Goal: Communication & Community: Answer question/provide support

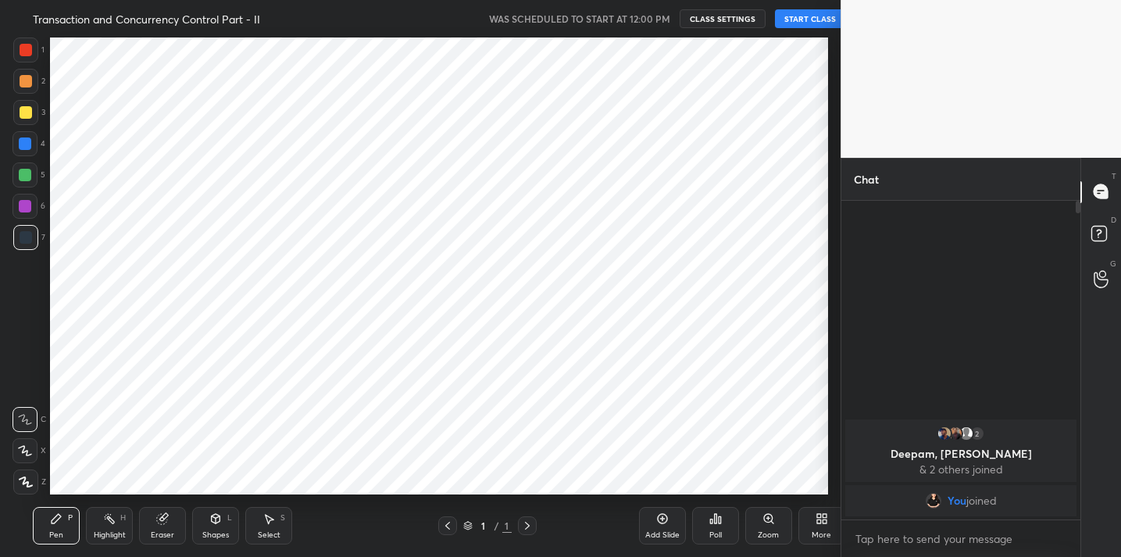
scroll to position [77659, 77337]
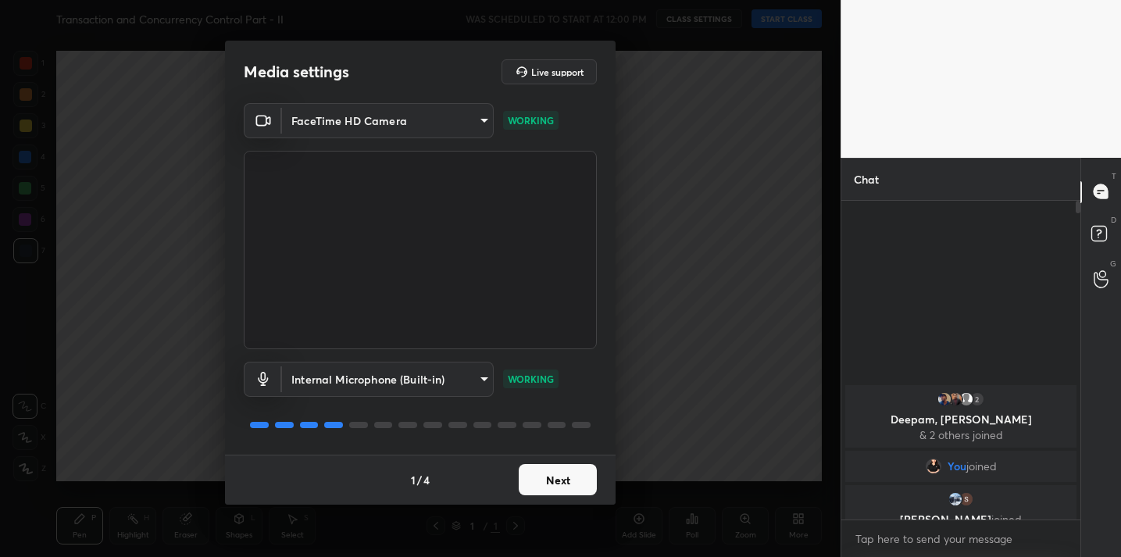
click at [562, 482] on button "Next" at bounding box center [558, 479] width 78 height 31
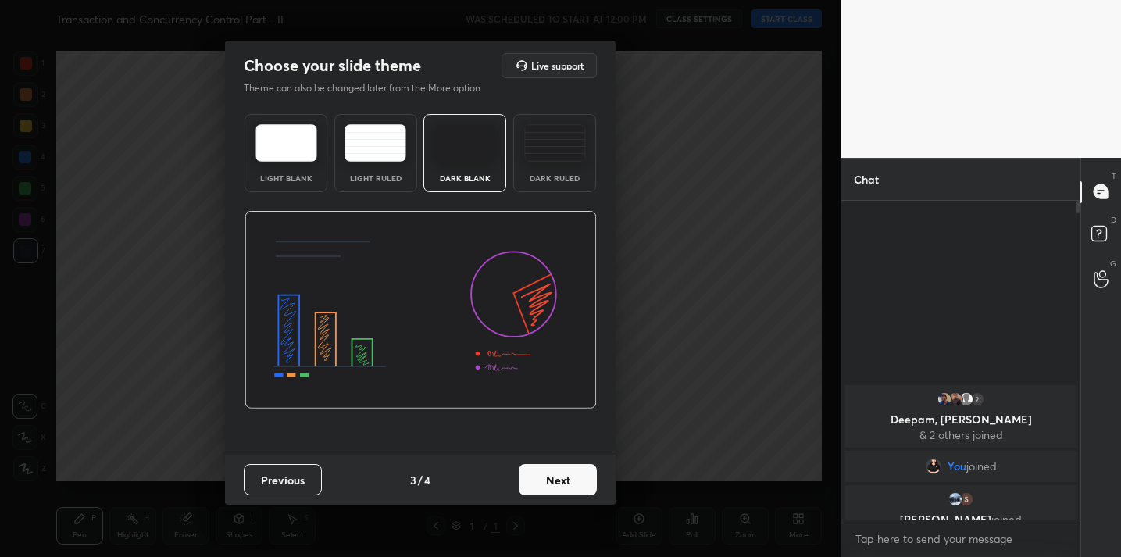
click at [562, 482] on button "Next" at bounding box center [558, 479] width 78 height 31
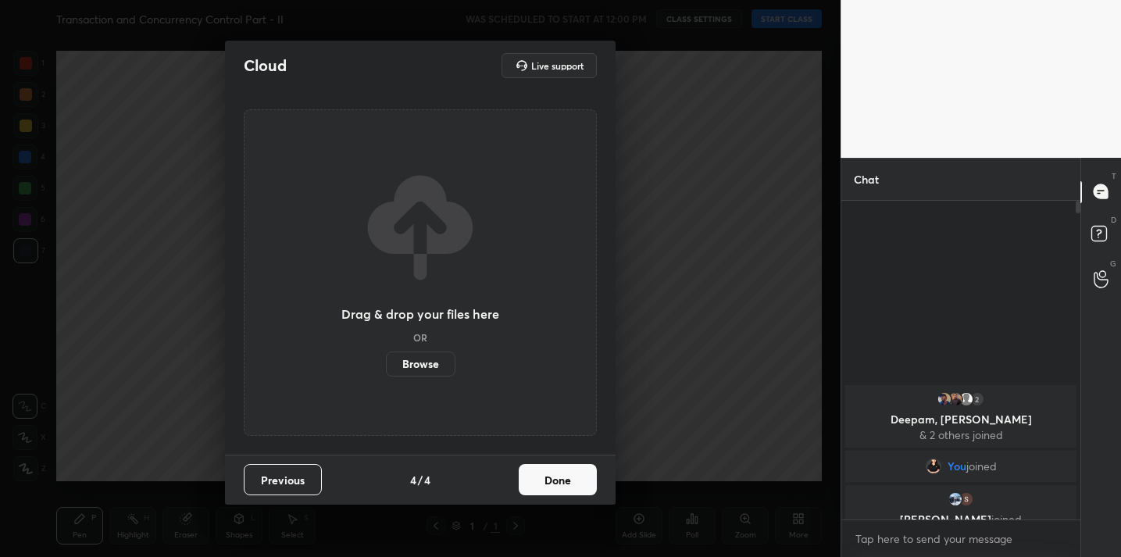
click at [562, 482] on button "Done" at bounding box center [558, 479] width 78 height 31
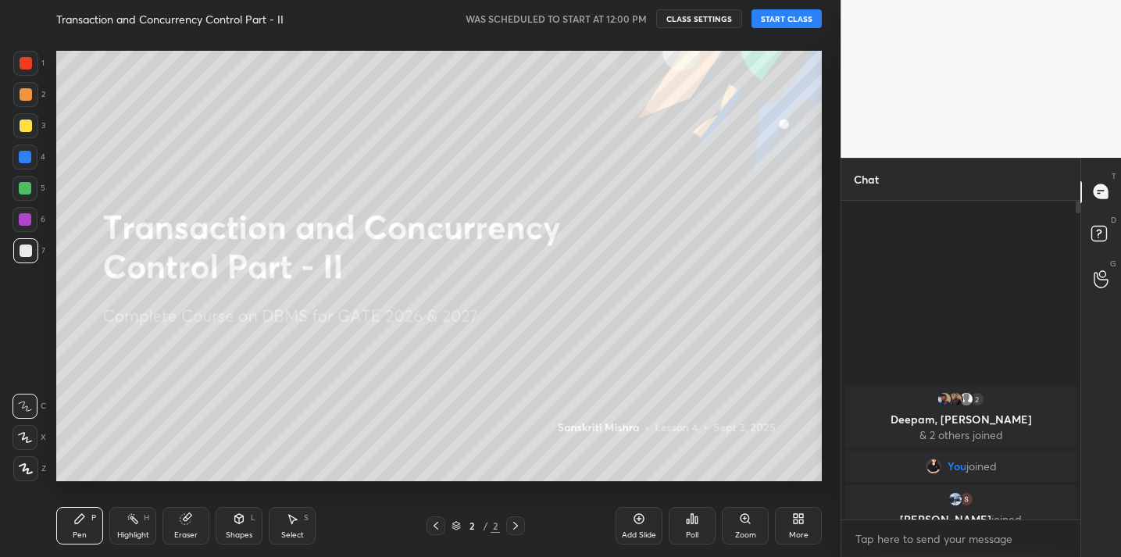
click at [794, 29] on div "Transaction and Concurrency Control Part - II WAS SCHEDULED TO START AT 12:00 P…" at bounding box center [439, 18] width 766 height 37
click at [791, 21] on button "START CLASS" at bounding box center [786, 18] width 70 height 19
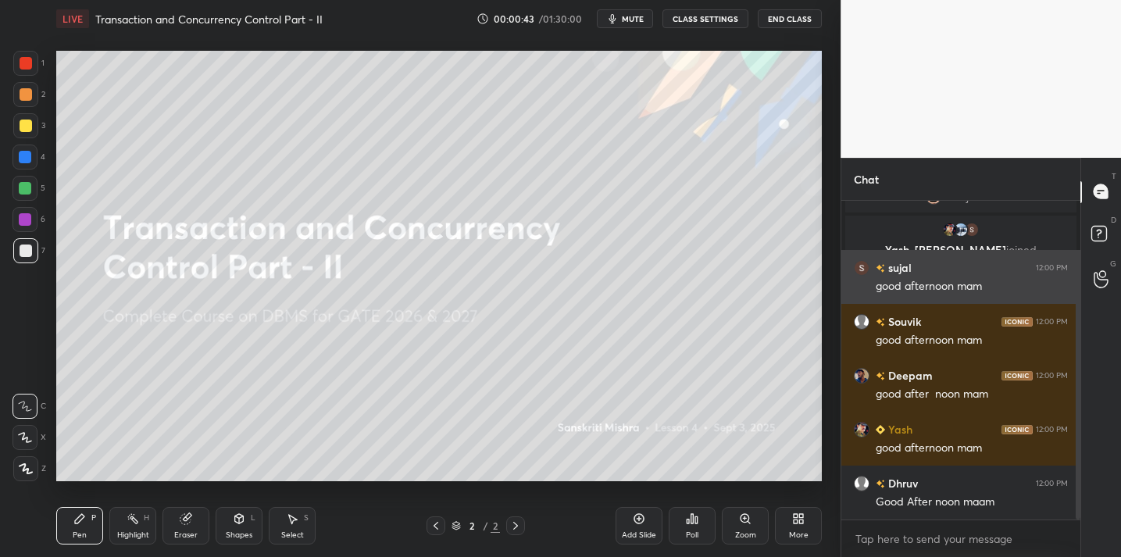
scroll to position [145, 0]
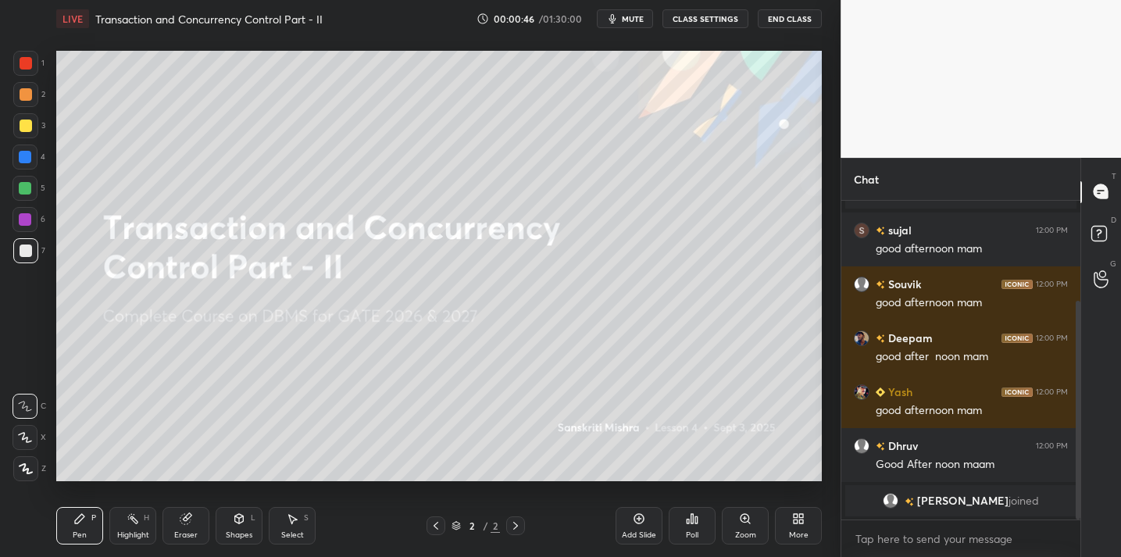
click at [705, 519] on div "Poll" at bounding box center [692, 525] width 47 height 37
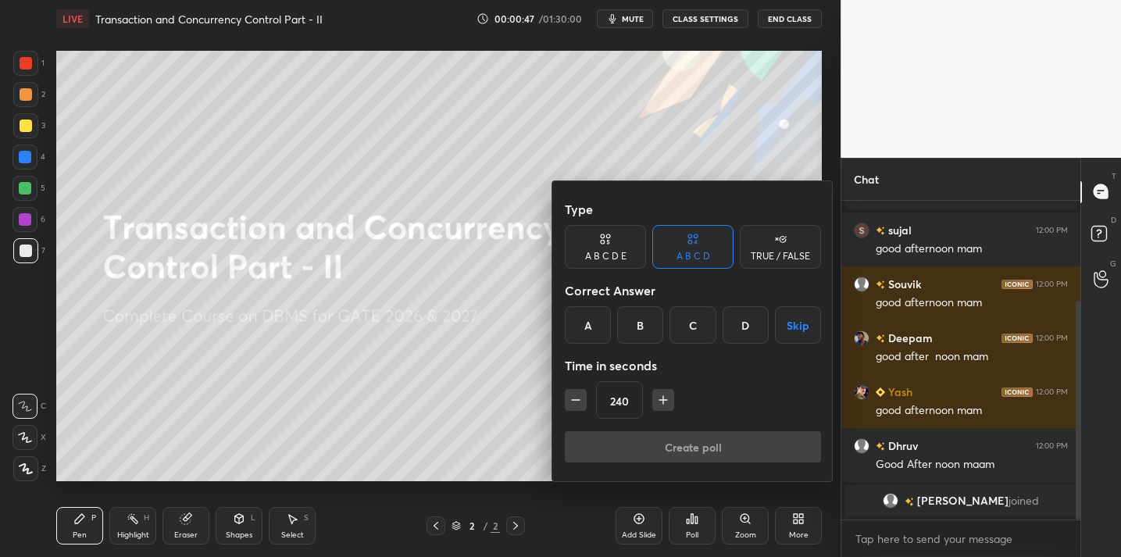
click at [780, 249] on div "TRUE / FALSE" at bounding box center [780, 247] width 81 height 44
click at [611, 325] on div "True" at bounding box center [605, 324] width 81 height 37
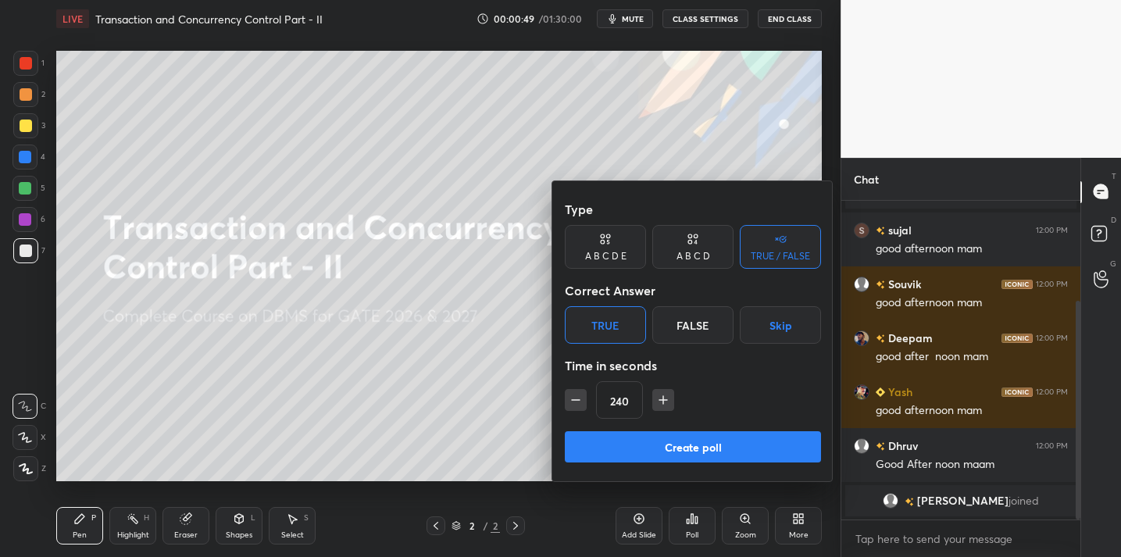
click at [658, 449] on button "Create poll" at bounding box center [693, 446] width 256 height 31
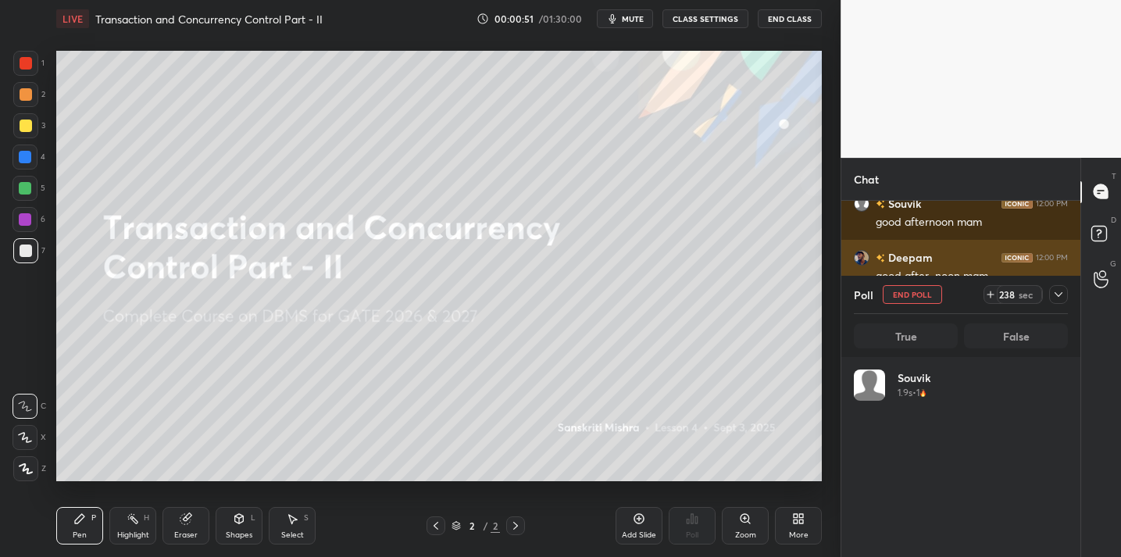
scroll to position [5, 5]
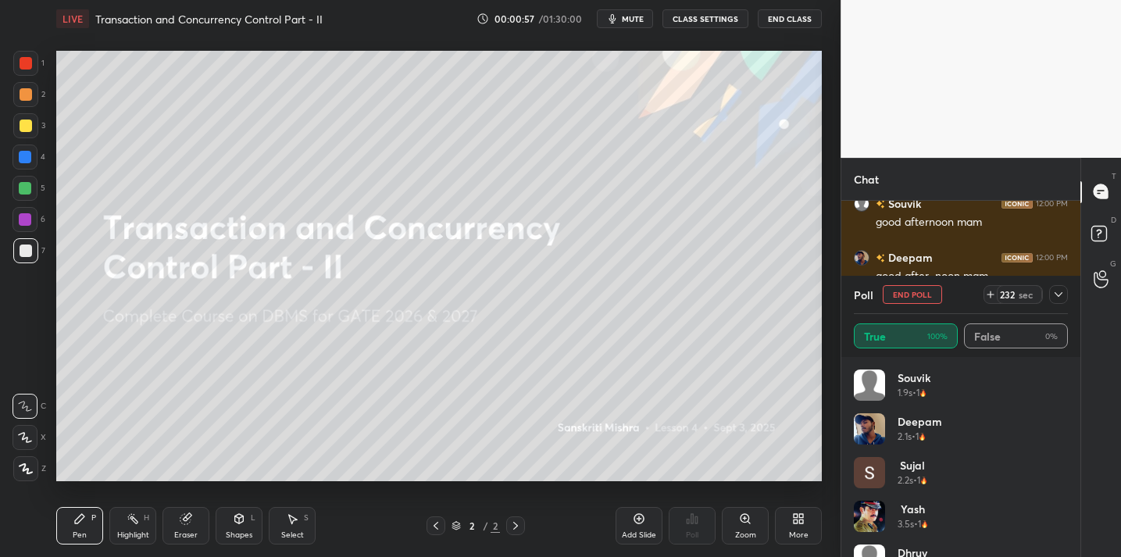
click at [1057, 291] on icon at bounding box center [1058, 294] width 12 height 12
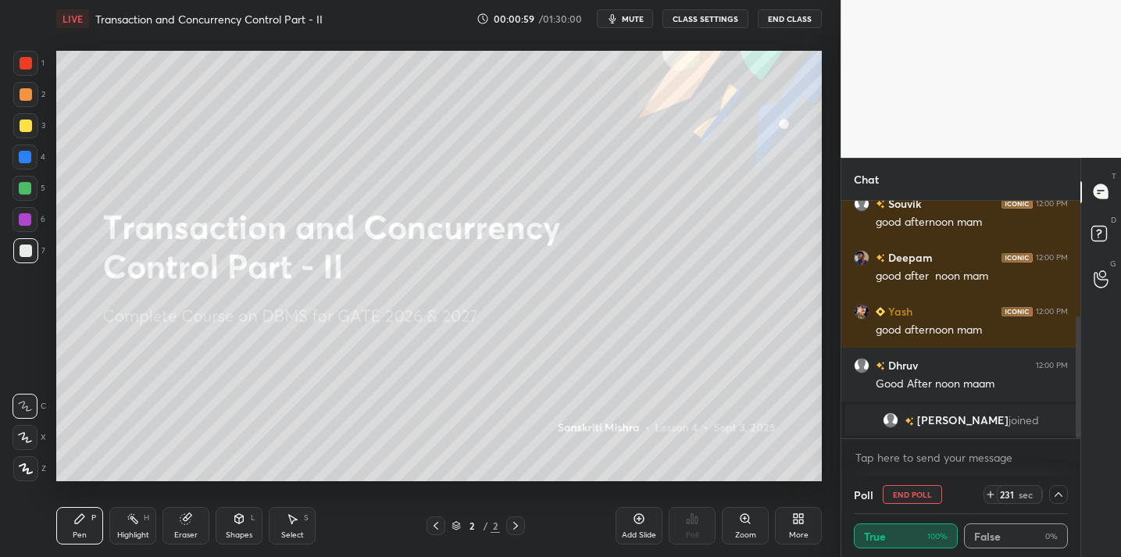
scroll to position [280, 0]
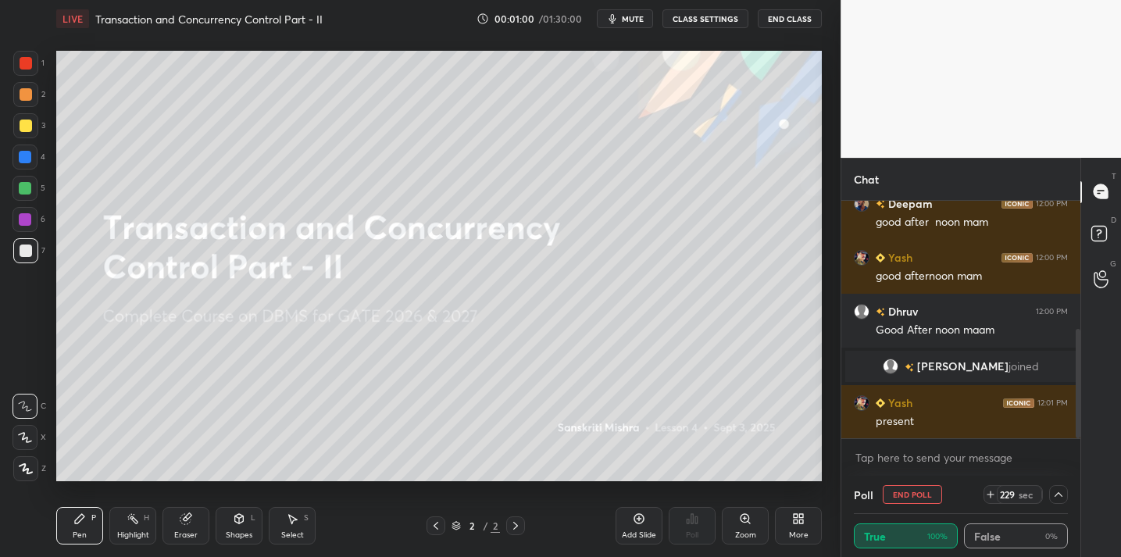
click at [794, 523] on icon at bounding box center [796, 521] width 4 height 4
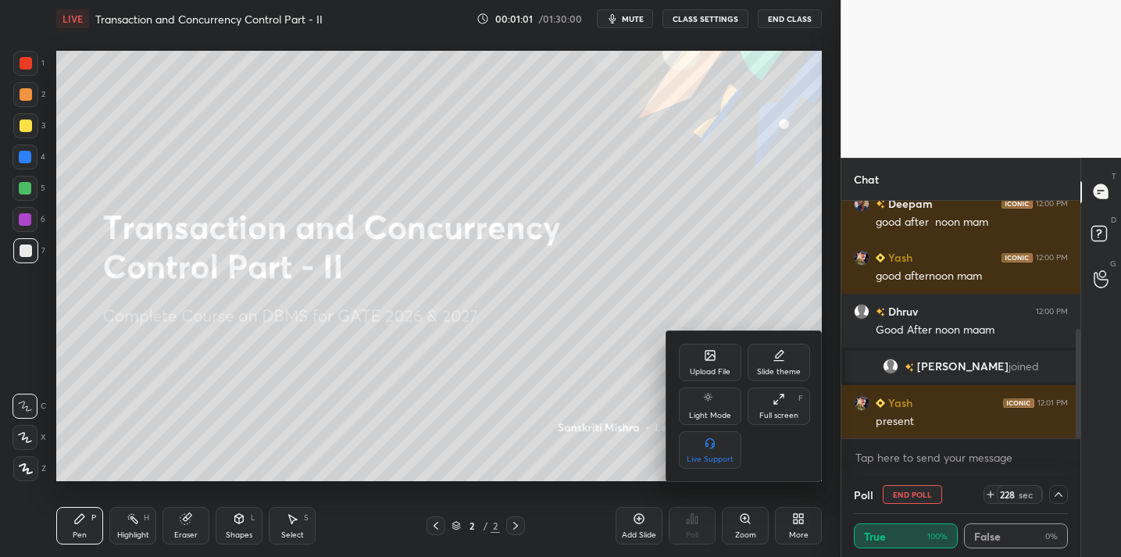
click at [708, 368] on div "Upload File" at bounding box center [710, 372] width 41 height 8
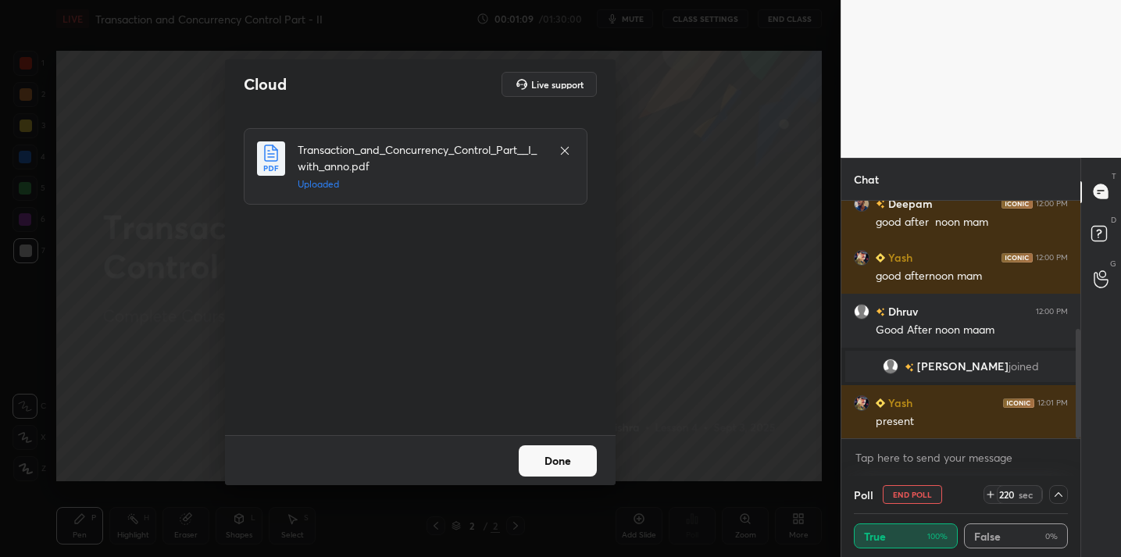
click at [559, 461] on button "Done" at bounding box center [558, 460] width 78 height 31
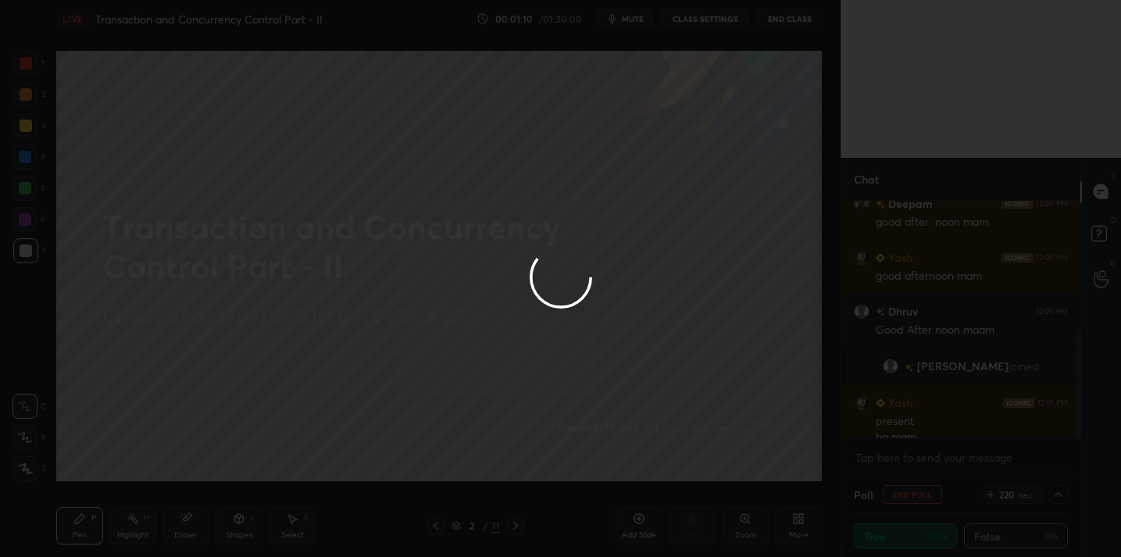
scroll to position [295, 0]
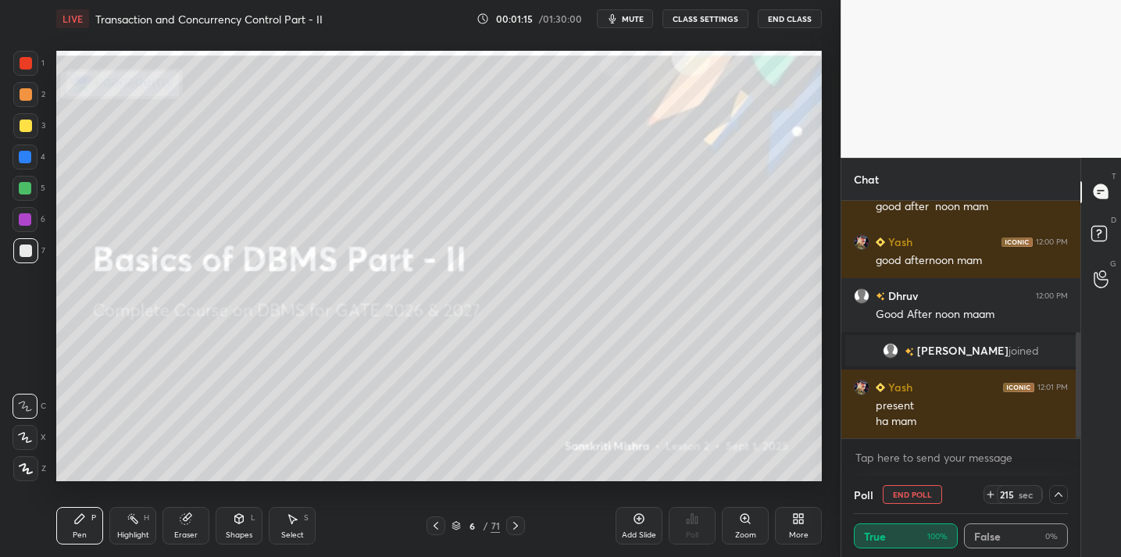
click at [491, 523] on div "71" at bounding box center [495, 526] width 9 height 14
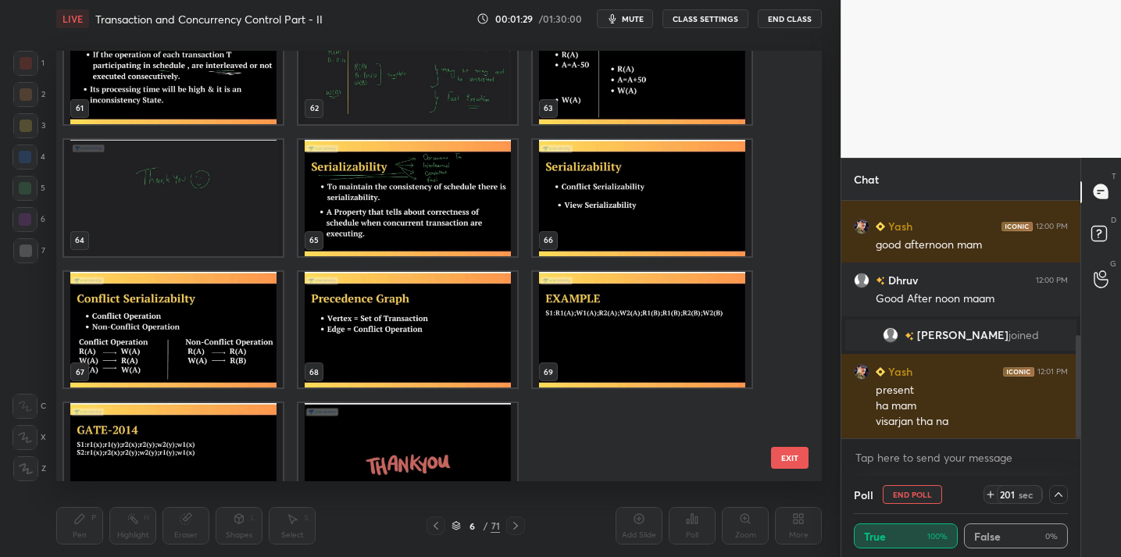
scroll to position [2686, 0]
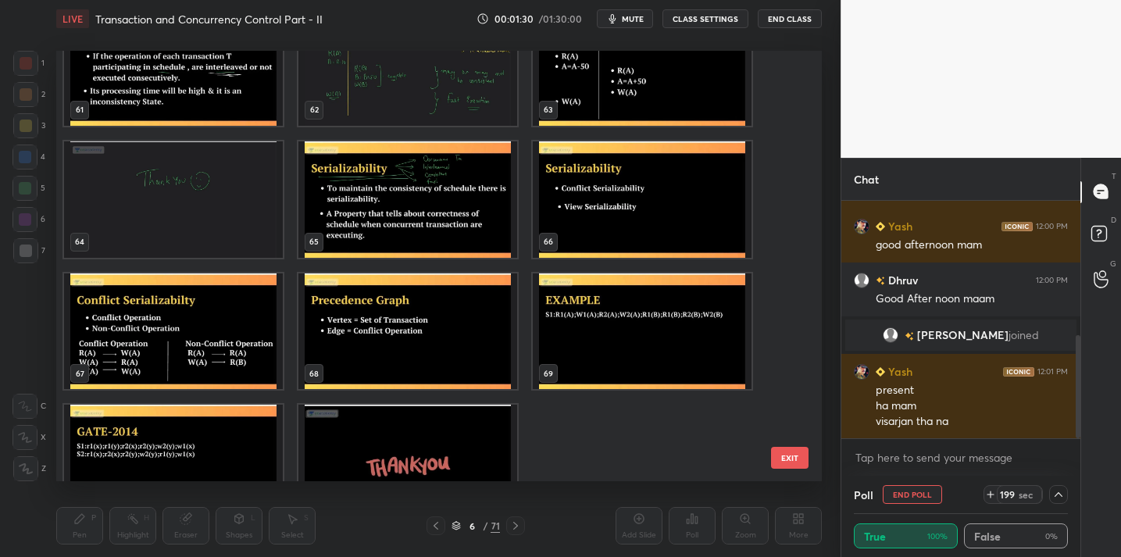
click at [776, 462] on button "EXIT" at bounding box center [789, 458] width 37 height 22
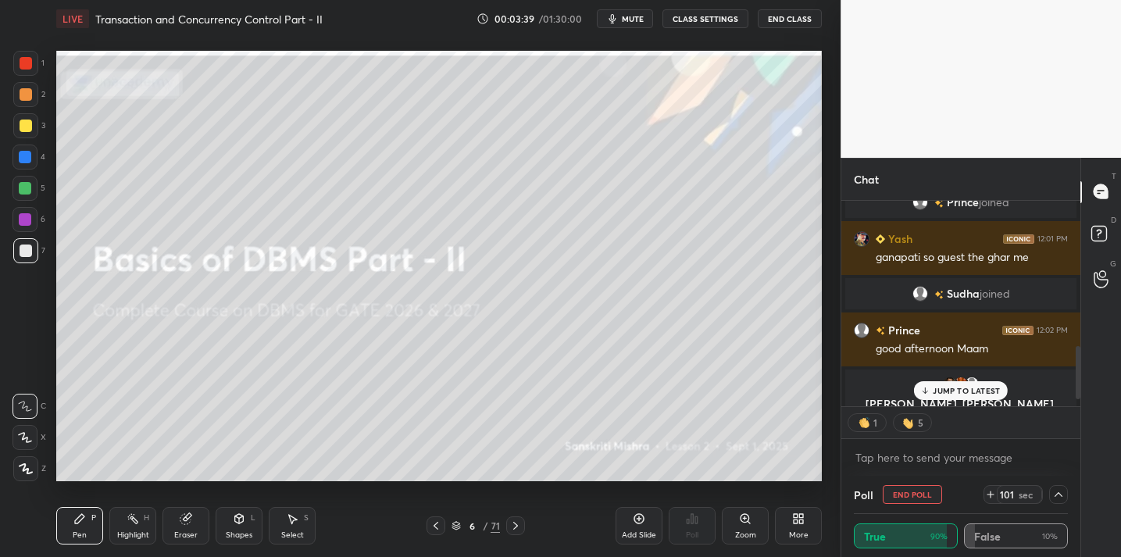
scroll to position [584, 0]
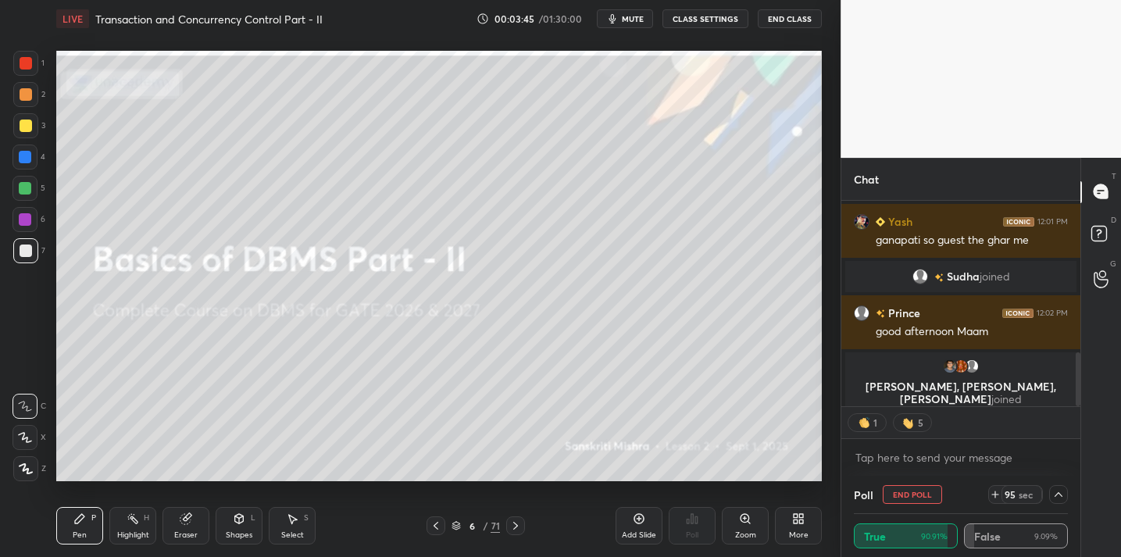
click at [1057, 501] on div at bounding box center [1058, 494] width 19 height 19
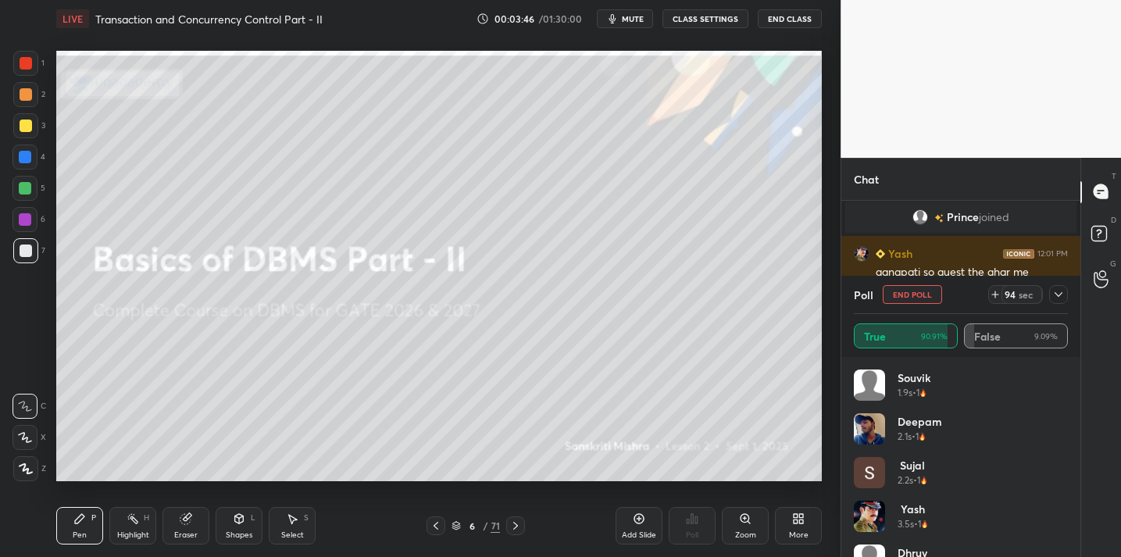
scroll to position [551, 0]
click at [1060, 294] on icon at bounding box center [1058, 294] width 12 height 12
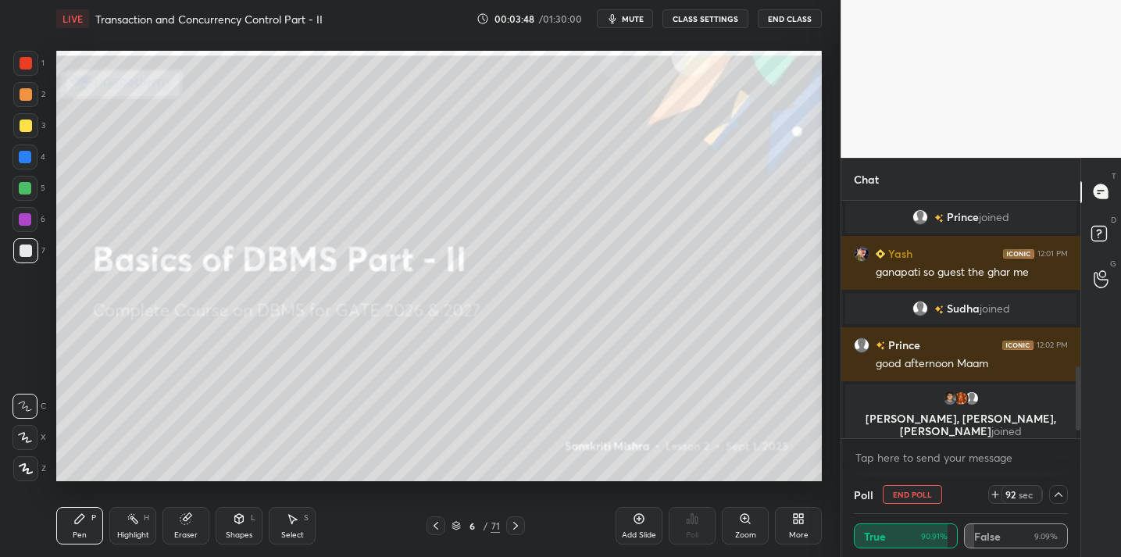
scroll to position [0, 0]
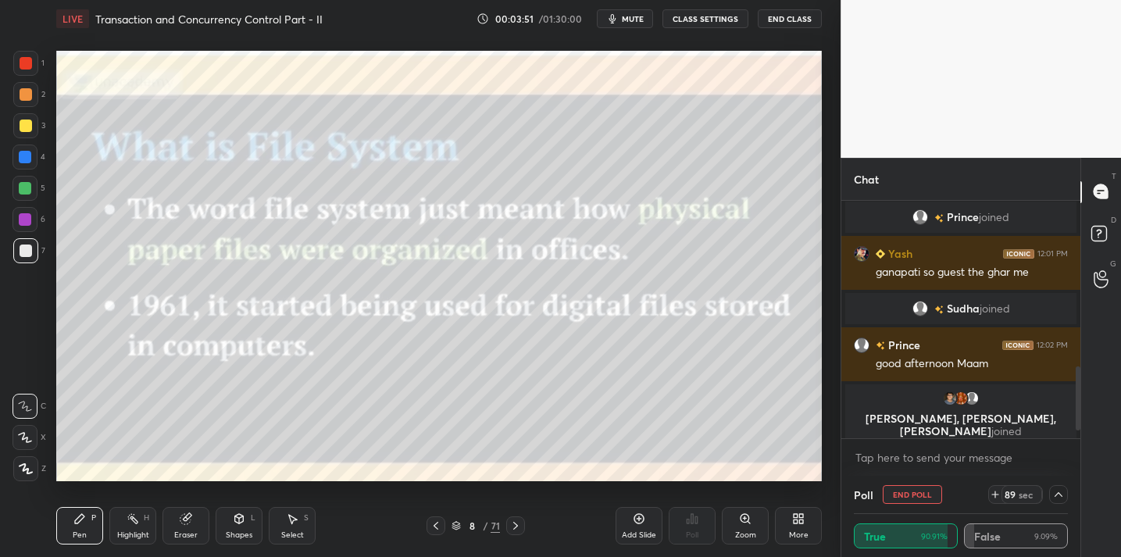
click at [491, 523] on div "71" at bounding box center [495, 526] width 9 height 14
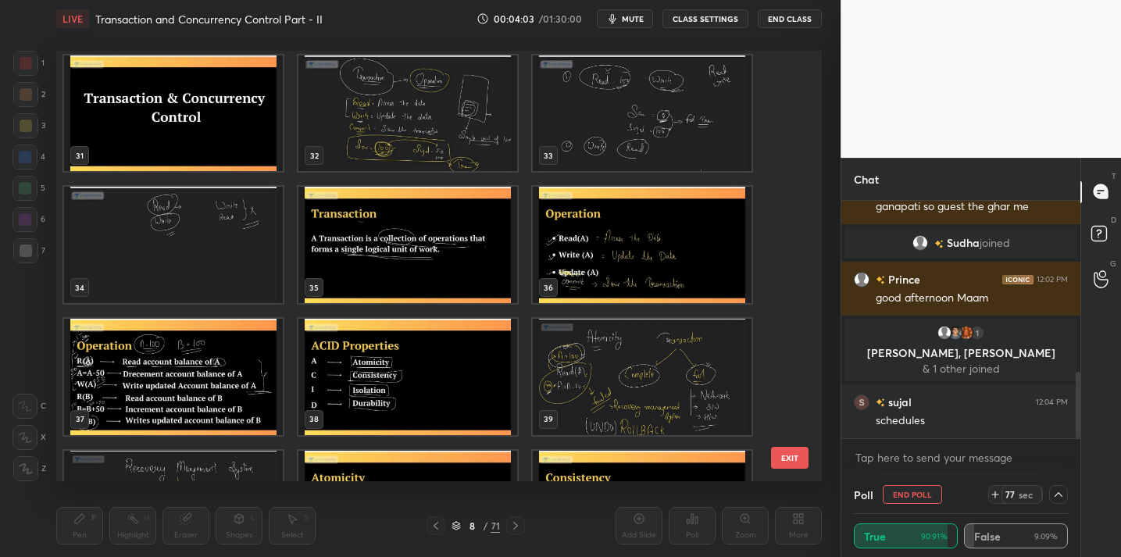
scroll to position [1314, 0]
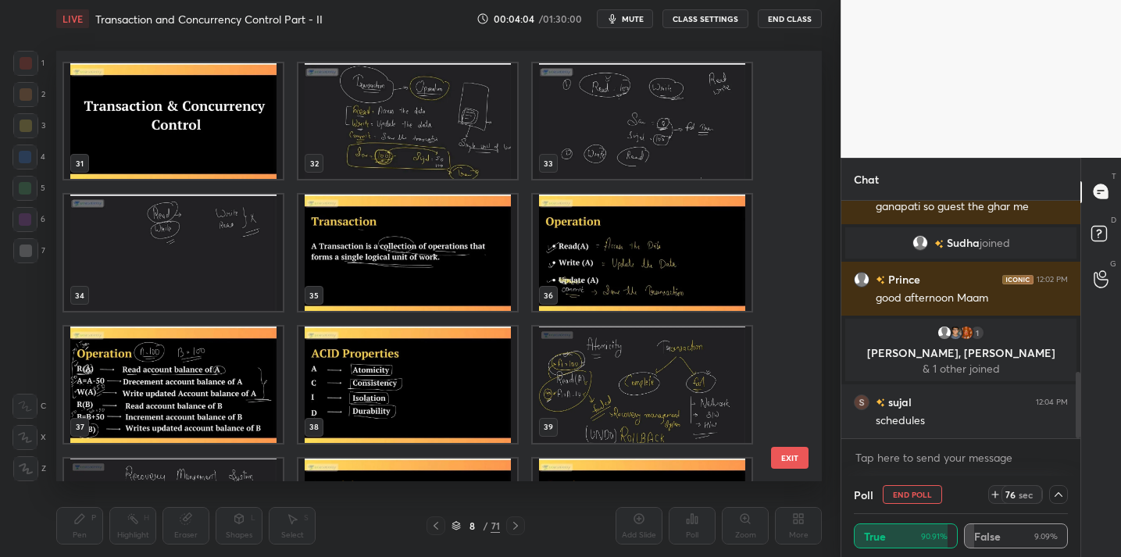
click at [197, 148] on img "grid" at bounding box center [173, 120] width 219 height 116
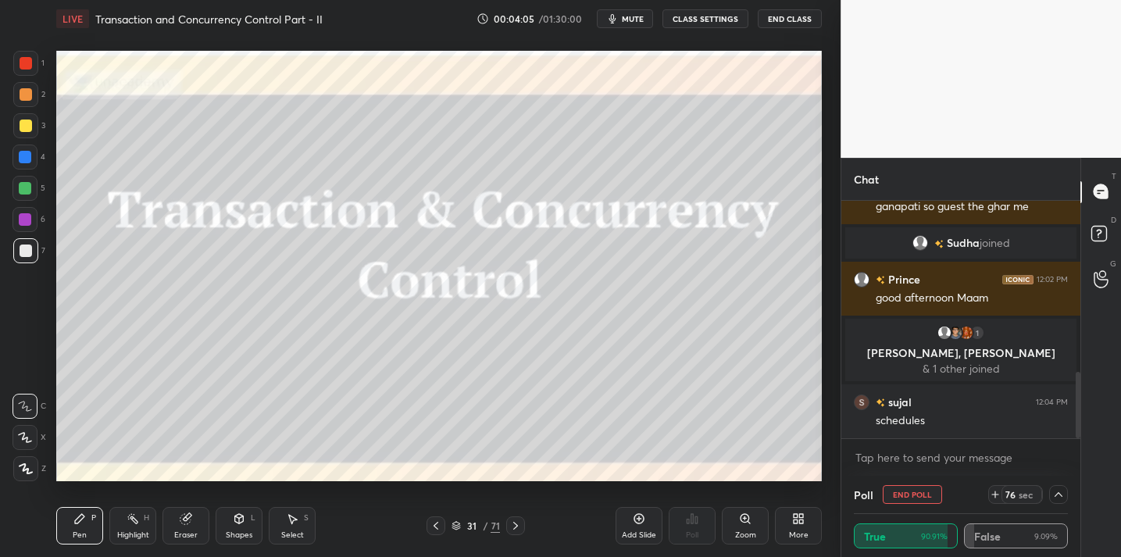
click at [197, 148] on img "grid" at bounding box center [173, 120] width 219 height 116
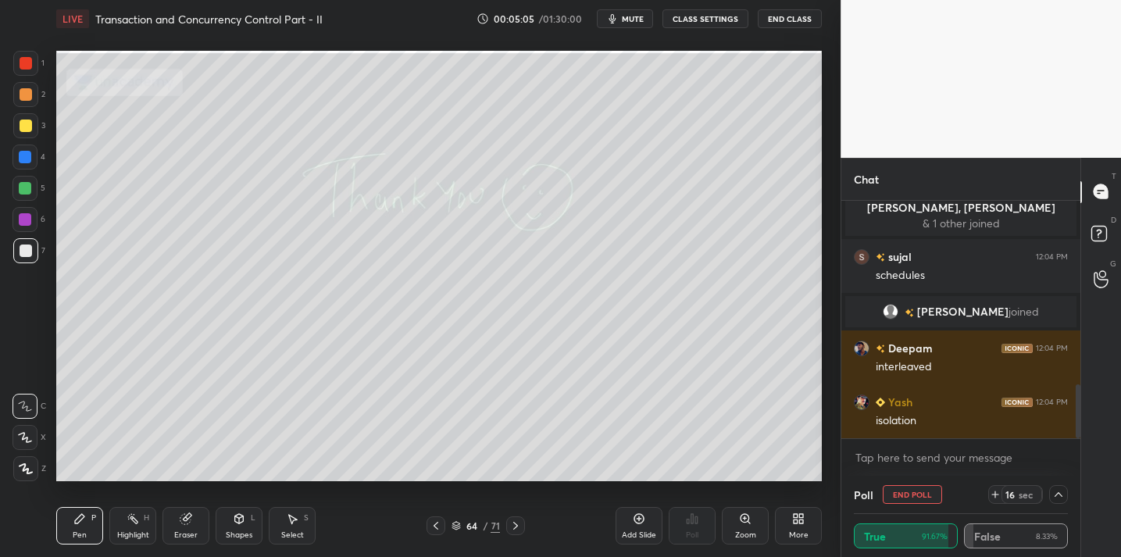
scroll to position [816, 0]
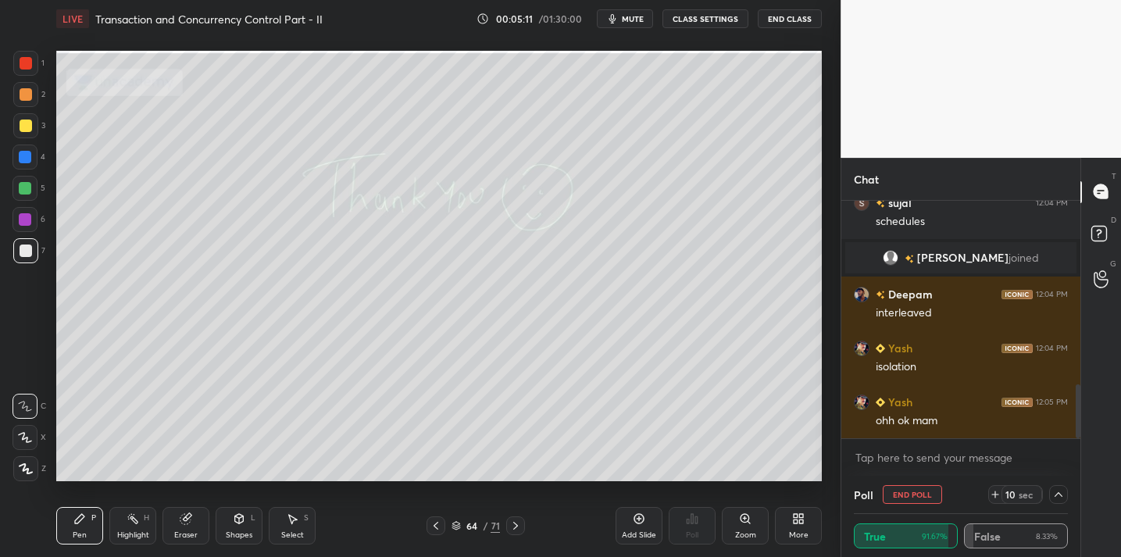
click at [644, 535] on div "Add Slide" at bounding box center [639, 535] width 34 height 8
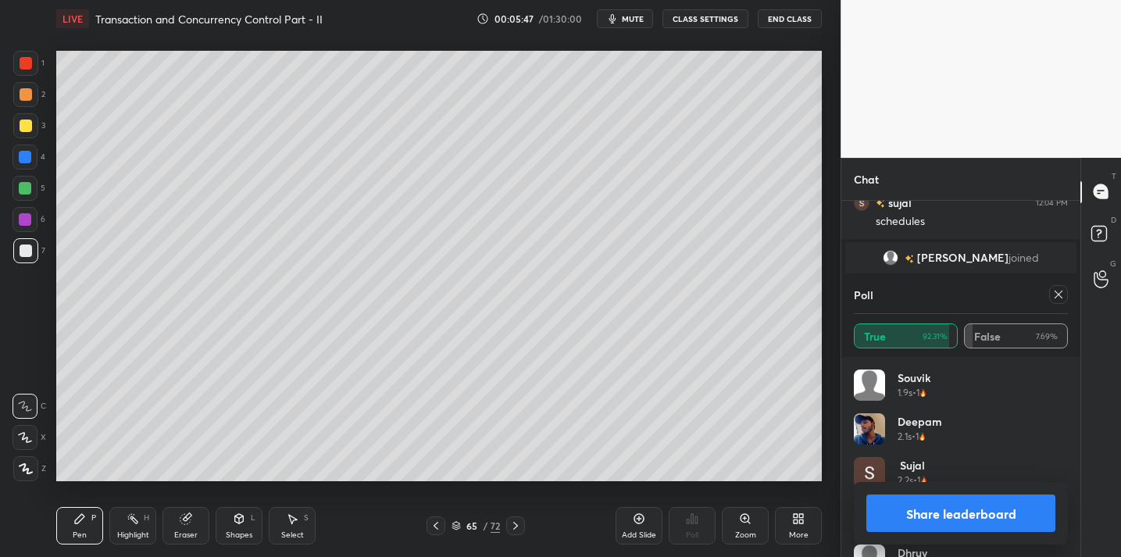
scroll to position [854, 0]
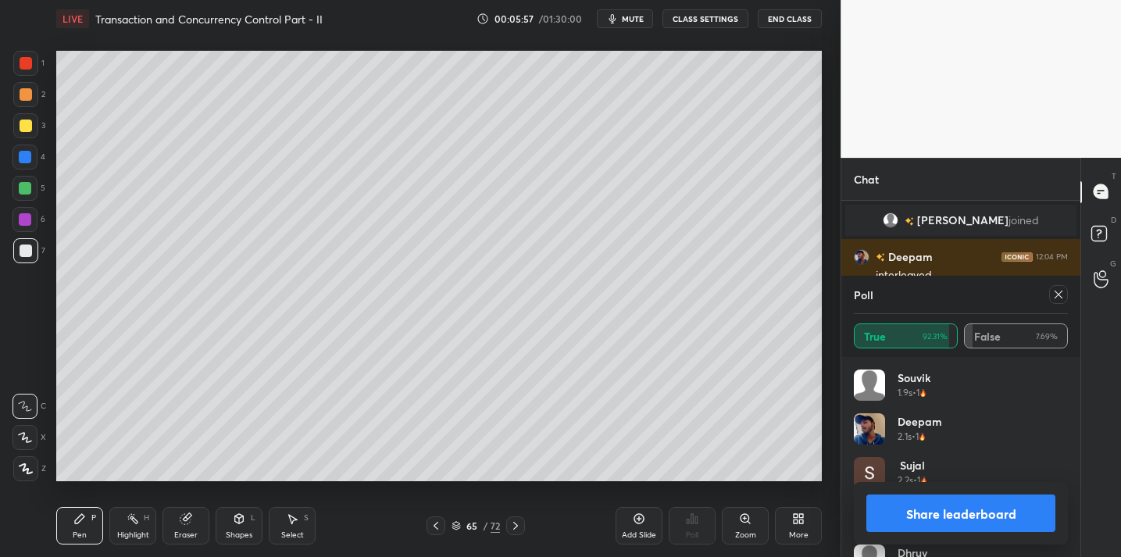
click at [180, 524] on icon at bounding box center [186, 518] width 12 height 12
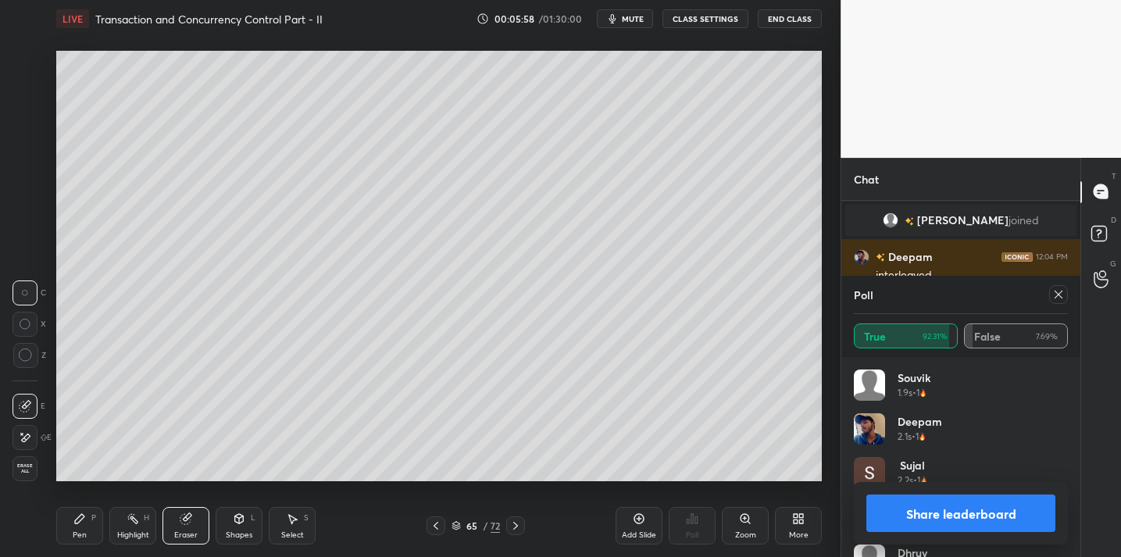
click at [39, 479] on div "Erase all" at bounding box center [26, 468] width 28 height 25
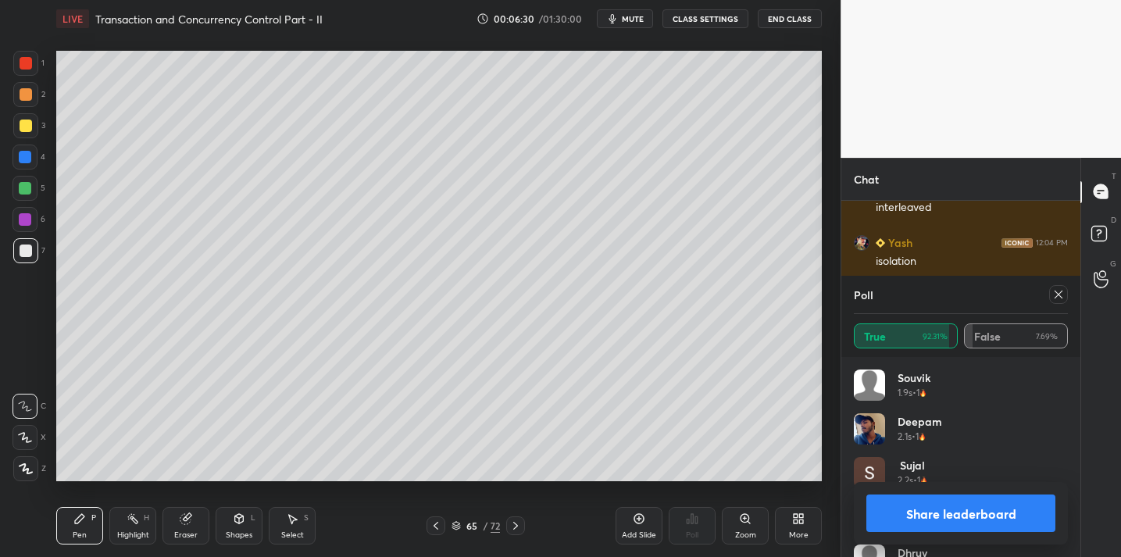
scroll to position [890, 0]
click at [187, 516] on icon at bounding box center [185, 519] width 10 height 10
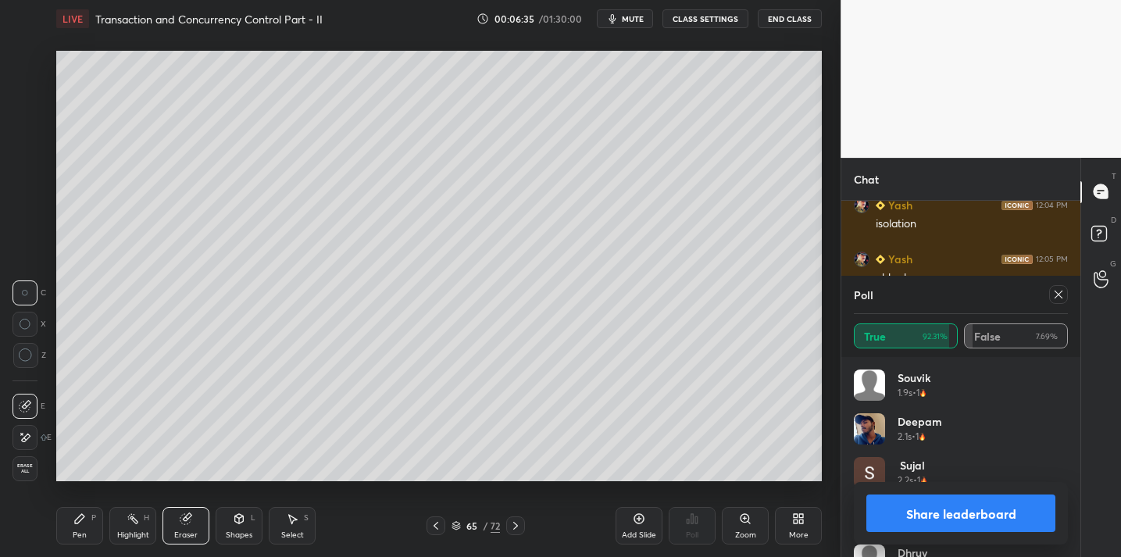
click at [28, 470] on span "Erase all" at bounding box center [24, 468] width 23 height 11
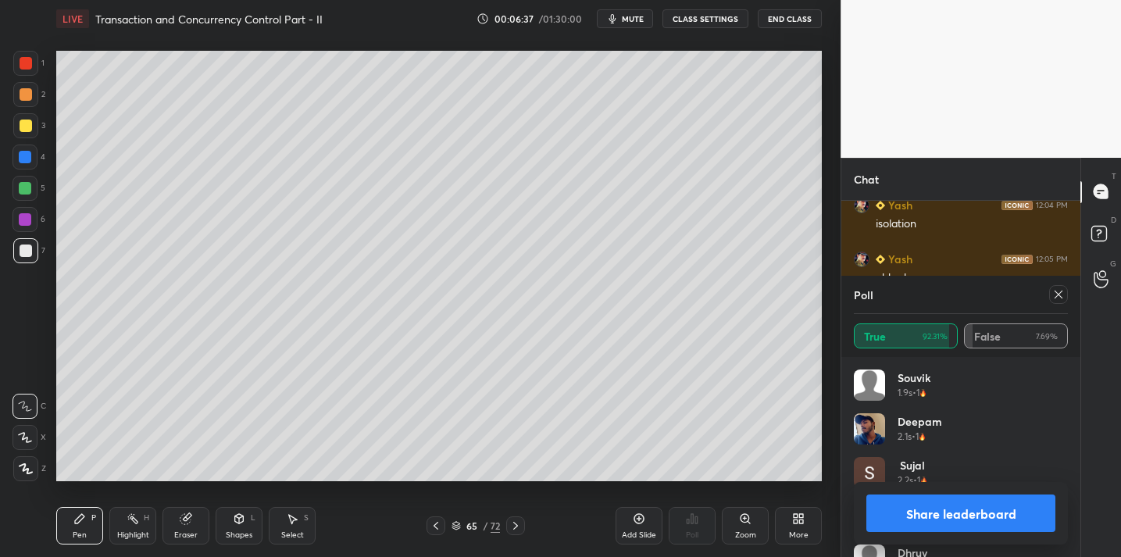
click at [1055, 300] on icon at bounding box center [1058, 294] width 12 height 12
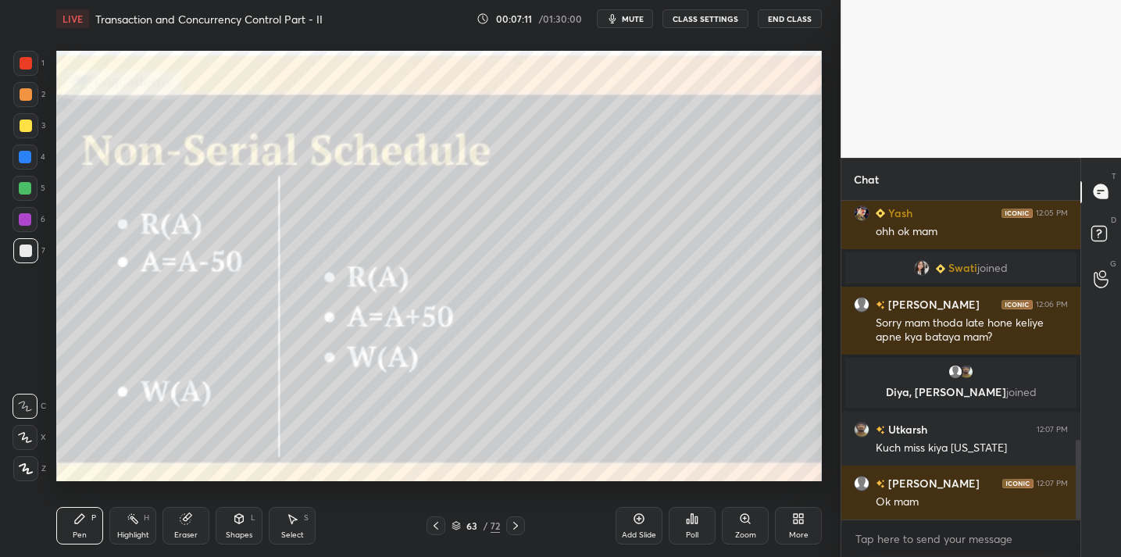
scroll to position [958, 0]
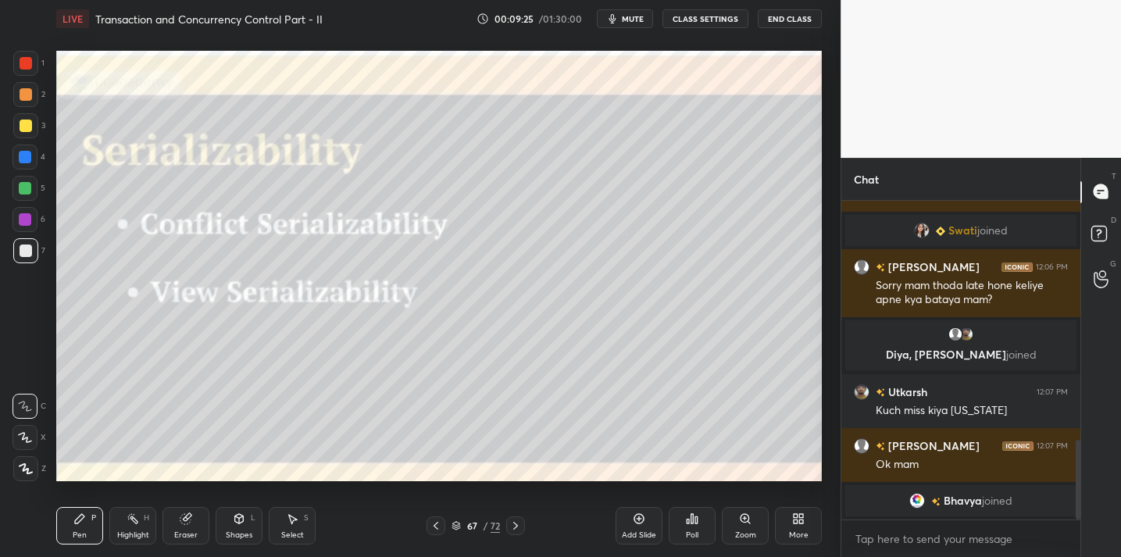
drag, startPoint x: 648, startPoint y: 519, endPoint x: 648, endPoint y: 508, distance: 10.9
click at [648, 519] on div "Add Slide" at bounding box center [639, 525] width 47 height 37
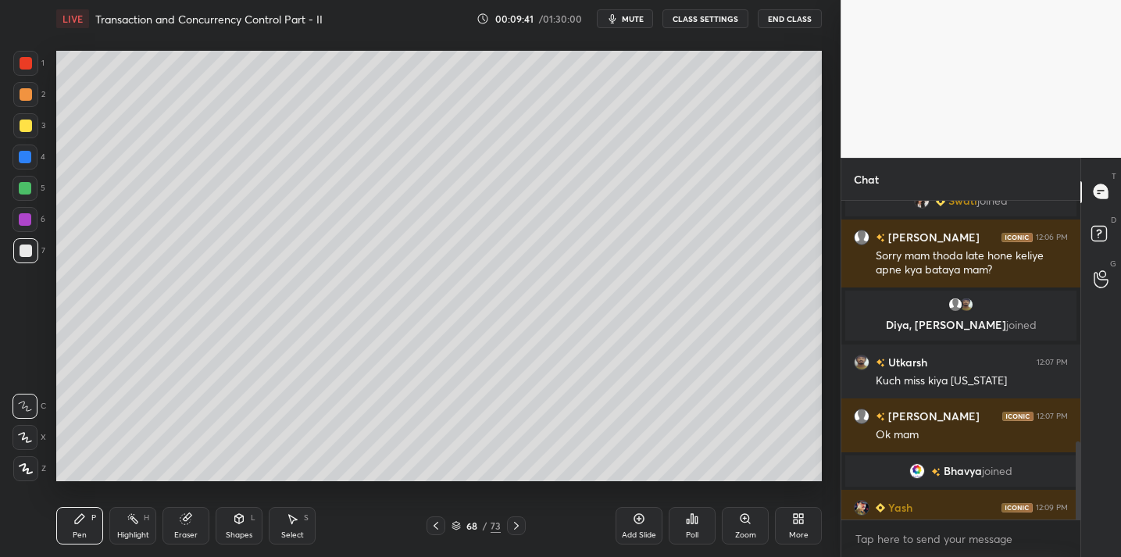
scroll to position [983, 0]
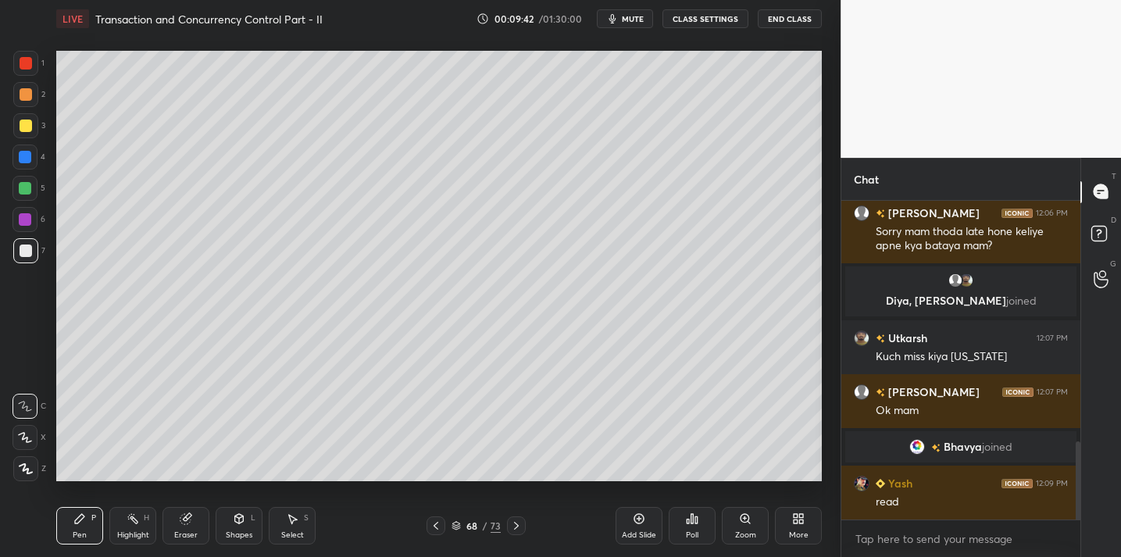
click at [34, 124] on div at bounding box center [25, 125] width 25 height 25
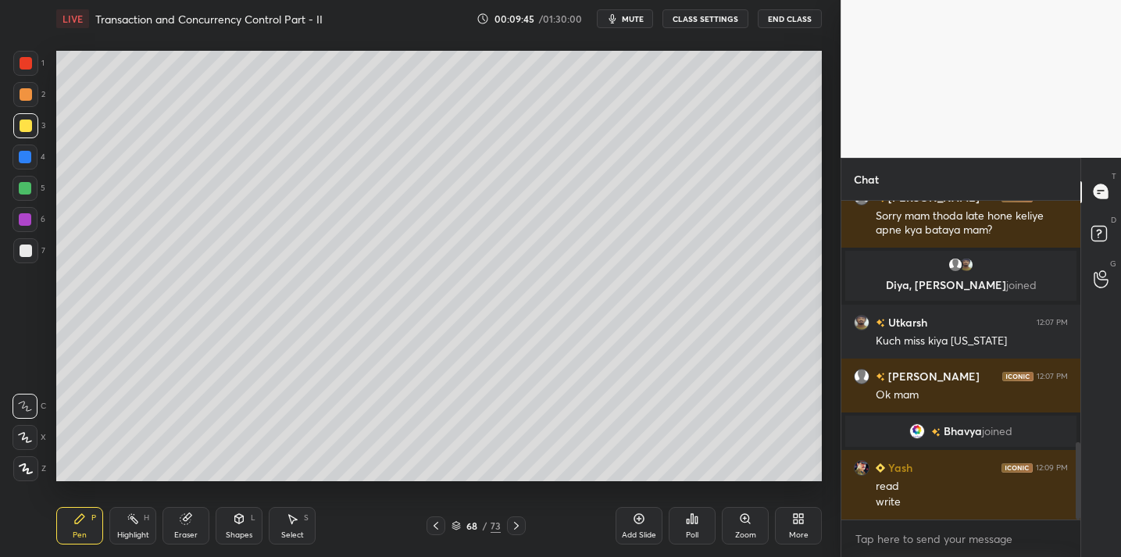
click at [233, 531] on div "Shapes" at bounding box center [239, 535] width 27 height 8
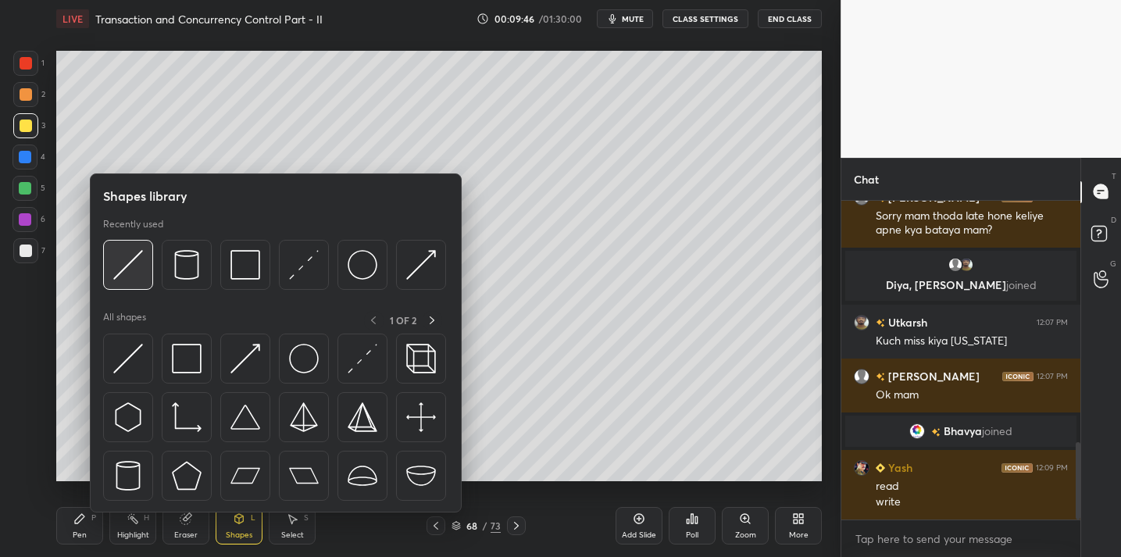
click at [120, 274] on img at bounding box center [128, 265] width 30 height 30
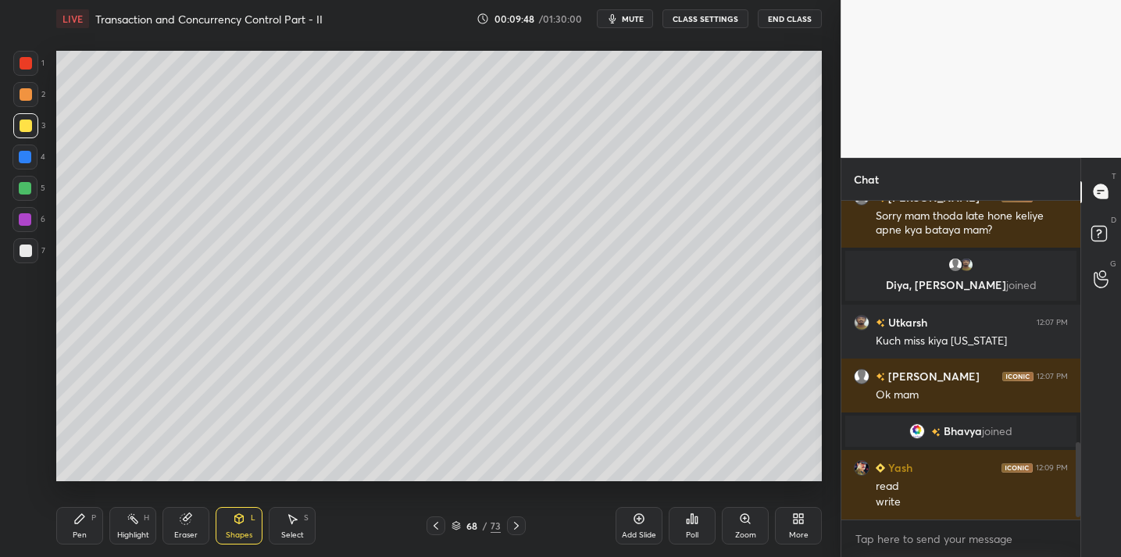
scroll to position [1036, 0]
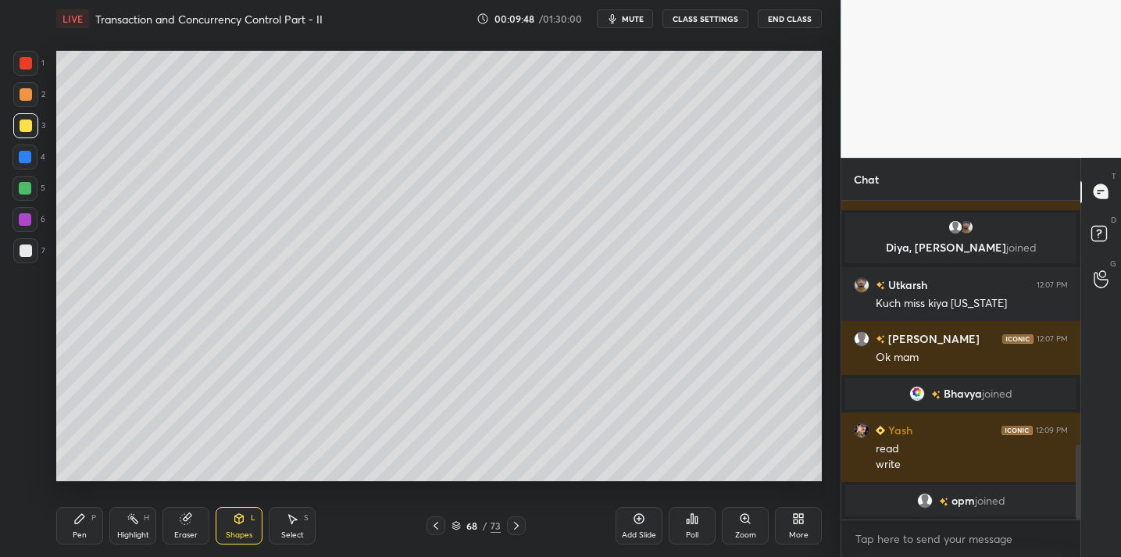
click at [84, 531] on div "Pen" at bounding box center [80, 535] width 14 height 8
drag, startPoint x: 174, startPoint y: 524, endPoint x: 182, endPoint y: 491, distance: 33.7
click at [174, 524] on div "Eraser" at bounding box center [185, 525] width 47 height 37
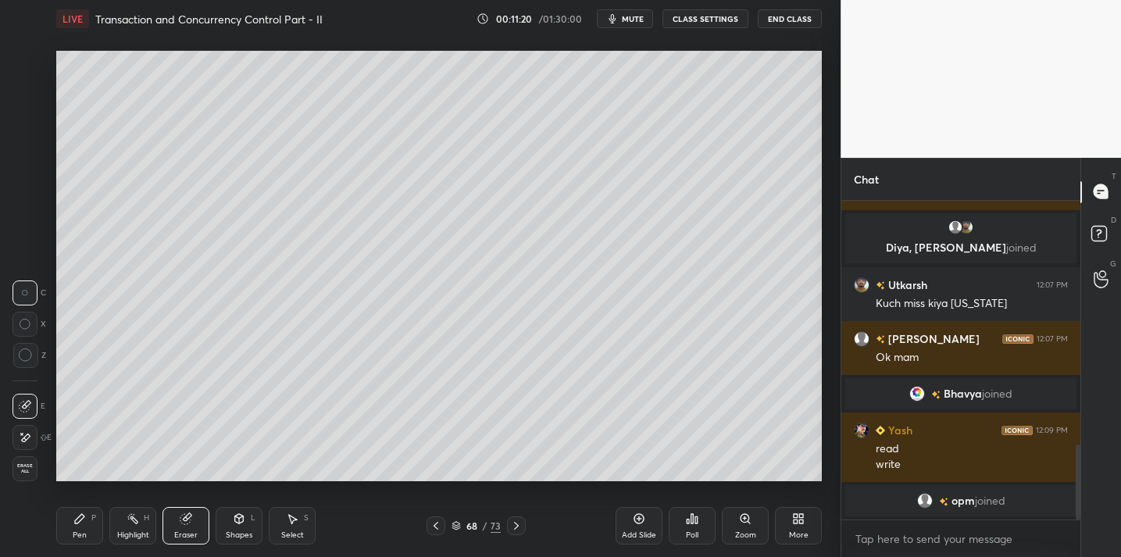
click at [77, 531] on div "Pen" at bounding box center [80, 535] width 14 height 8
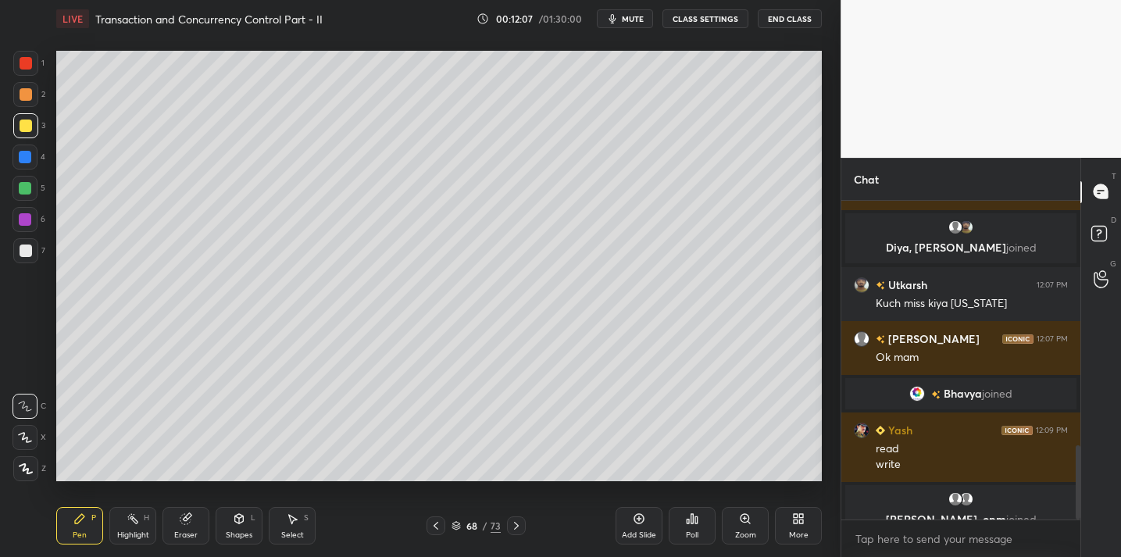
scroll to position [1055, 0]
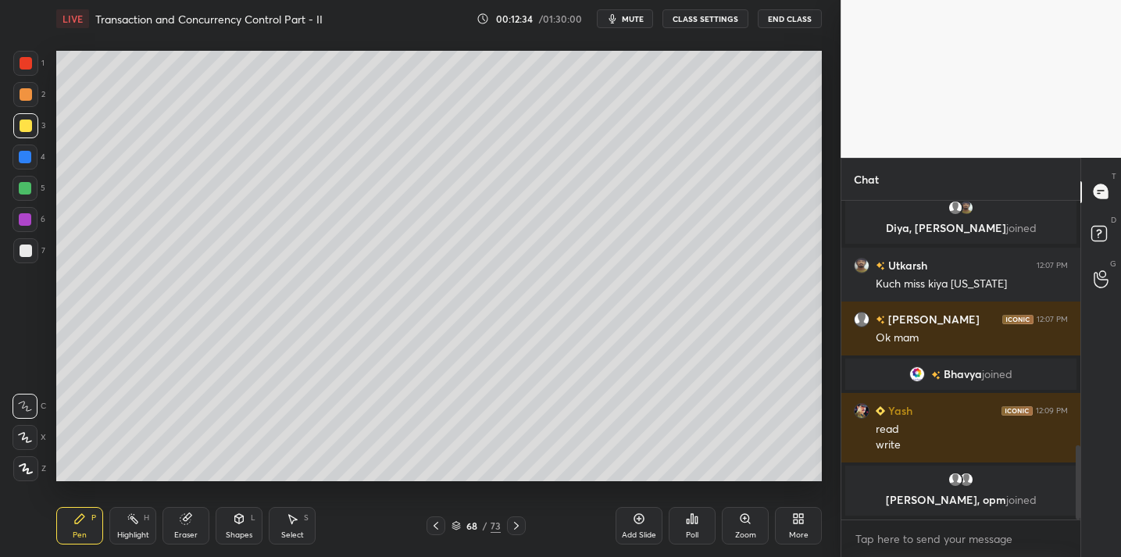
drag, startPoint x: 647, startPoint y: 509, endPoint x: 642, endPoint y: 501, distance: 9.8
click at [647, 509] on div "Add Slide" at bounding box center [639, 525] width 47 height 37
drag, startPoint x: 27, startPoint y: 249, endPoint x: 44, endPoint y: 244, distance: 17.3
click at [29, 249] on div at bounding box center [26, 251] width 12 height 12
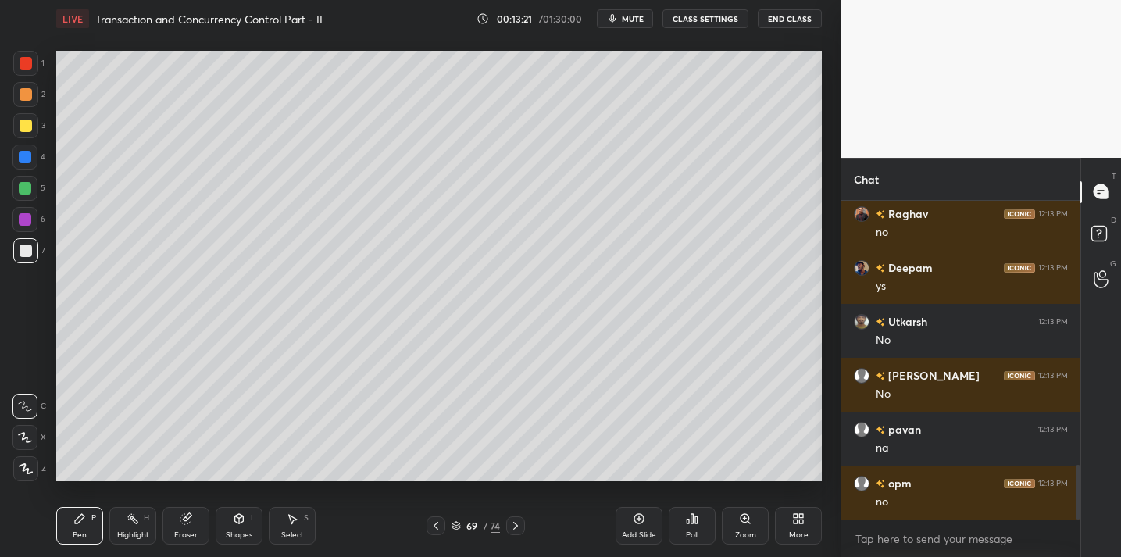
scroll to position [1605, 0]
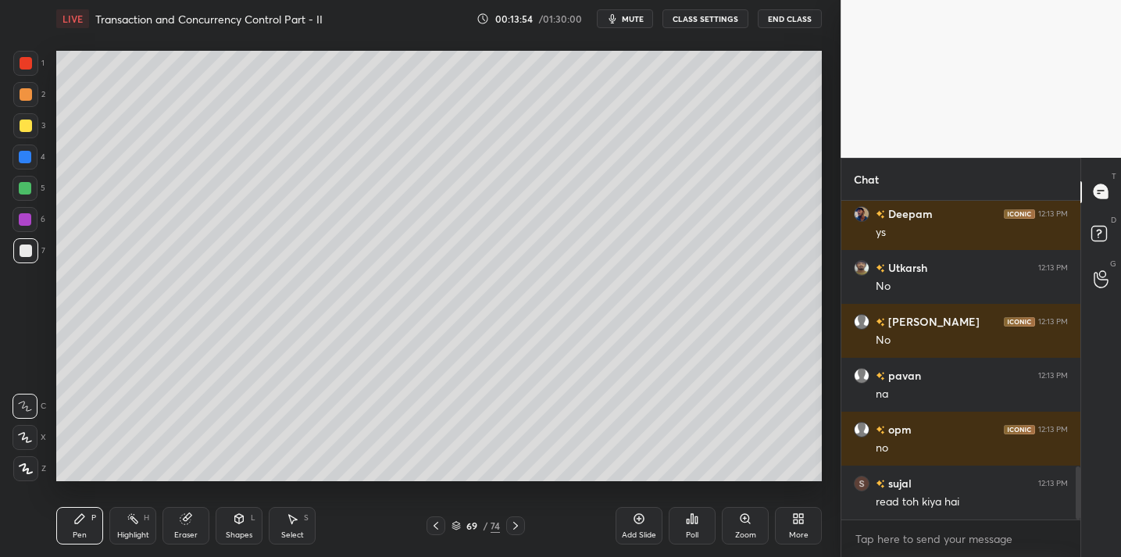
drag, startPoint x: 645, startPoint y: 530, endPoint x: 642, endPoint y: 499, distance: 31.4
click at [645, 531] on div "Add Slide" at bounding box center [639, 535] width 34 height 8
click at [21, 125] on div at bounding box center [26, 126] width 12 height 12
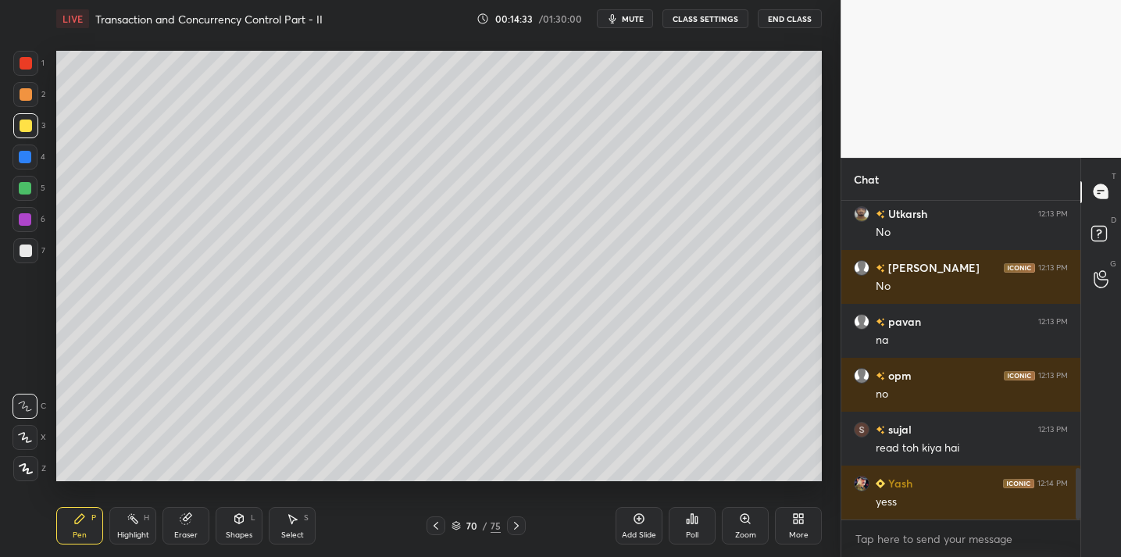
scroll to position [1713, 0]
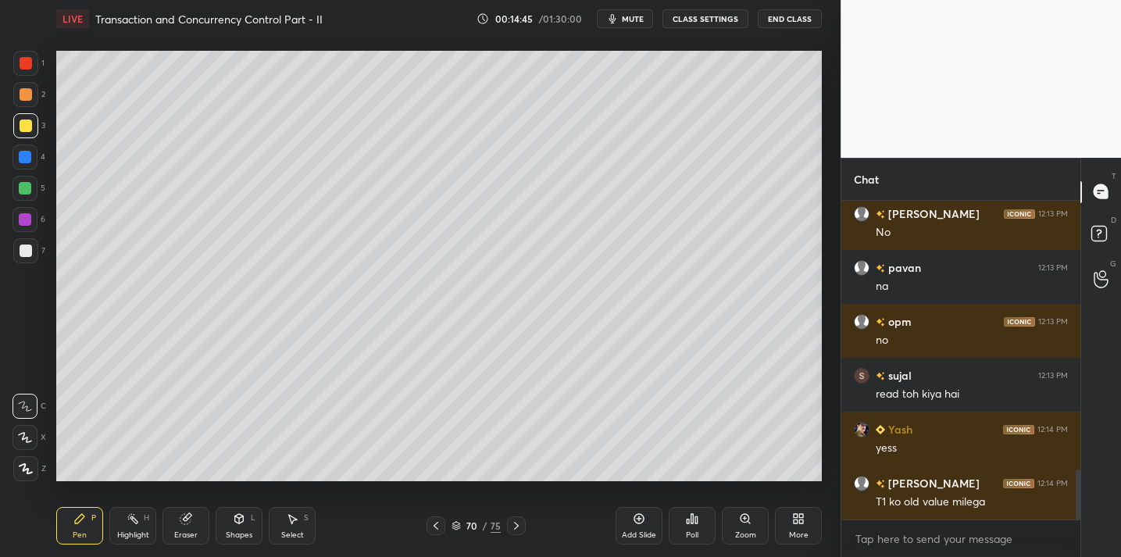
drag, startPoint x: 648, startPoint y: 549, endPoint x: 641, endPoint y: 517, distance: 33.0
click at [648, 546] on div "Add Slide Poll Zoom More" at bounding box center [719, 525] width 206 height 87
click at [634, 519] on icon at bounding box center [639, 518] width 12 height 12
click at [24, 254] on div at bounding box center [26, 251] width 12 height 12
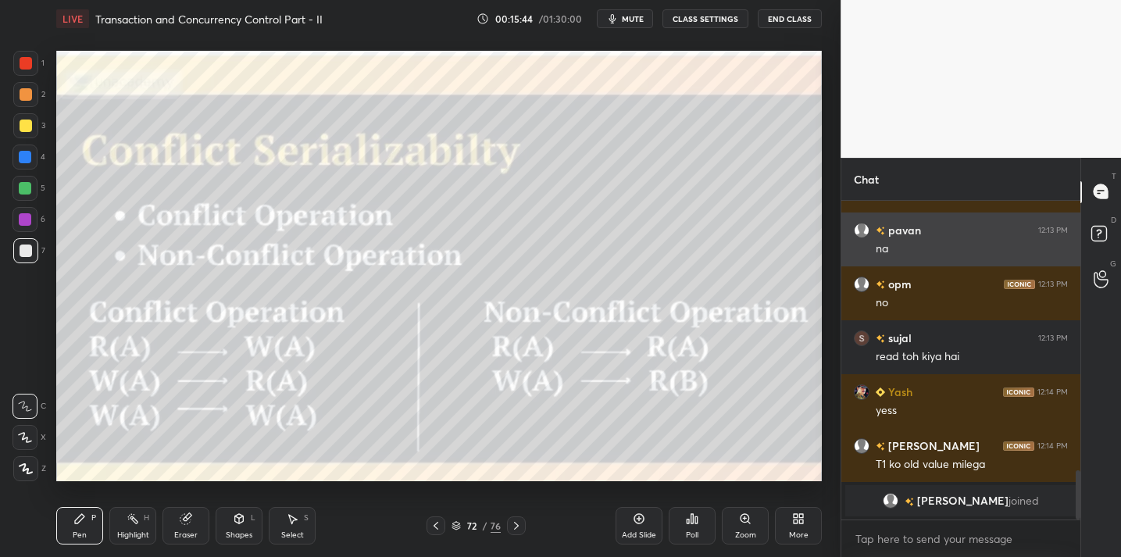
scroll to position [1614, 0]
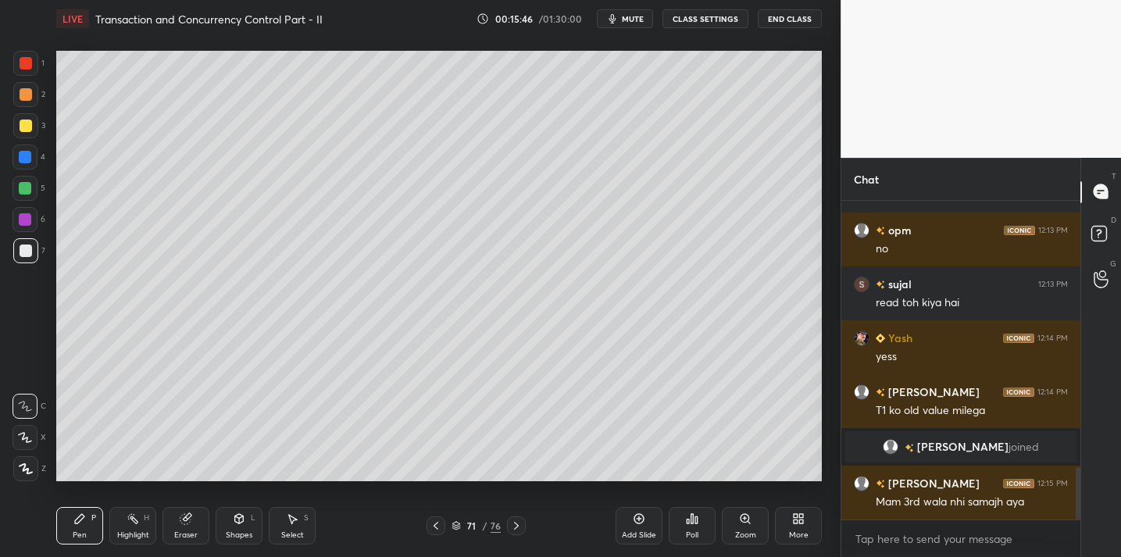
click at [639, 529] on div "Add Slide" at bounding box center [639, 525] width 47 height 37
click at [20, 123] on div at bounding box center [26, 126] width 12 height 12
click at [172, 519] on div "Eraser" at bounding box center [185, 525] width 47 height 37
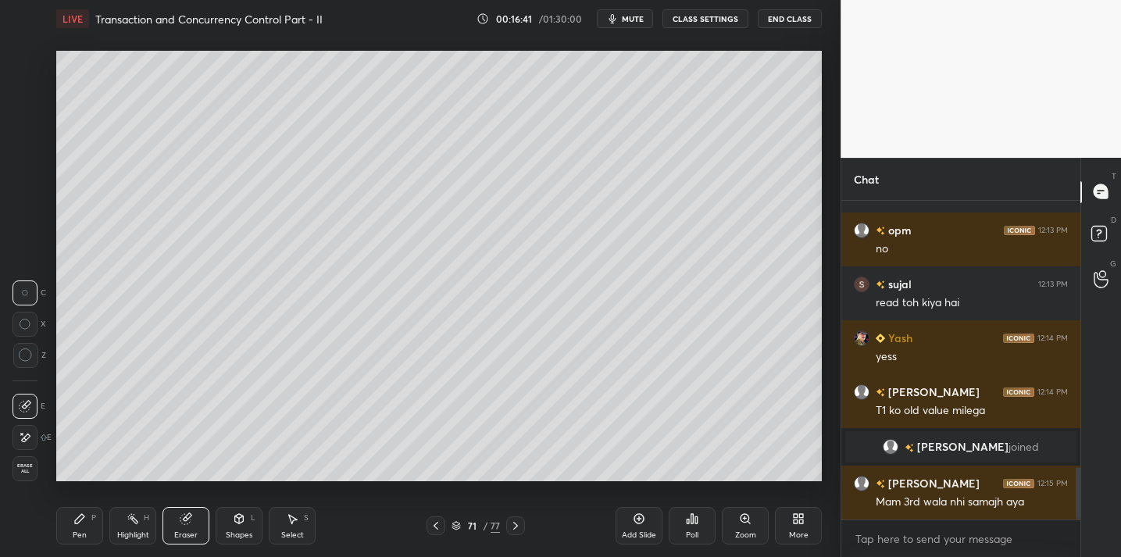
drag, startPoint x: 80, startPoint y: 516, endPoint x: 103, endPoint y: 491, distance: 33.2
click at [83, 513] on icon at bounding box center [79, 518] width 12 height 12
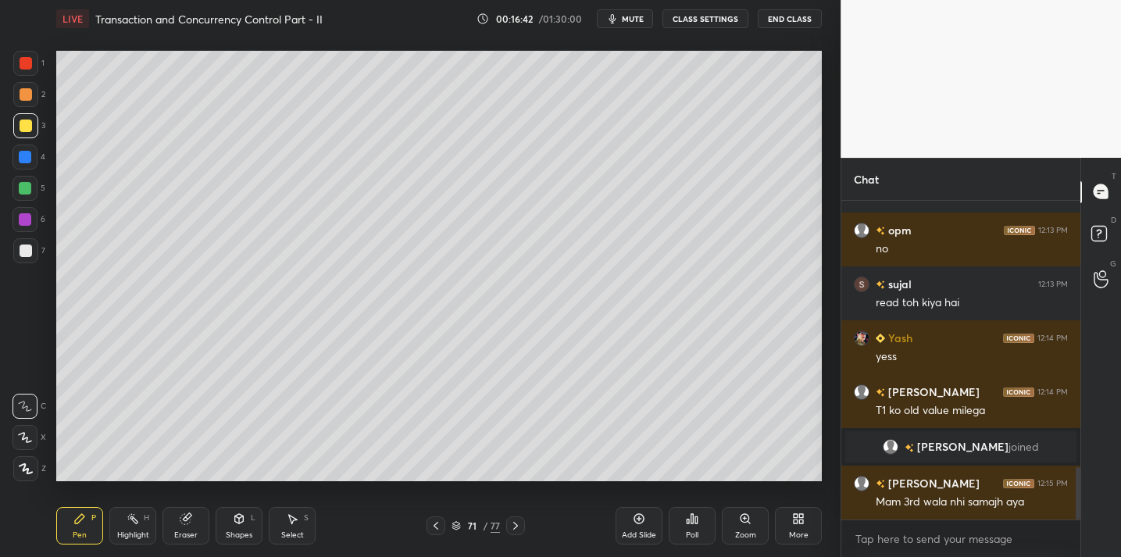
drag, startPoint x: 187, startPoint y: 528, endPoint x: 197, endPoint y: 488, distance: 40.9
click at [187, 524] on div "Eraser" at bounding box center [185, 525] width 47 height 37
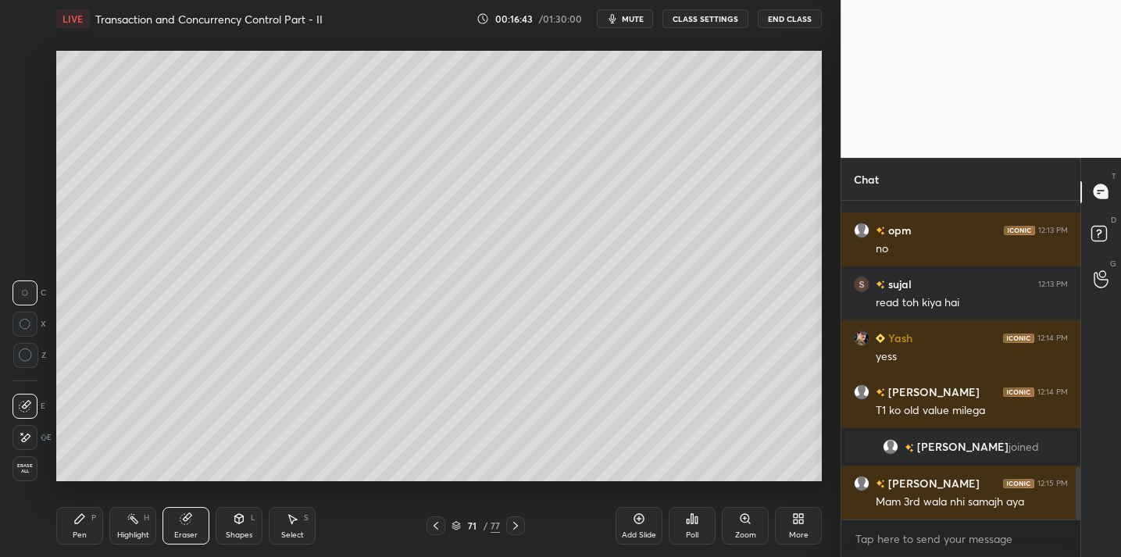
click at [16, 359] on div at bounding box center [25, 355] width 25 height 25
click at [68, 534] on div "Pen P" at bounding box center [79, 525] width 47 height 37
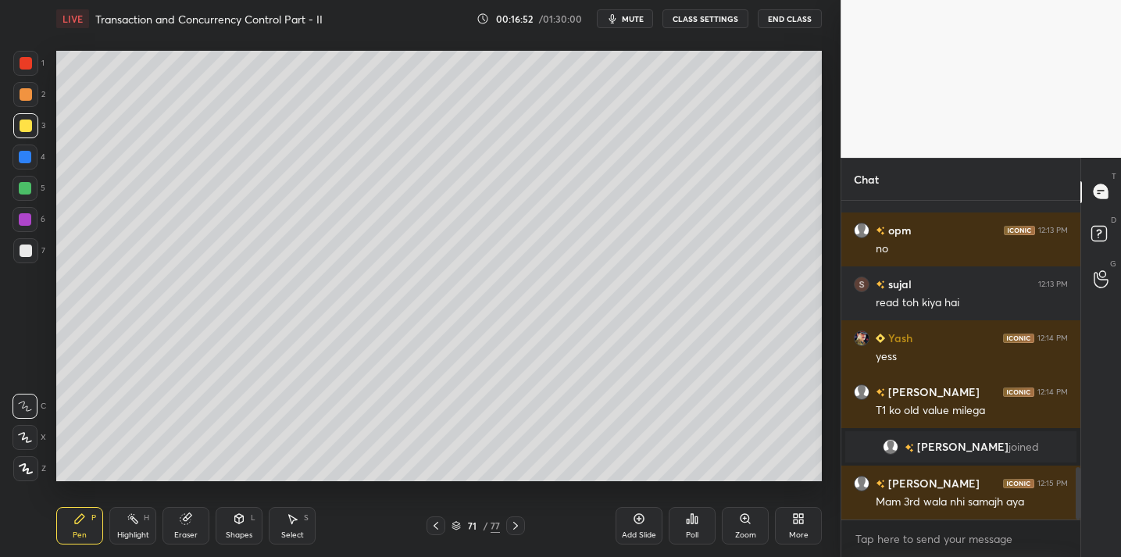
drag, startPoint x: 191, startPoint y: 525, endPoint x: 202, endPoint y: 508, distance: 20.4
click at [191, 525] on div "Eraser" at bounding box center [185, 525] width 47 height 37
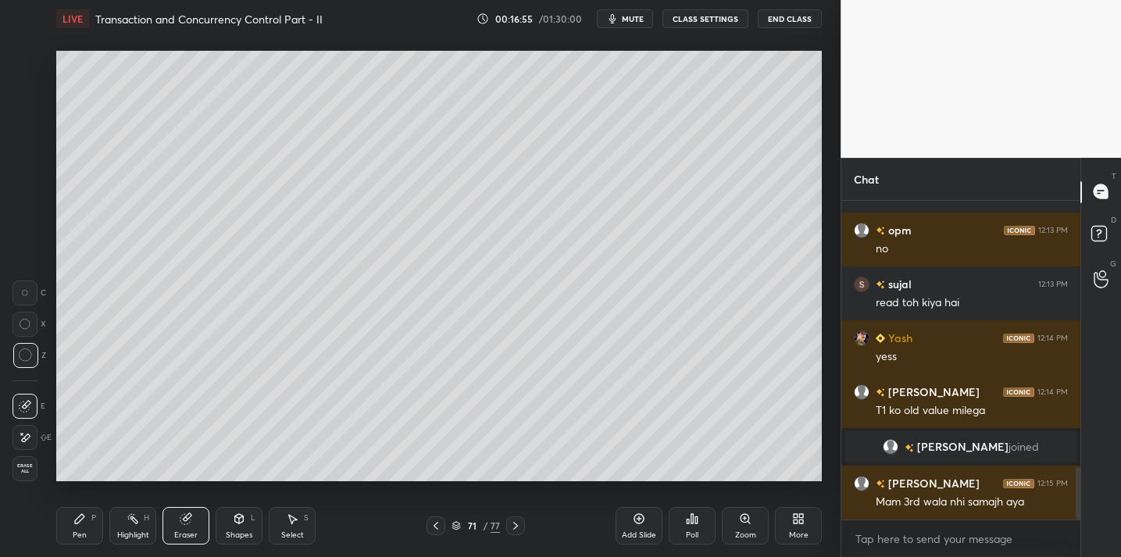
click at [85, 524] on icon at bounding box center [79, 518] width 12 height 12
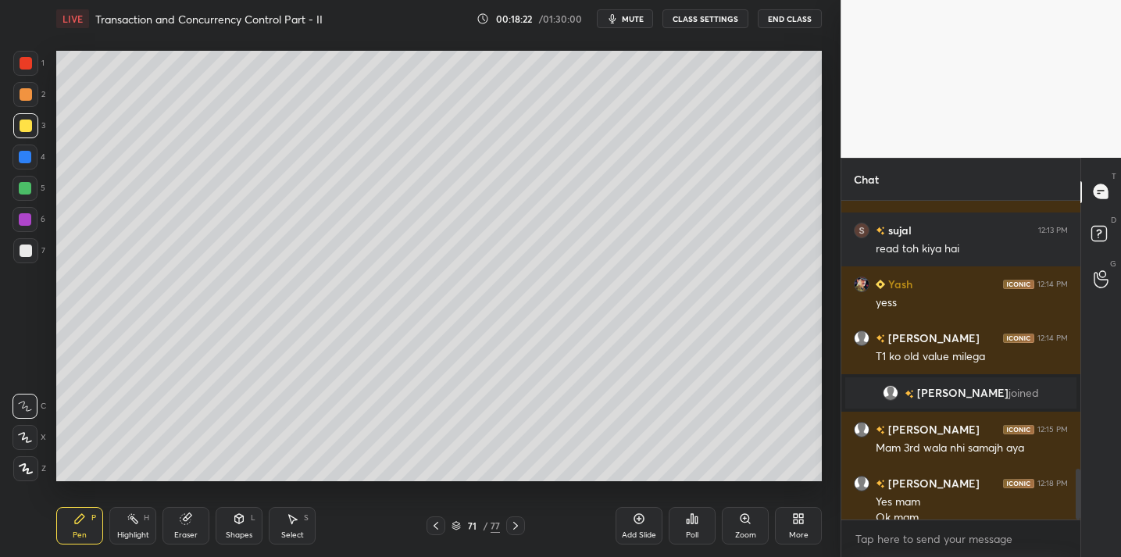
scroll to position [1683, 0]
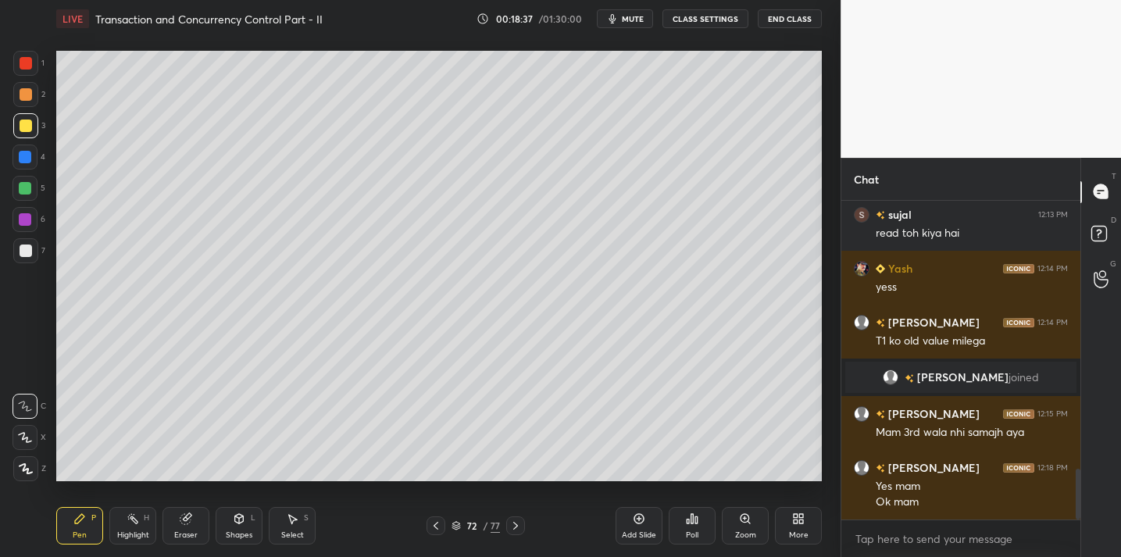
drag, startPoint x: 34, startPoint y: 251, endPoint x: 42, endPoint y: 245, distance: 10.0
click at [34, 251] on div at bounding box center [25, 250] width 25 height 25
click at [628, 518] on div "Add Slide" at bounding box center [639, 525] width 47 height 37
drag, startPoint x: 23, startPoint y: 127, endPoint x: 45, endPoint y: 137, distance: 23.8
click at [23, 127] on div at bounding box center [26, 126] width 12 height 12
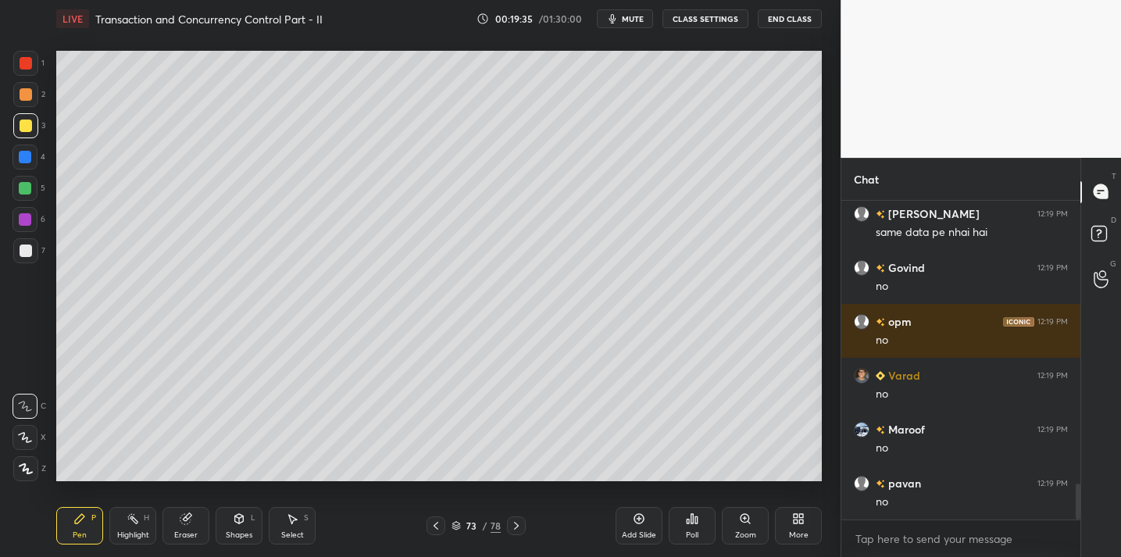
scroll to position [2492, 0]
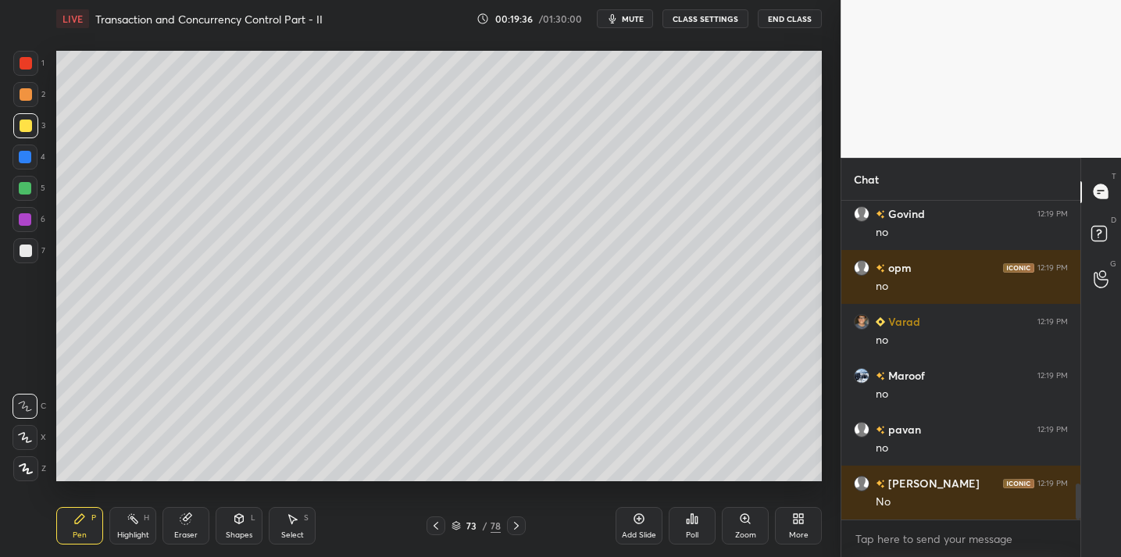
click at [34, 255] on div at bounding box center [25, 250] width 25 height 25
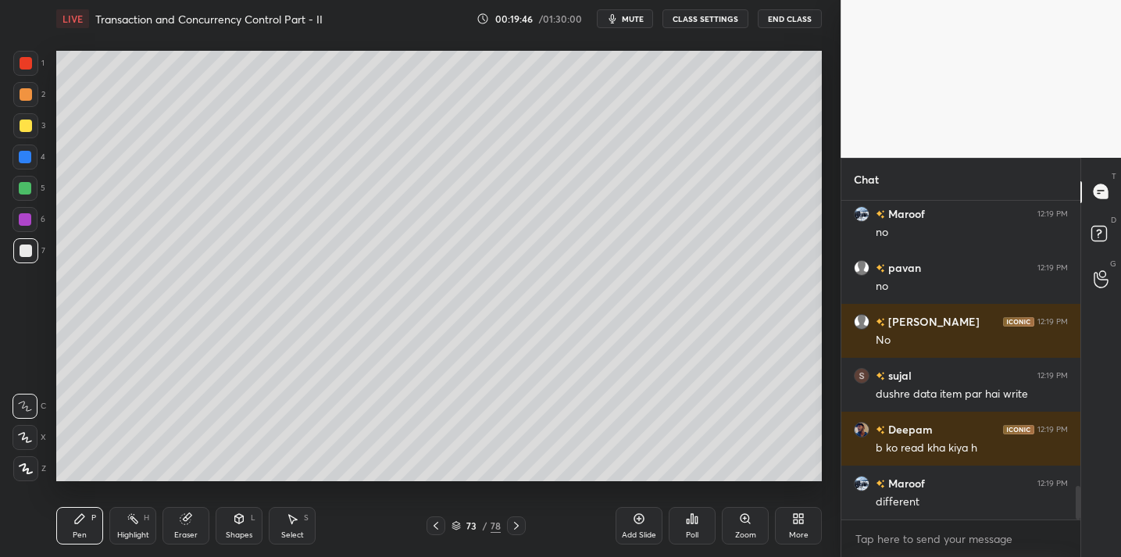
scroll to position [2708, 0]
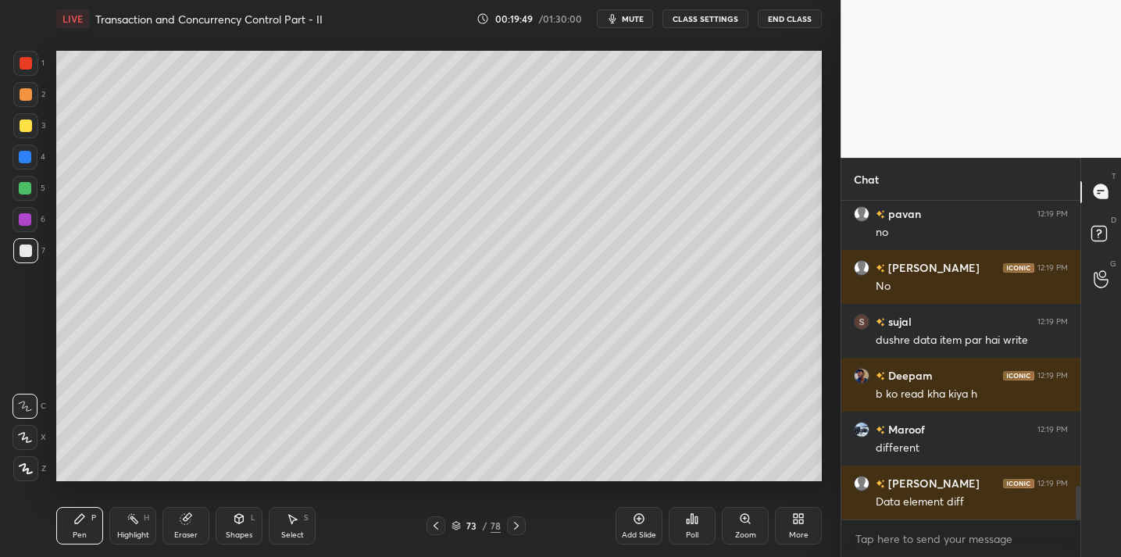
click at [178, 533] on div "Eraser" at bounding box center [185, 535] width 23 height 8
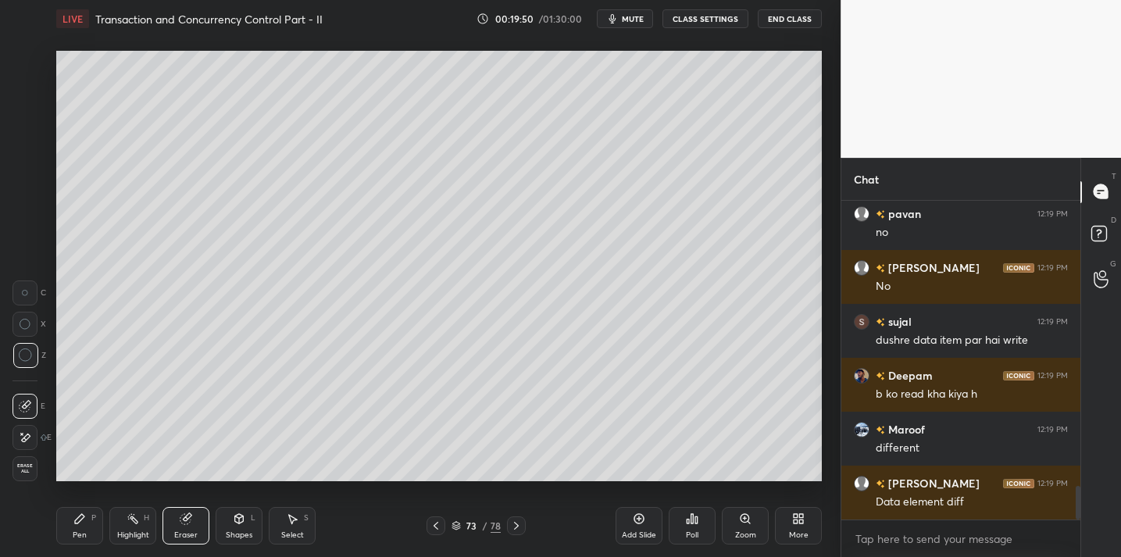
scroll to position [2775, 0]
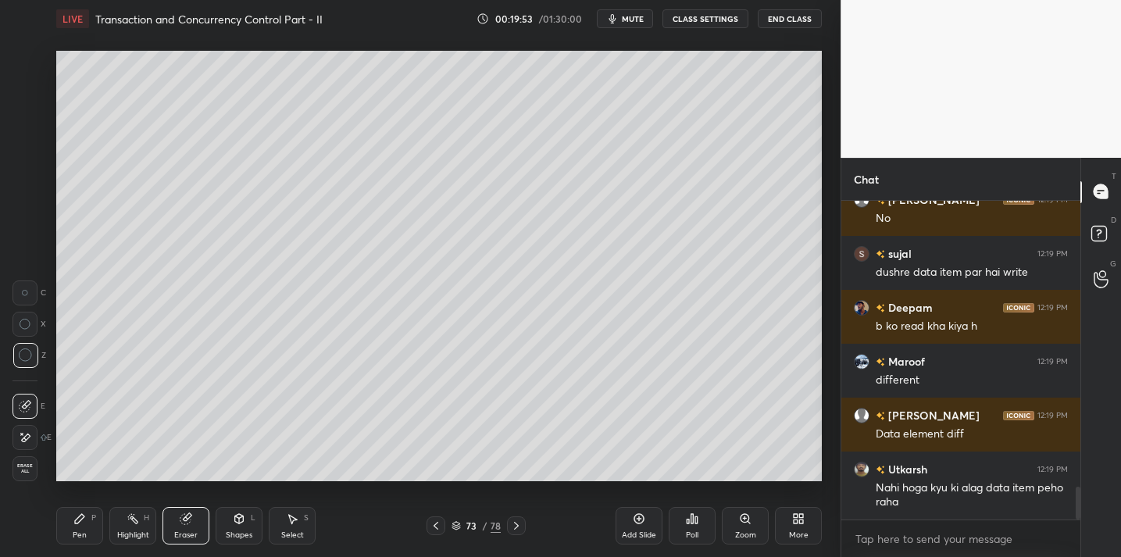
drag, startPoint x: 91, startPoint y: 519, endPoint x: 85, endPoint y: 511, distance: 9.5
click at [87, 519] on div "Pen P" at bounding box center [79, 525] width 47 height 37
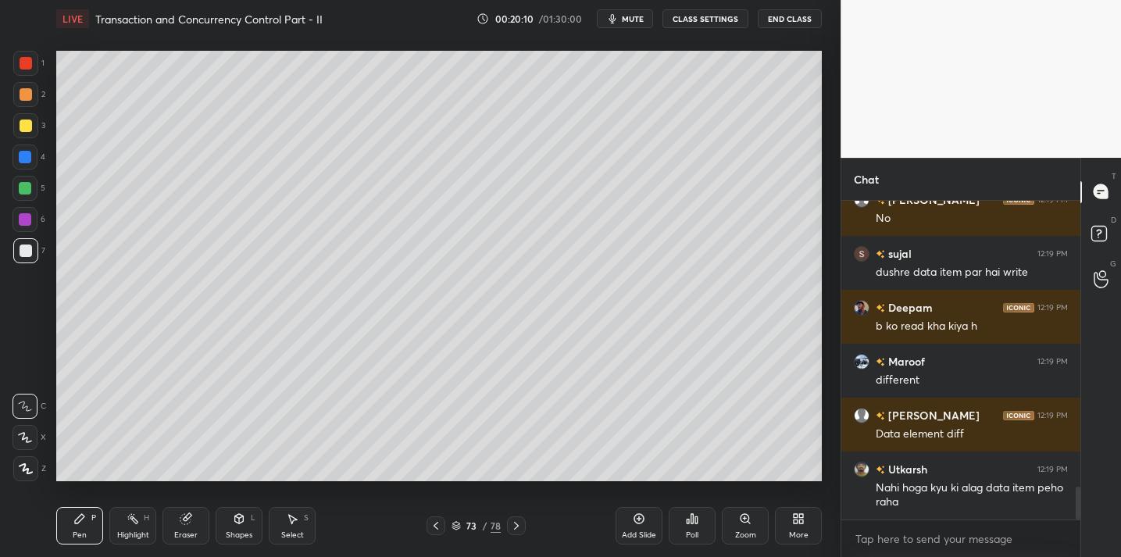
click at [188, 518] on icon at bounding box center [185, 519] width 10 height 10
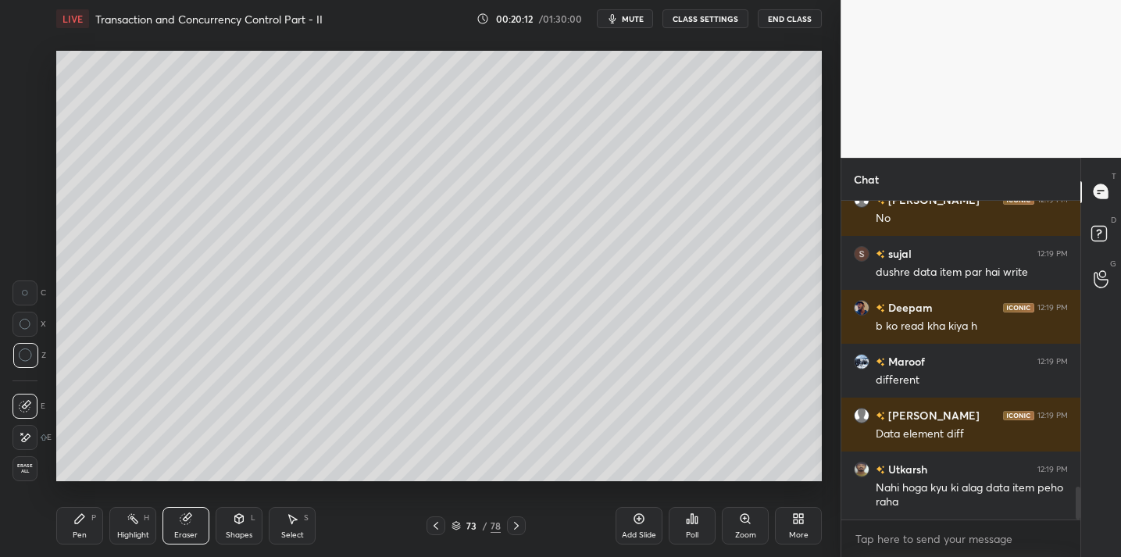
click at [80, 518] on icon at bounding box center [79, 518] width 9 height 9
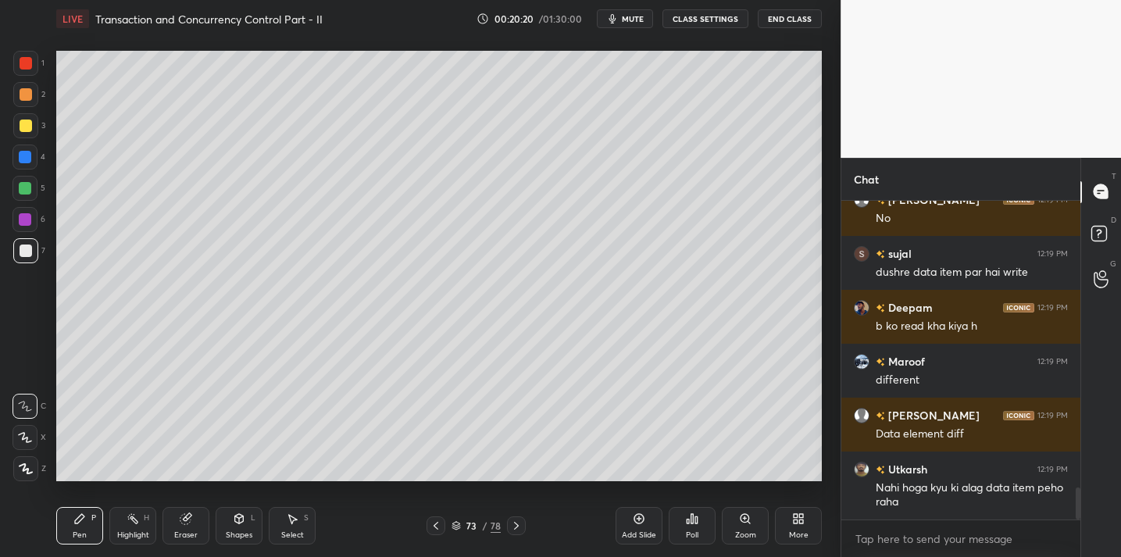
scroll to position [2829, 0]
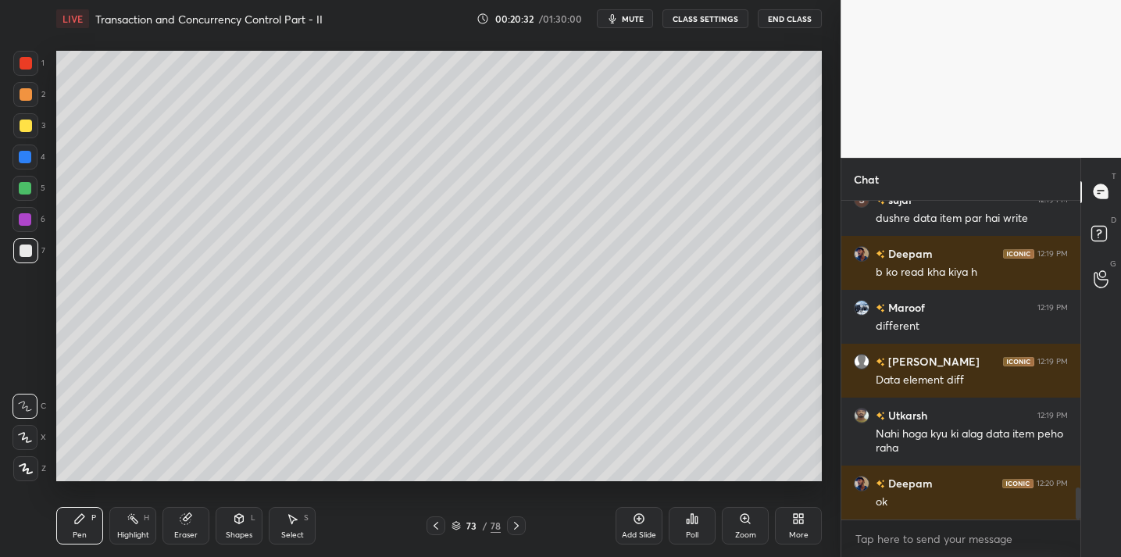
click at [16, 124] on div at bounding box center [25, 125] width 25 height 25
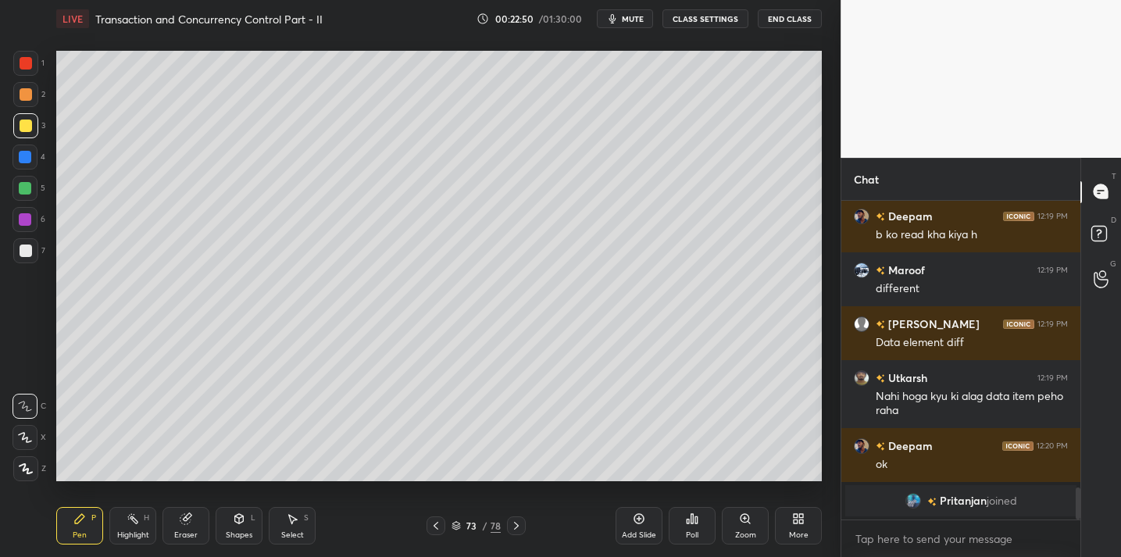
drag, startPoint x: 637, startPoint y: 531, endPoint x: 637, endPoint y: 517, distance: 14.1
click at [637, 531] on div "Add Slide" at bounding box center [639, 535] width 34 height 8
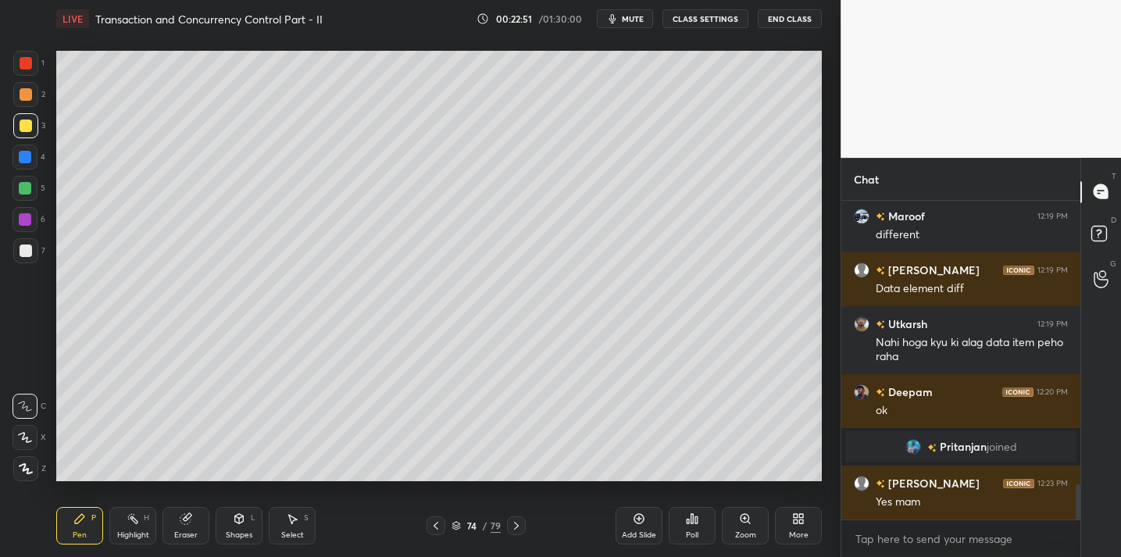
scroll to position [2578, 0]
click at [22, 189] on div at bounding box center [25, 188] width 12 height 12
click at [20, 127] on div at bounding box center [26, 126] width 12 height 12
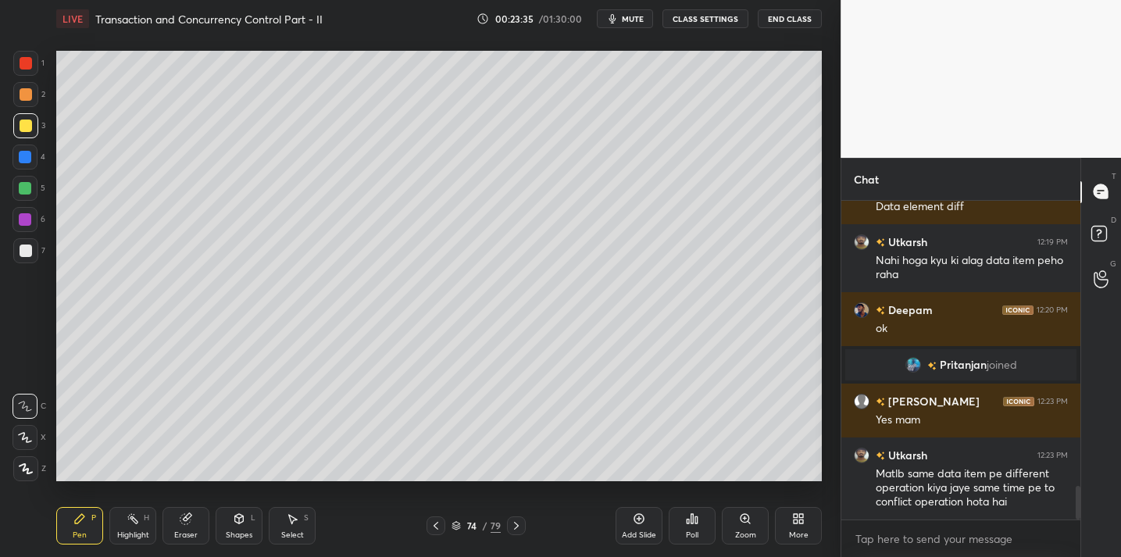
scroll to position [2714, 0]
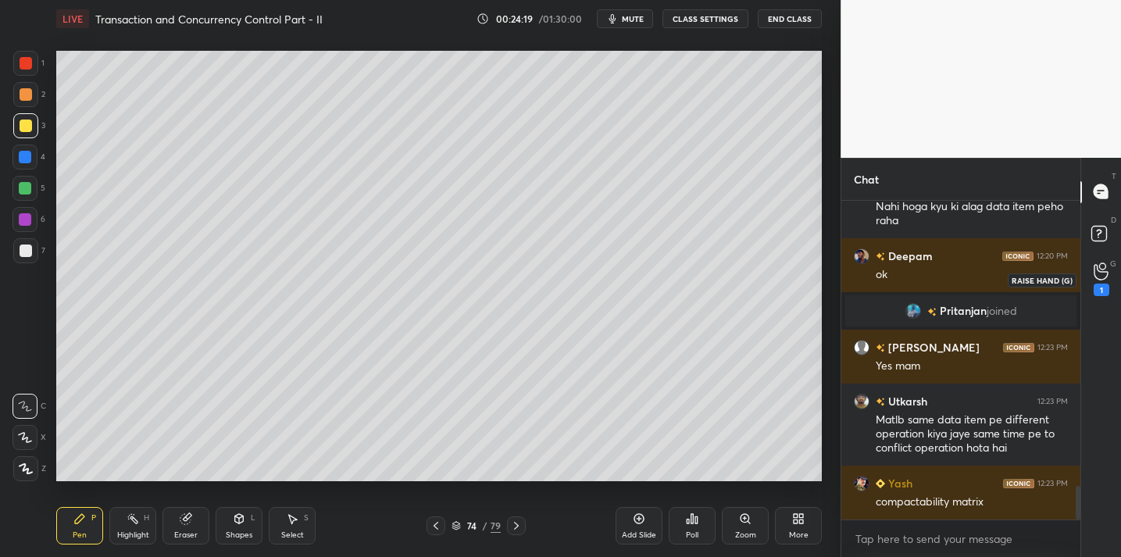
click at [1097, 276] on icon at bounding box center [1101, 271] width 15 height 18
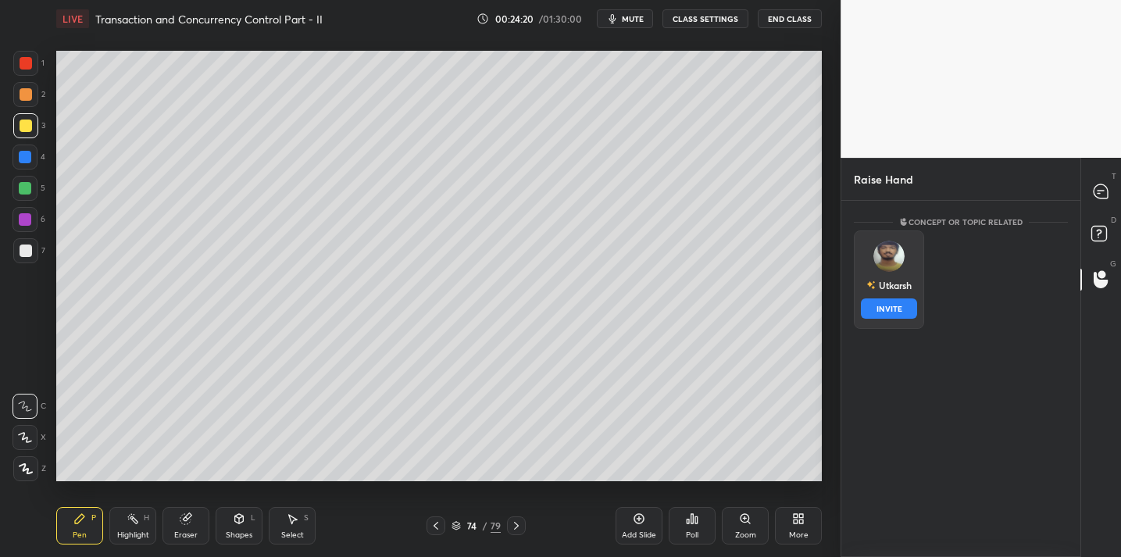
click at [883, 261] on img "grid" at bounding box center [888, 256] width 31 height 31
click at [887, 306] on button "INVITE" at bounding box center [889, 308] width 56 height 20
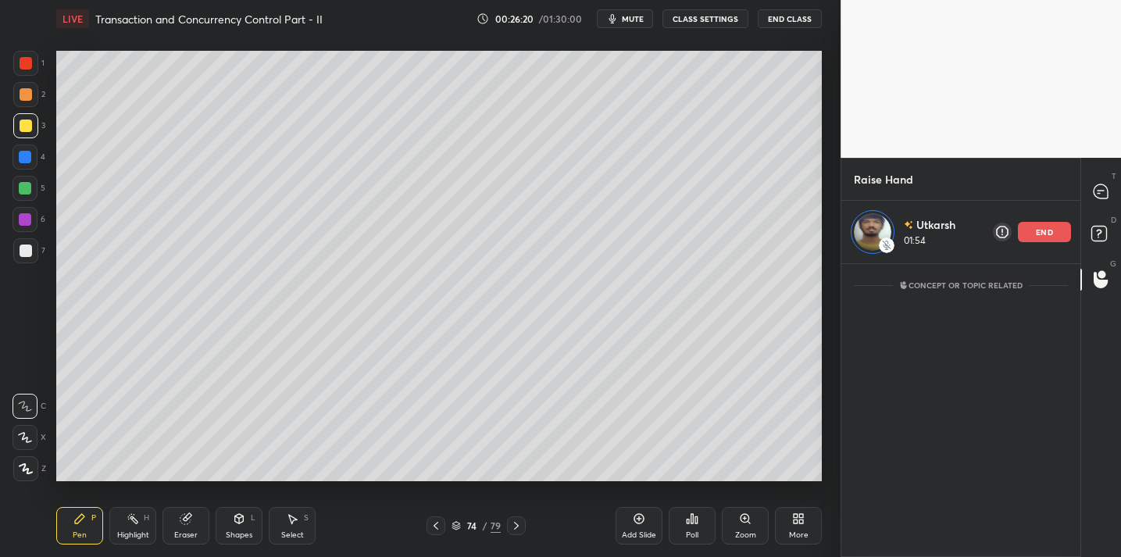
click at [1039, 234] on p "end" at bounding box center [1044, 232] width 17 height 8
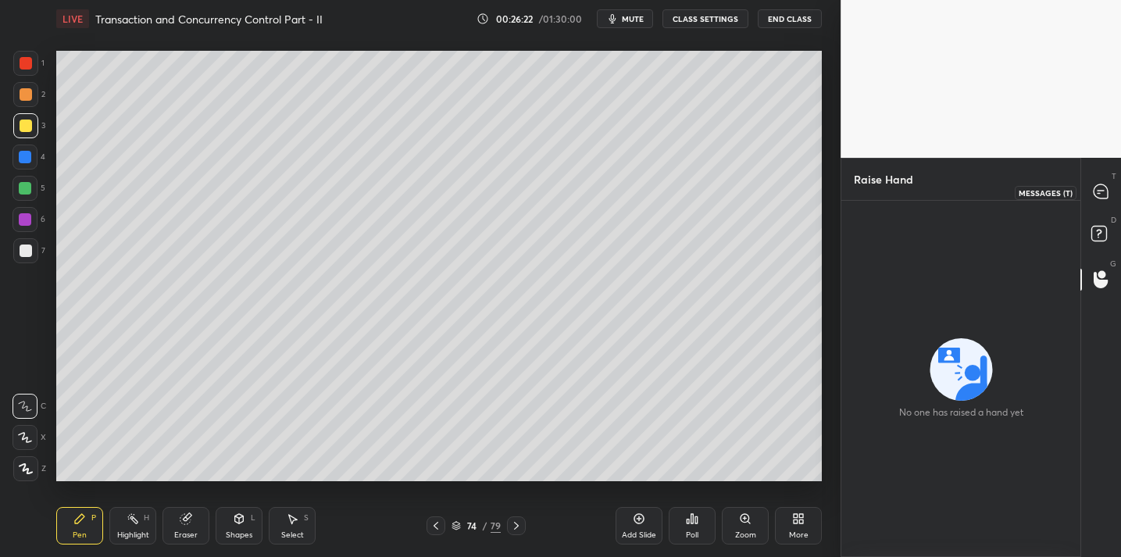
click at [1103, 191] on icon at bounding box center [1101, 191] width 6 height 0
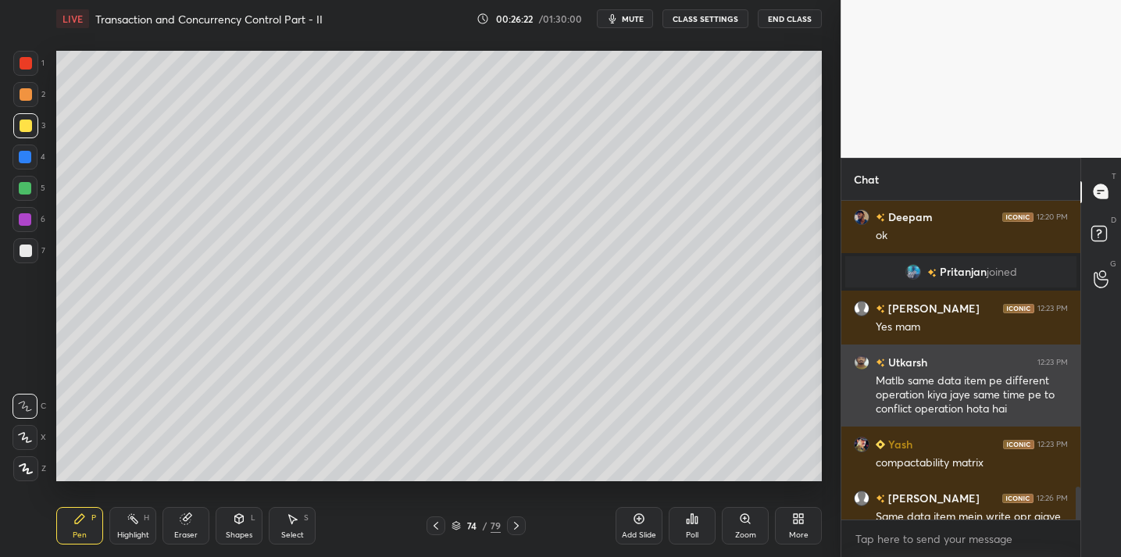
scroll to position [3039, 0]
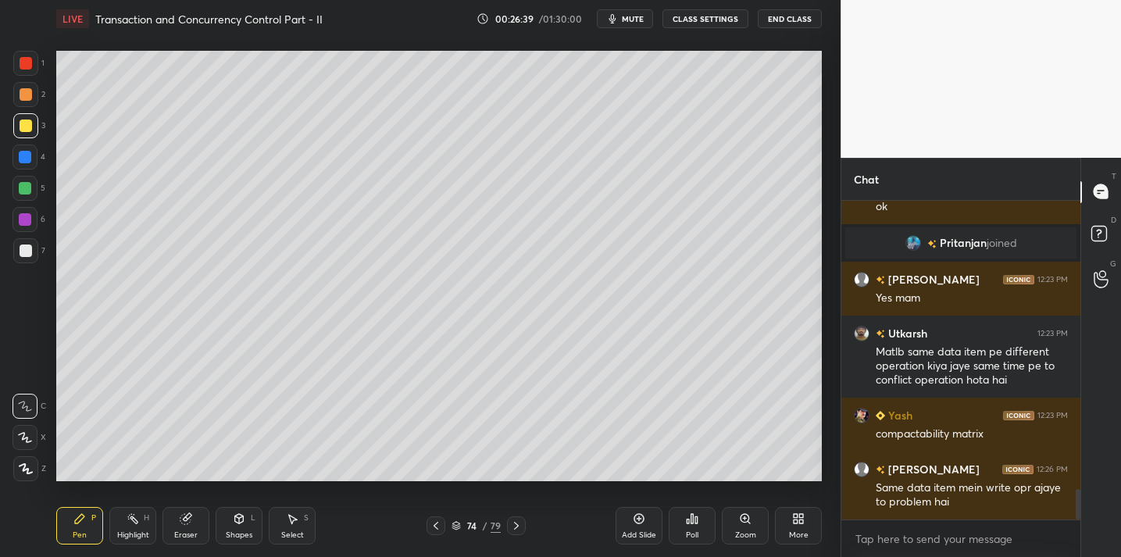
drag, startPoint x: 631, startPoint y: 527, endPoint x: 637, endPoint y: 509, distance: 18.3
click at [631, 527] on div "Add Slide" at bounding box center [639, 525] width 47 height 37
click at [26, 198] on div at bounding box center [24, 188] width 25 height 25
click at [32, 256] on div at bounding box center [25, 250] width 25 height 25
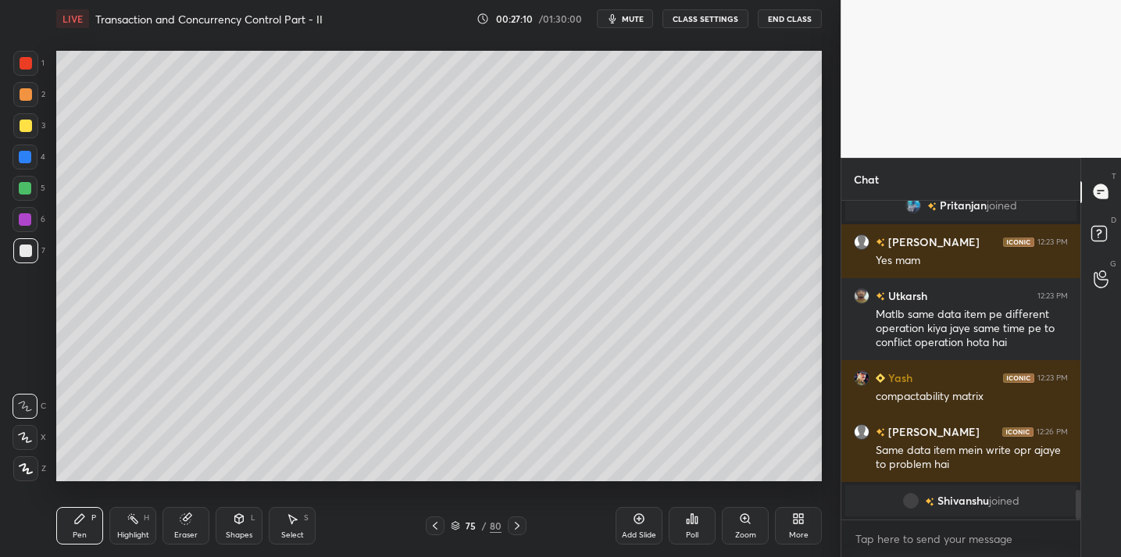
drag, startPoint x: 186, startPoint y: 526, endPoint x: 199, endPoint y: 503, distance: 26.3
click at [186, 526] on div "Eraser" at bounding box center [185, 525] width 47 height 37
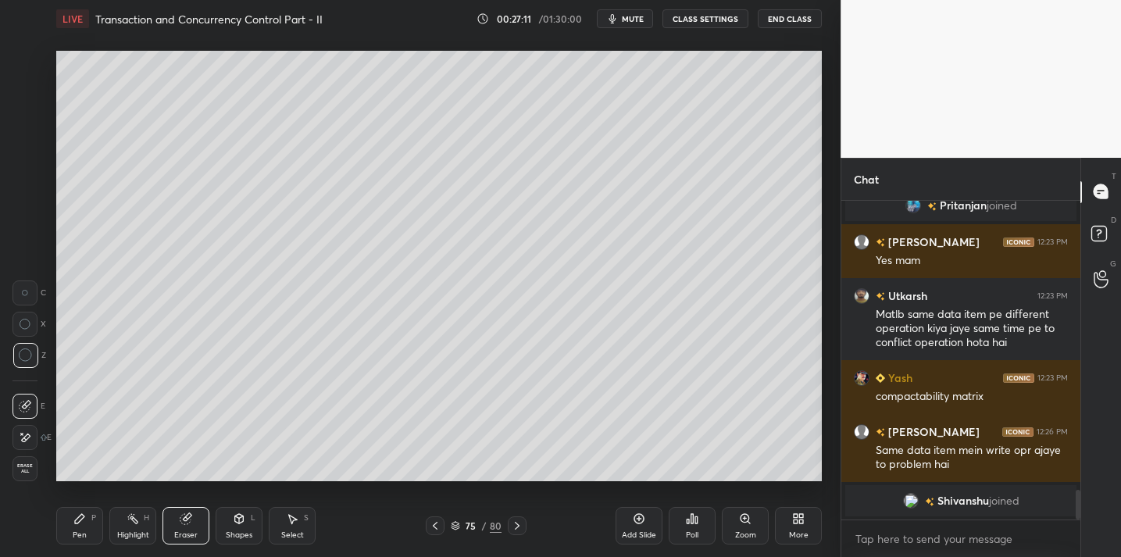
drag, startPoint x: 84, startPoint y: 534, endPoint x: 118, endPoint y: 506, distance: 43.8
click at [84, 534] on div "Pen" at bounding box center [80, 535] width 14 height 8
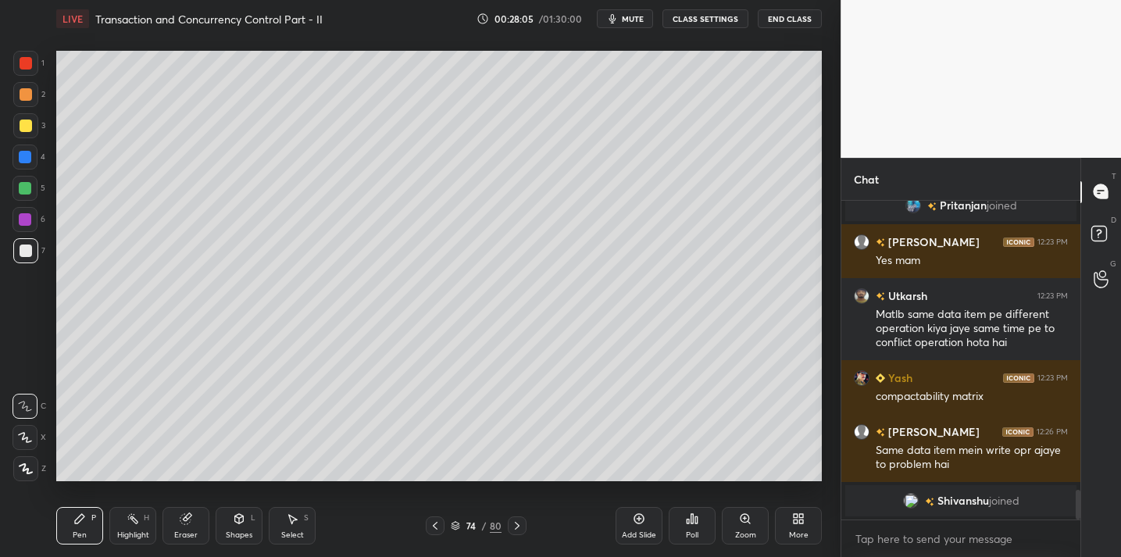
click at [21, 195] on div at bounding box center [24, 188] width 25 height 25
drag, startPoint x: 29, startPoint y: 137, endPoint x: 38, endPoint y: 146, distance: 13.3
click at [29, 137] on div at bounding box center [25, 125] width 25 height 25
click at [36, 255] on div at bounding box center [25, 250] width 25 height 25
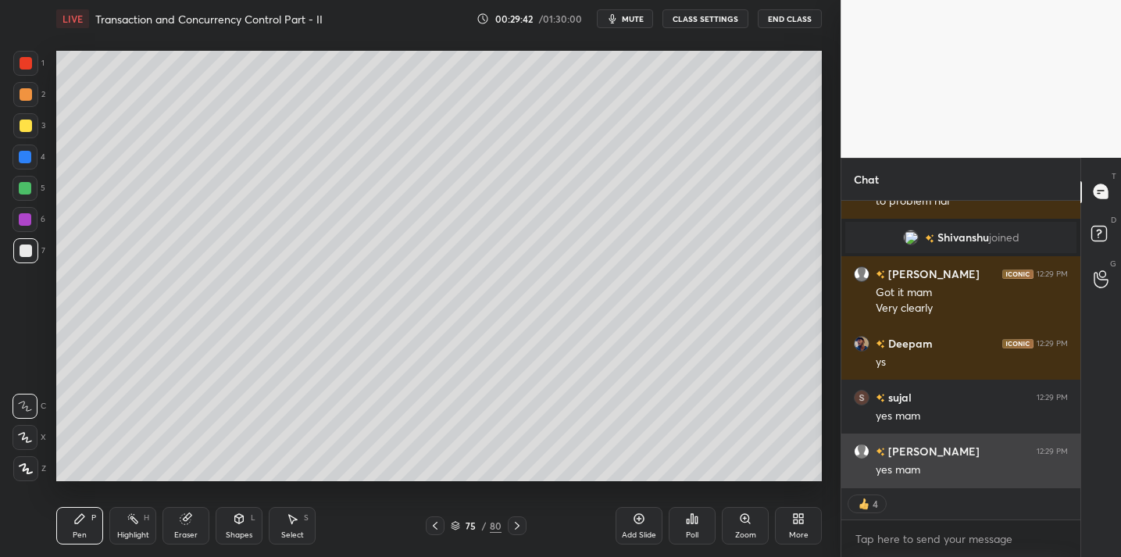
scroll to position [3062, 0]
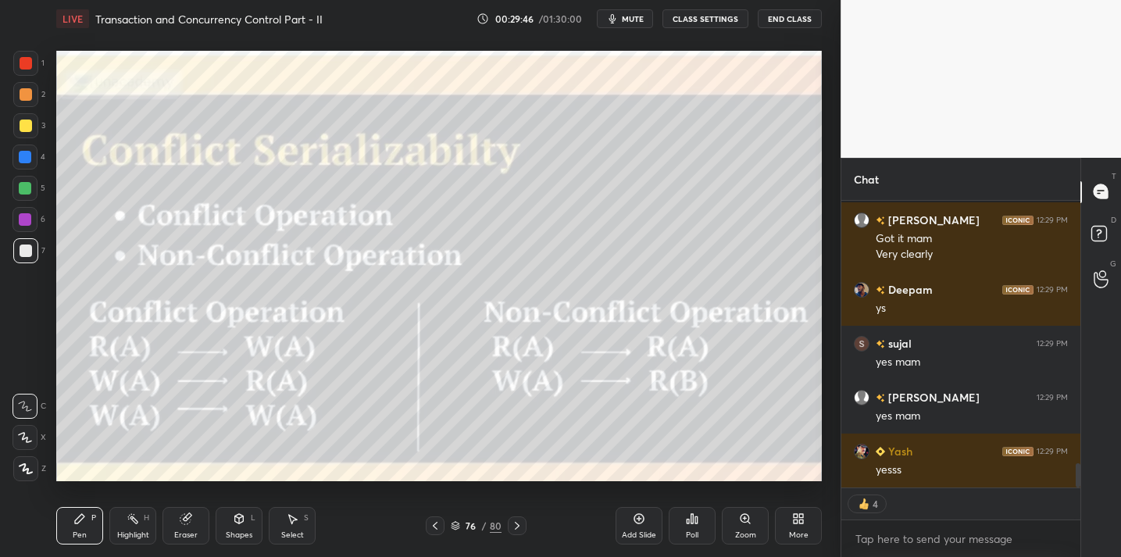
click at [27, 128] on div at bounding box center [26, 126] width 12 height 12
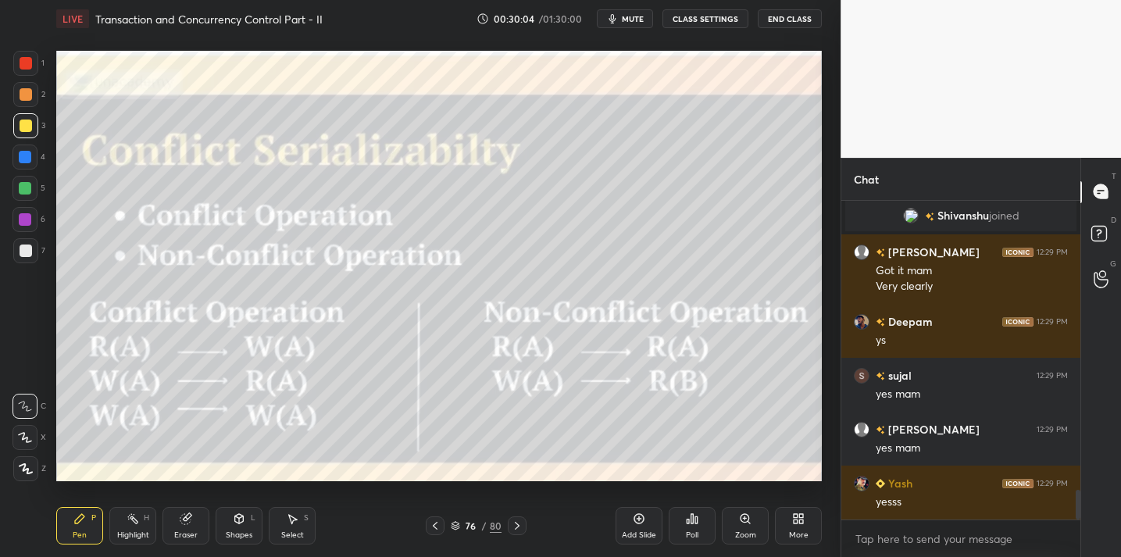
scroll to position [3084, 0]
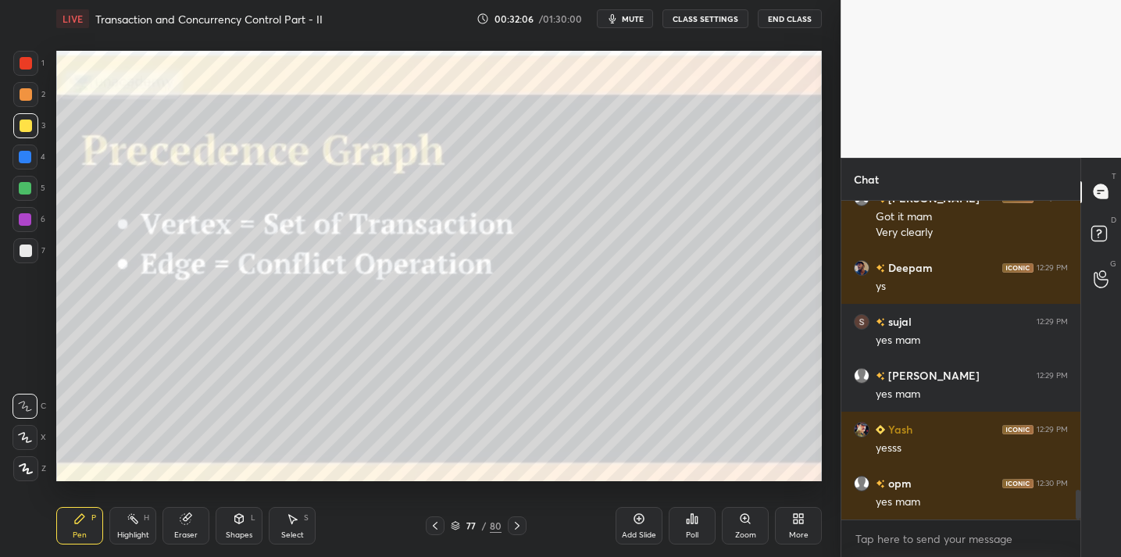
click at [31, 258] on div at bounding box center [25, 250] width 25 height 25
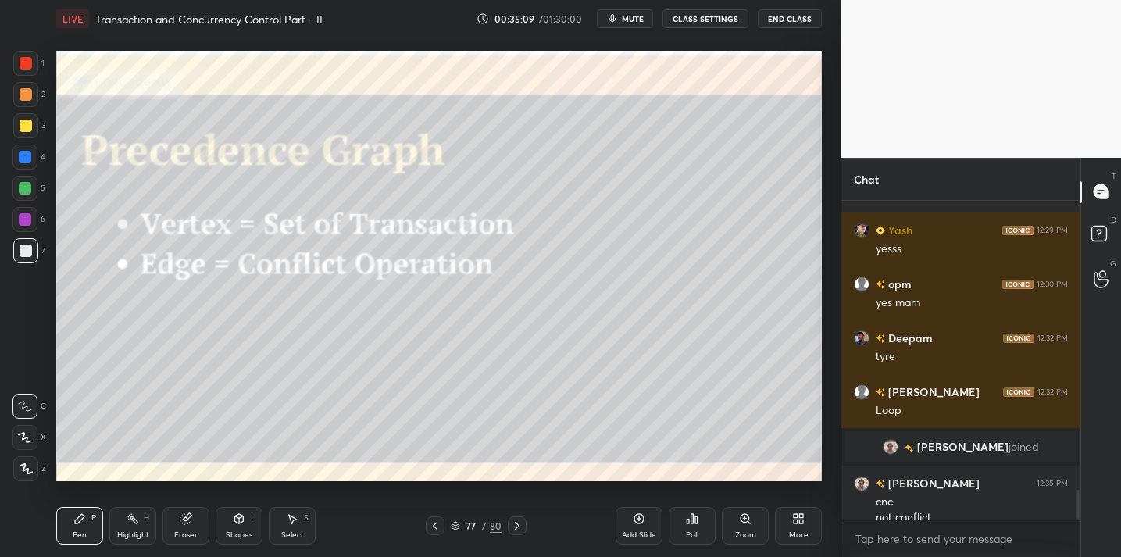
scroll to position [3150, 0]
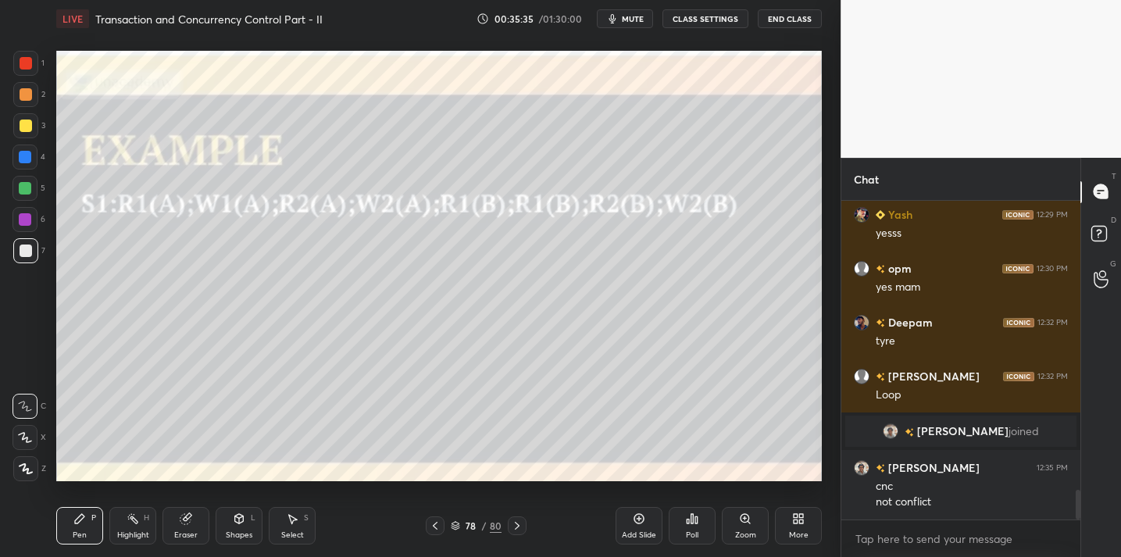
drag, startPoint x: 31, startPoint y: 128, endPoint x: 21, endPoint y: 126, distance: 10.4
click at [29, 131] on div at bounding box center [25, 125] width 25 height 25
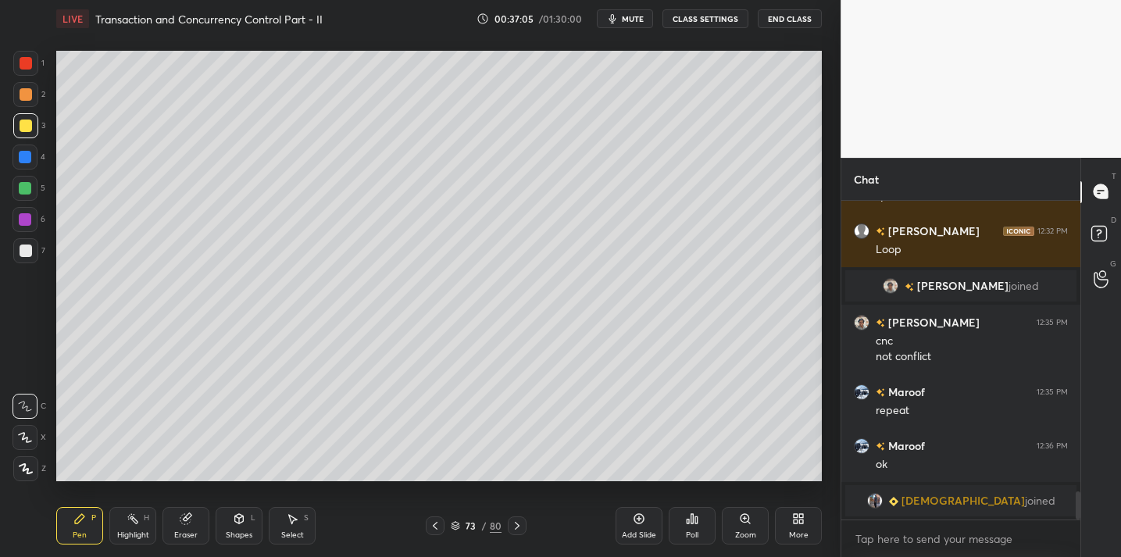
scroll to position [3315, 0]
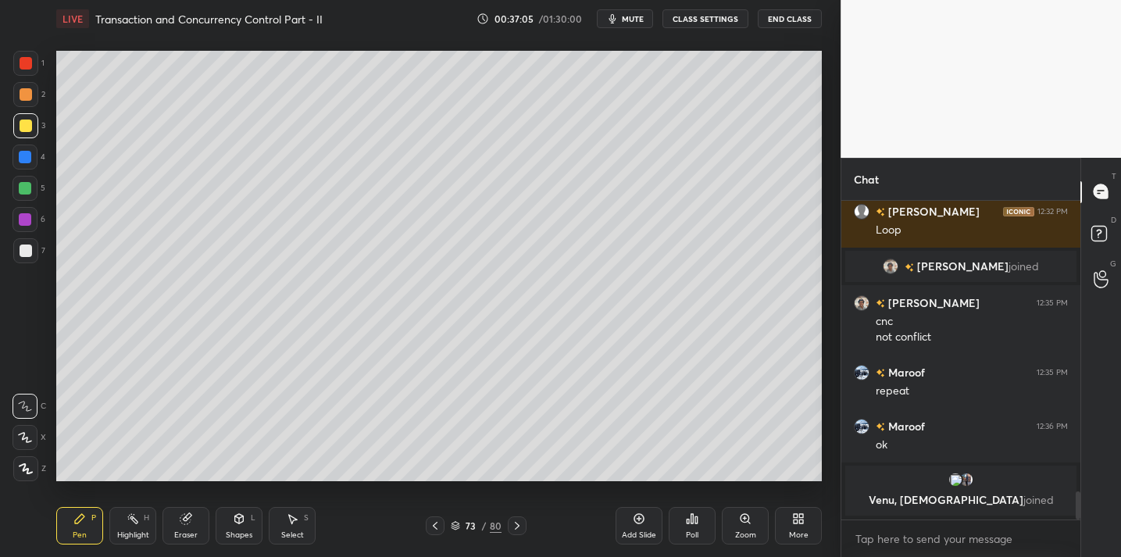
click at [25, 258] on div at bounding box center [25, 250] width 25 height 25
click at [185, 534] on div "Eraser" at bounding box center [185, 535] width 23 height 8
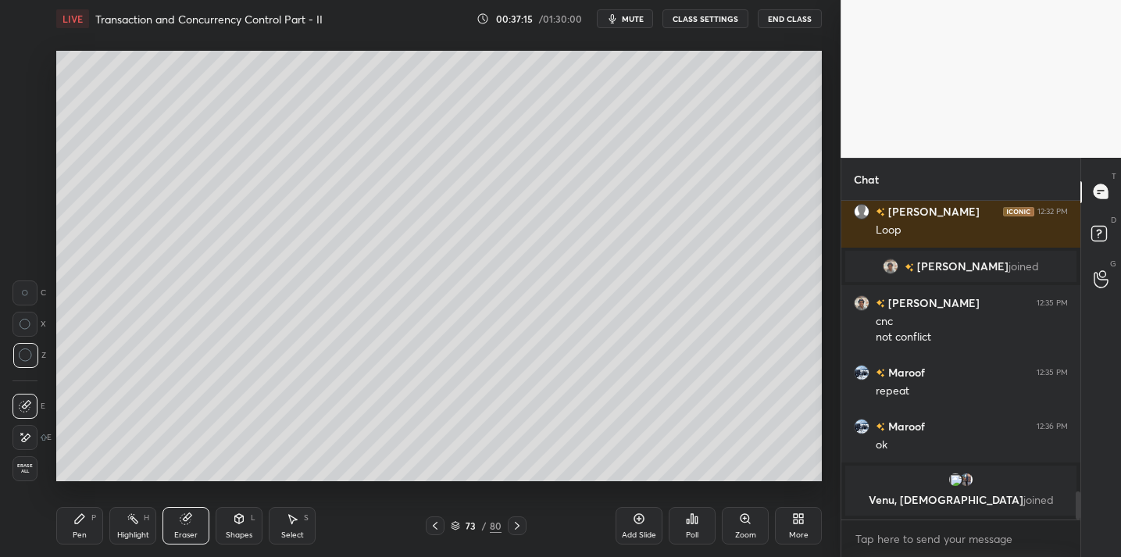
click at [79, 517] on icon at bounding box center [79, 518] width 9 height 9
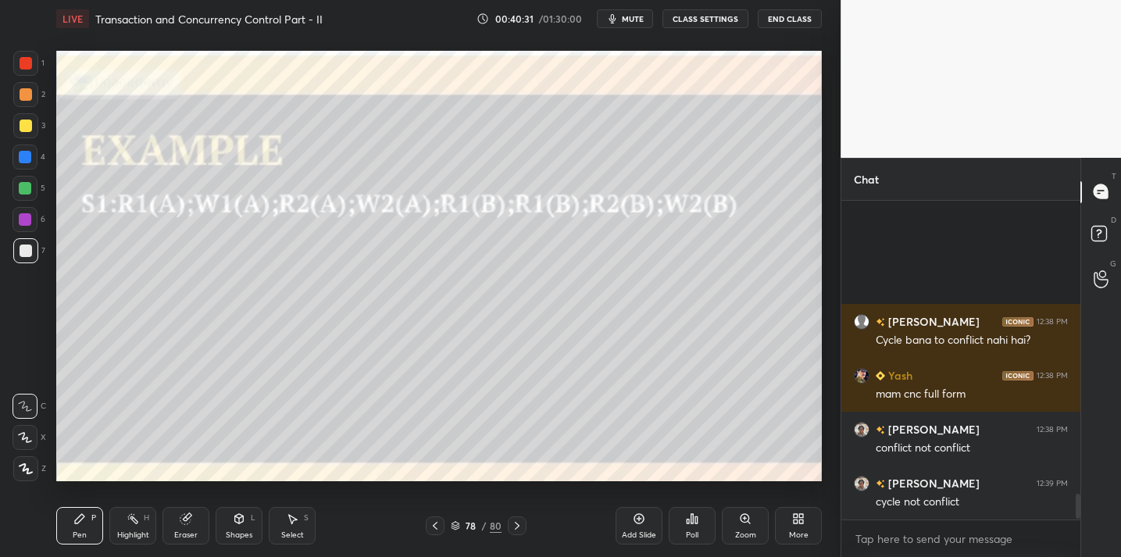
scroll to position [3734, 0]
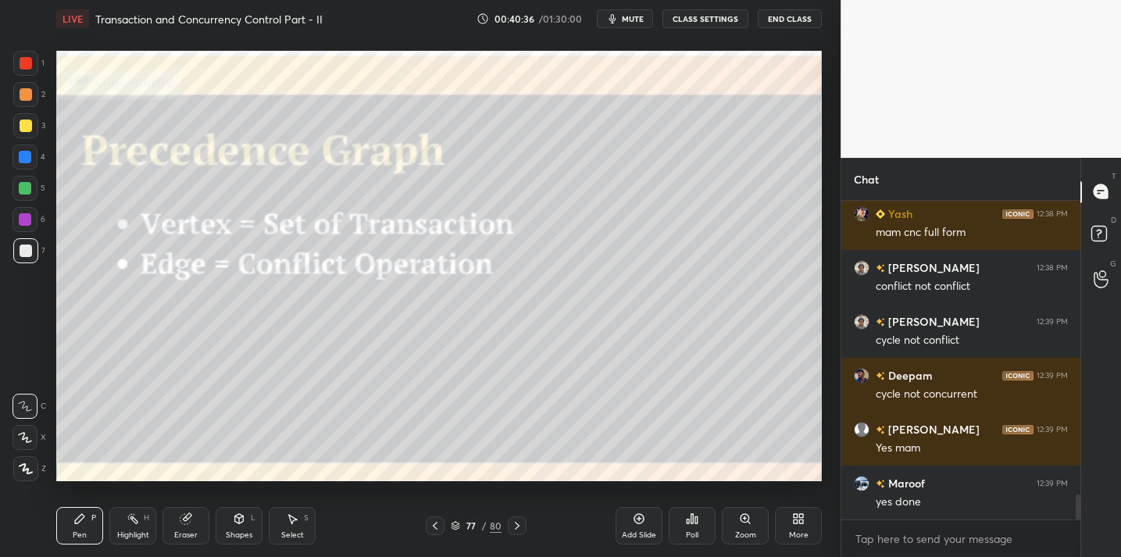
click at [186, 519] on icon at bounding box center [185, 519] width 10 height 10
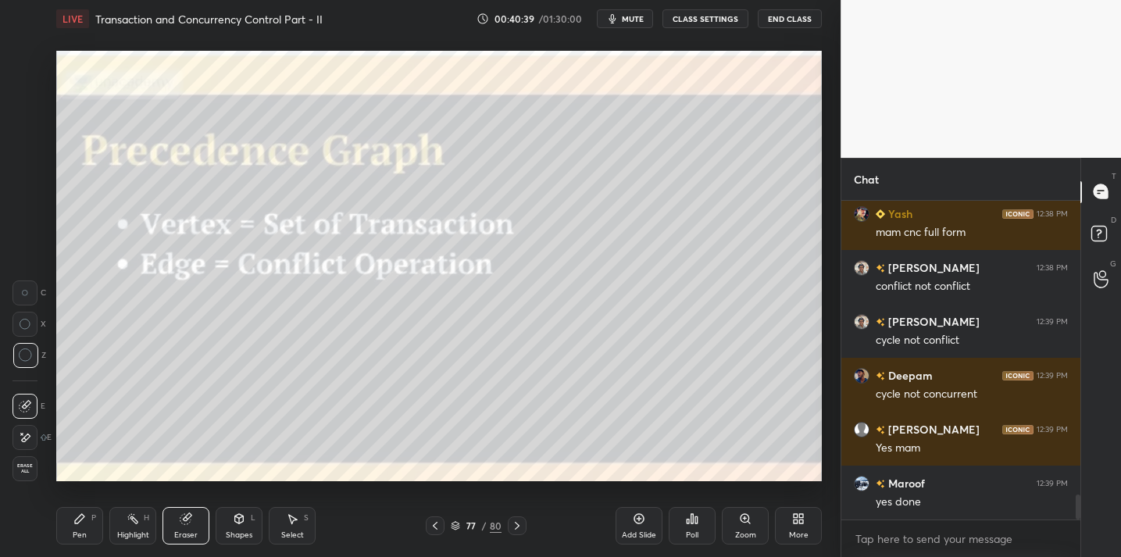
drag, startPoint x: 81, startPoint y: 515, endPoint x: 89, endPoint y: 489, distance: 26.9
click at [81, 515] on icon at bounding box center [79, 518] width 9 height 9
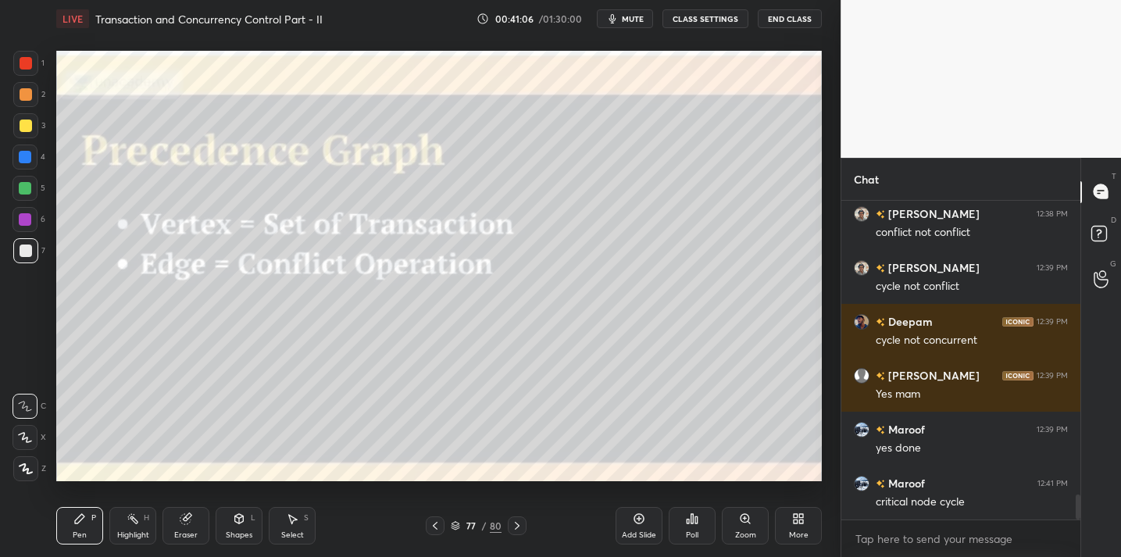
scroll to position [3842, 0]
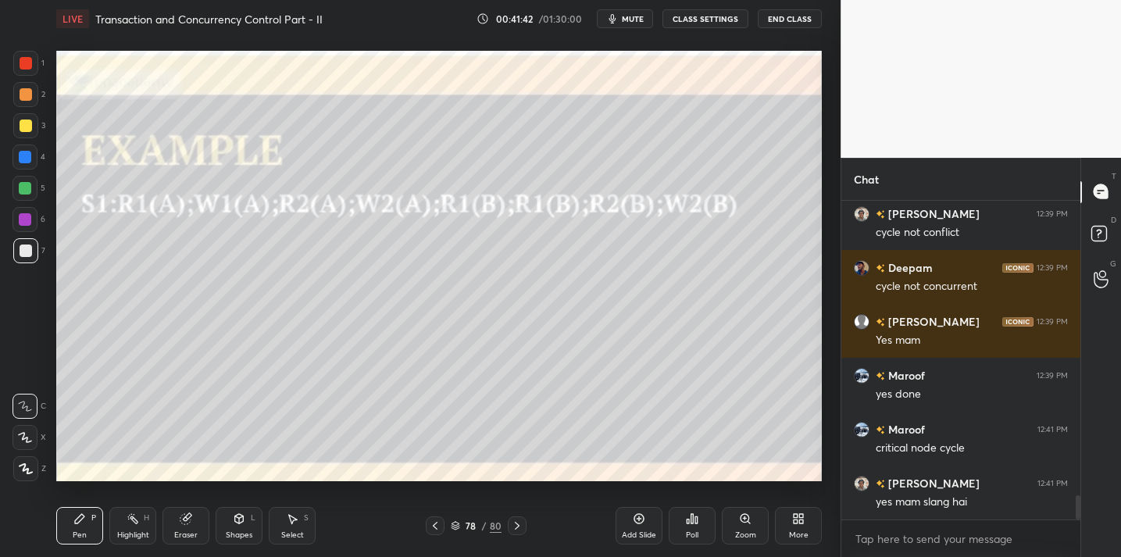
drag, startPoint x: 197, startPoint y: 524, endPoint x: 221, endPoint y: 502, distance: 33.2
click at [197, 524] on div "Eraser" at bounding box center [185, 525] width 47 height 37
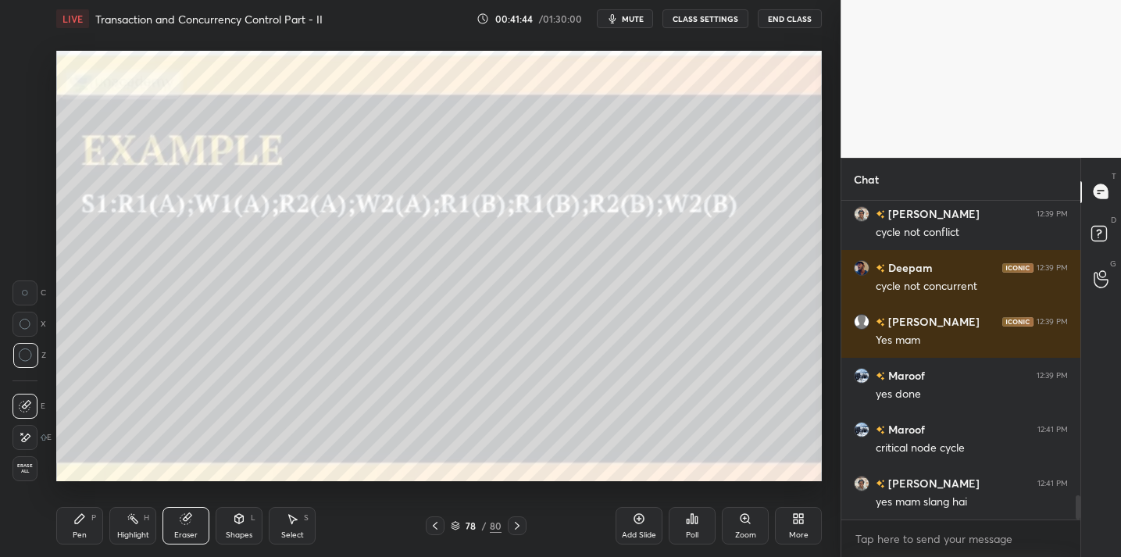
click at [75, 516] on icon at bounding box center [79, 518] width 12 height 12
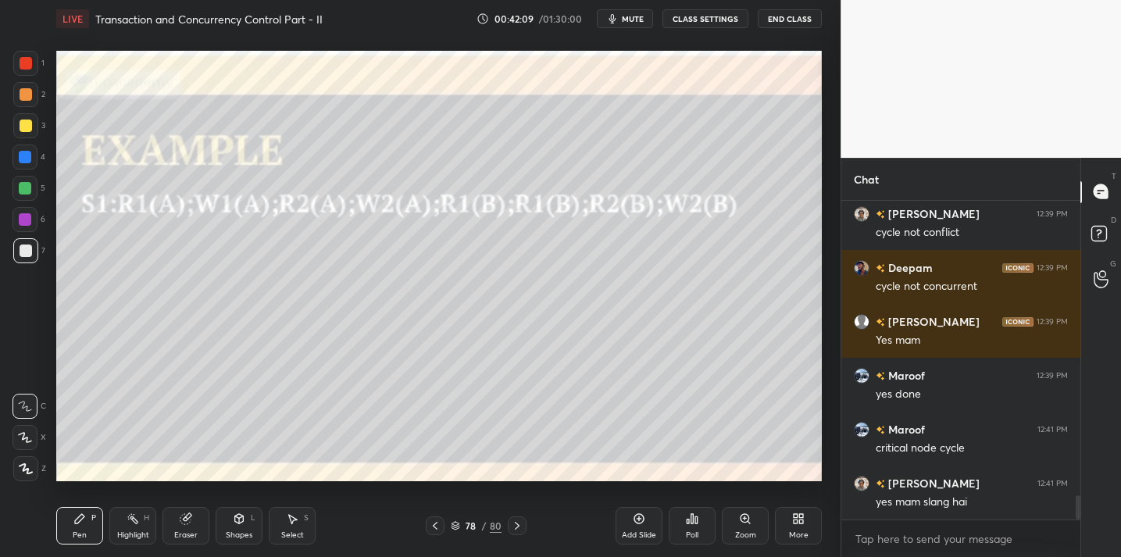
scroll to position [3896, 0]
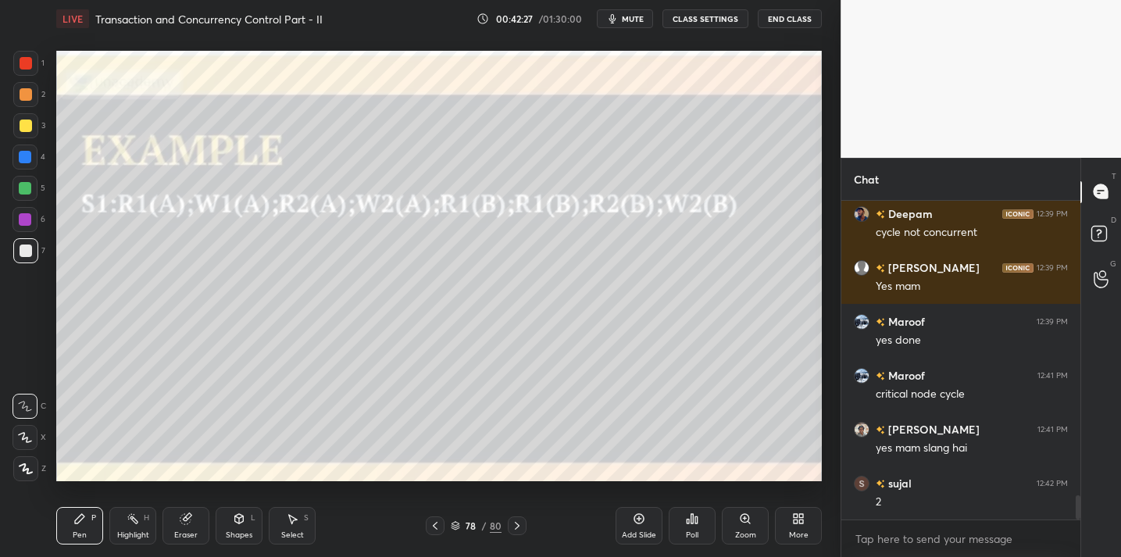
drag, startPoint x: 170, startPoint y: 528, endPoint x: 179, endPoint y: 521, distance: 11.1
click at [174, 527] on div "Eraser" at bounding box center [185, 525] width 47 height 37
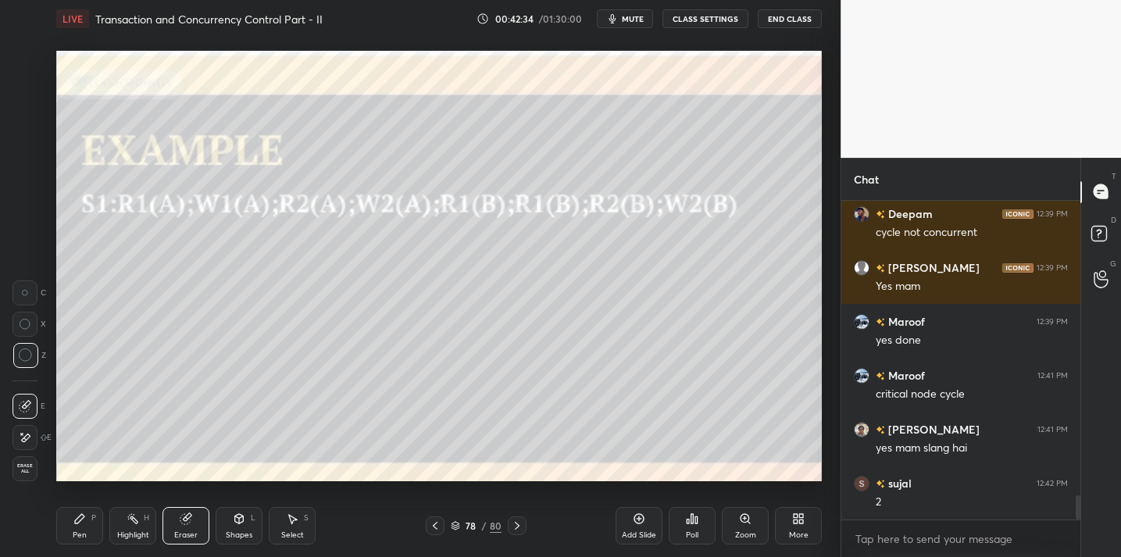
click at [63, 523] on div "Pen P" at bounding box center [79, 525] width 47 height 37
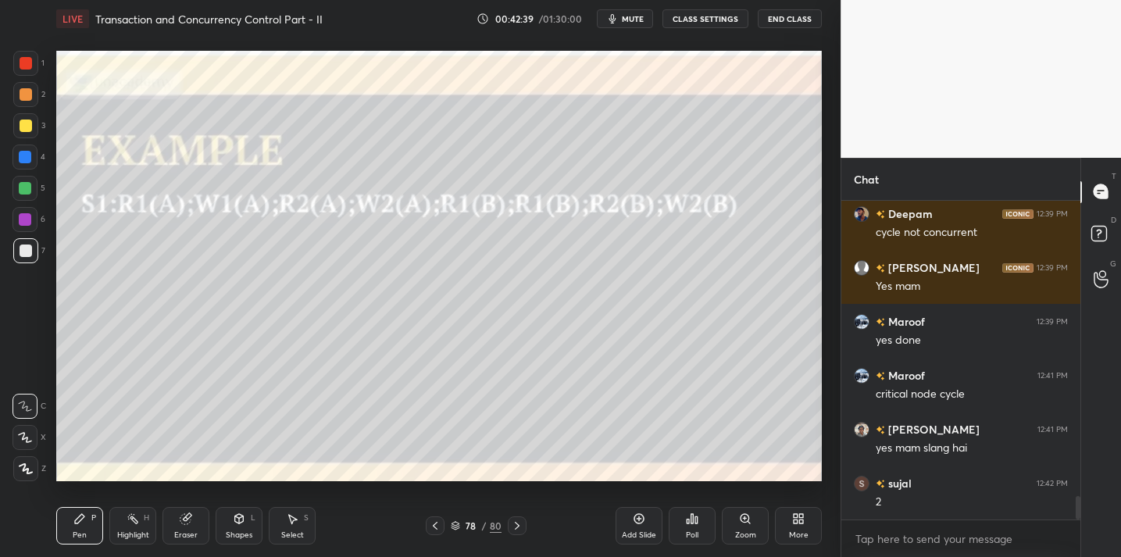
scroll to position [3950, 0]
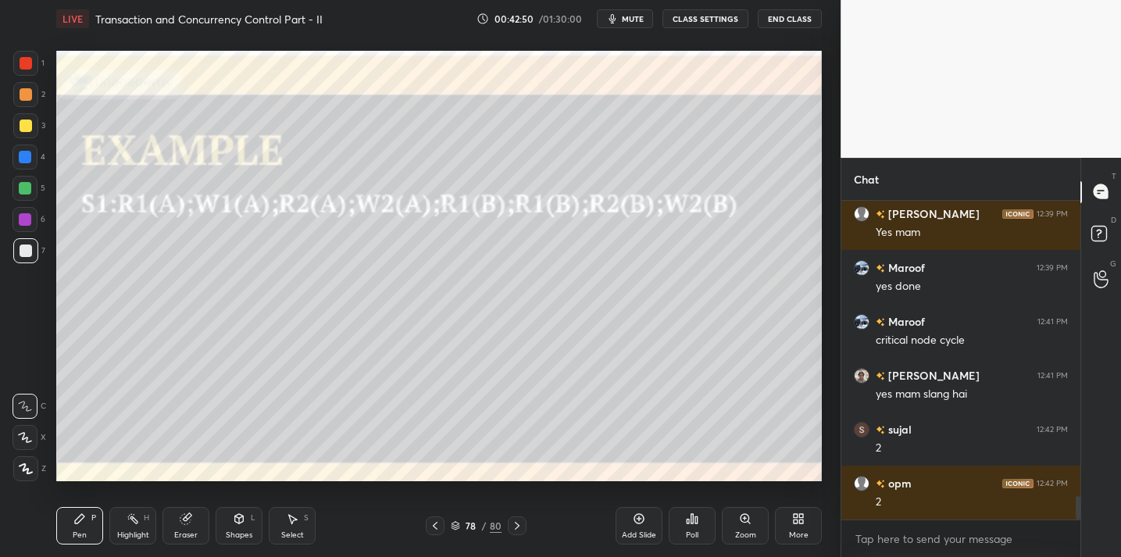
click at [187, 525] on div "Eraser" at bounding box center [185, 525] width 47 height 37
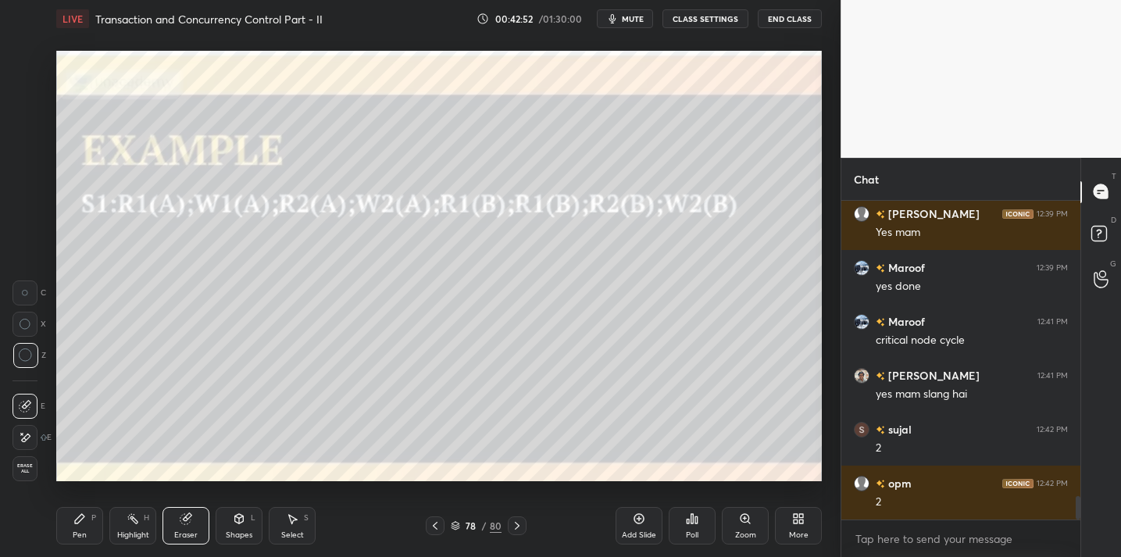
click at [77, 524] on icon at bounding box center [79, 518] width 12 height 12
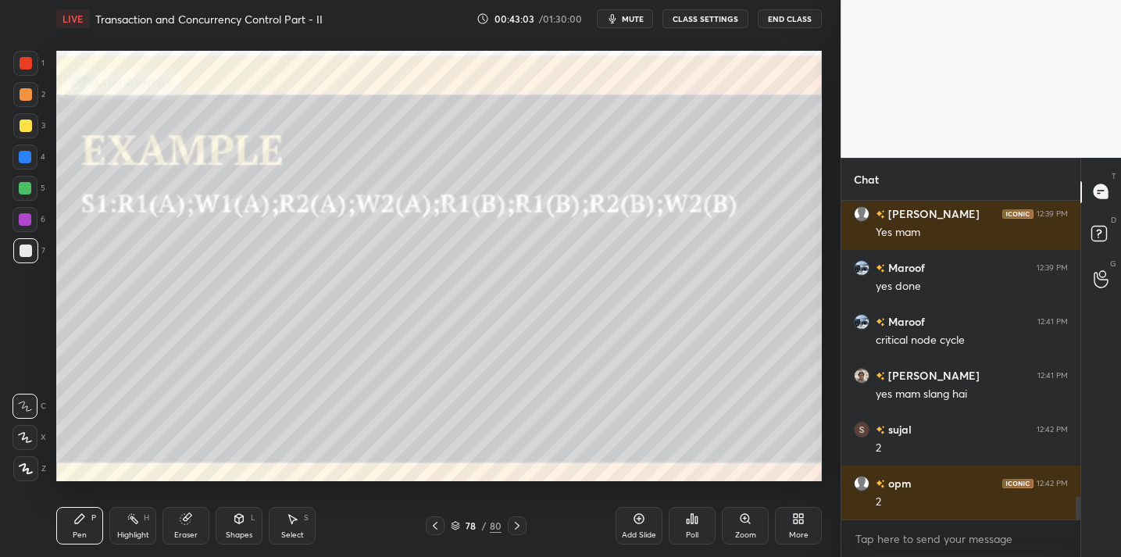
click at [27, 127] on div at bounding box center [26, 126] width 12 height 12
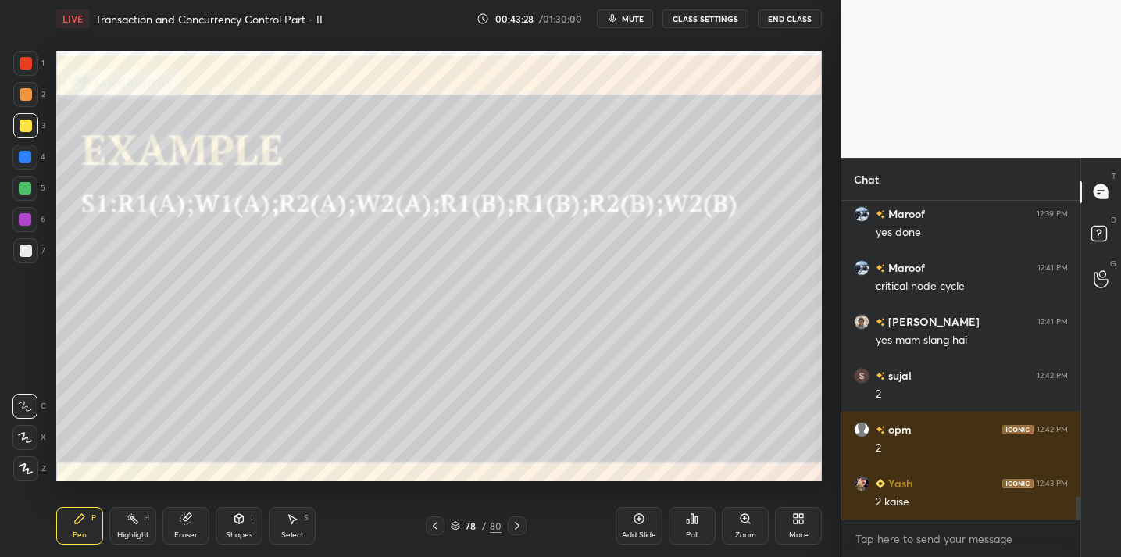
click at [188, 520] on icon at bounding box center [185, 519] width 10 height 10
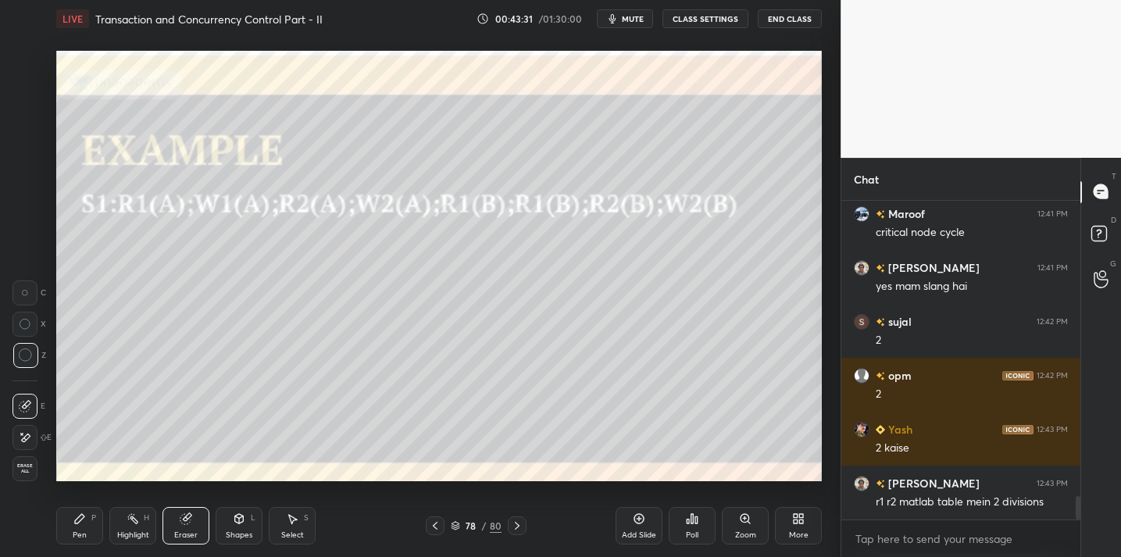
scroll to position [4111, 0]
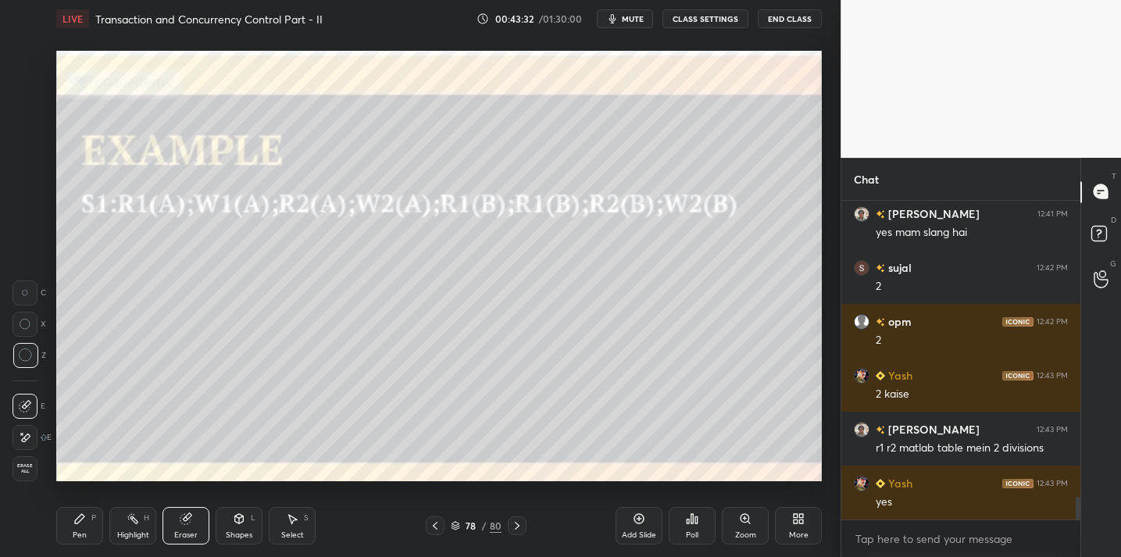
click at [70, 527] on div "Pen P" at bounding box center [79, 525] width 47 height 37
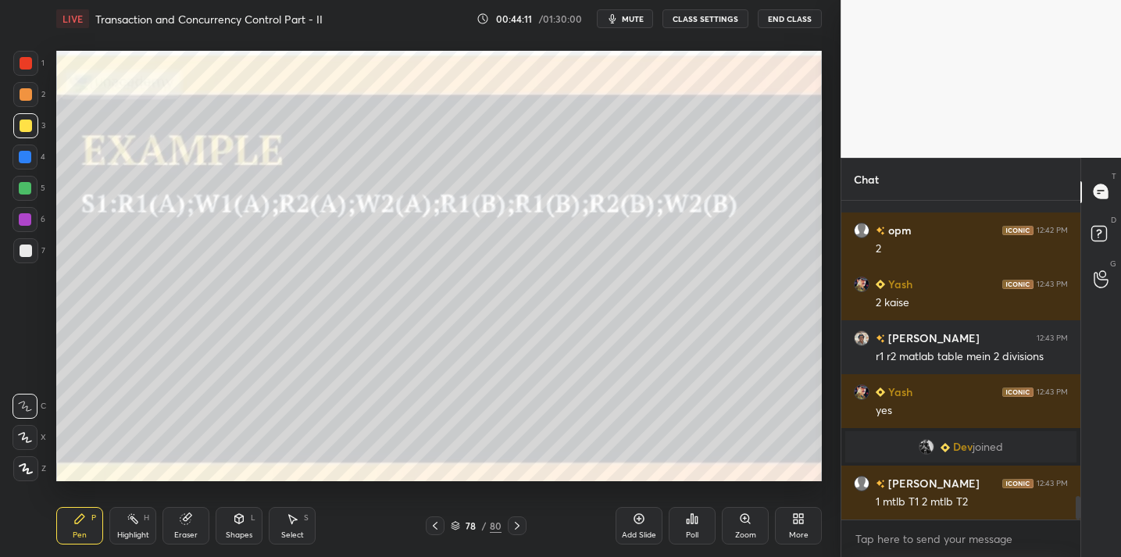
scroll to position [3978, 0]
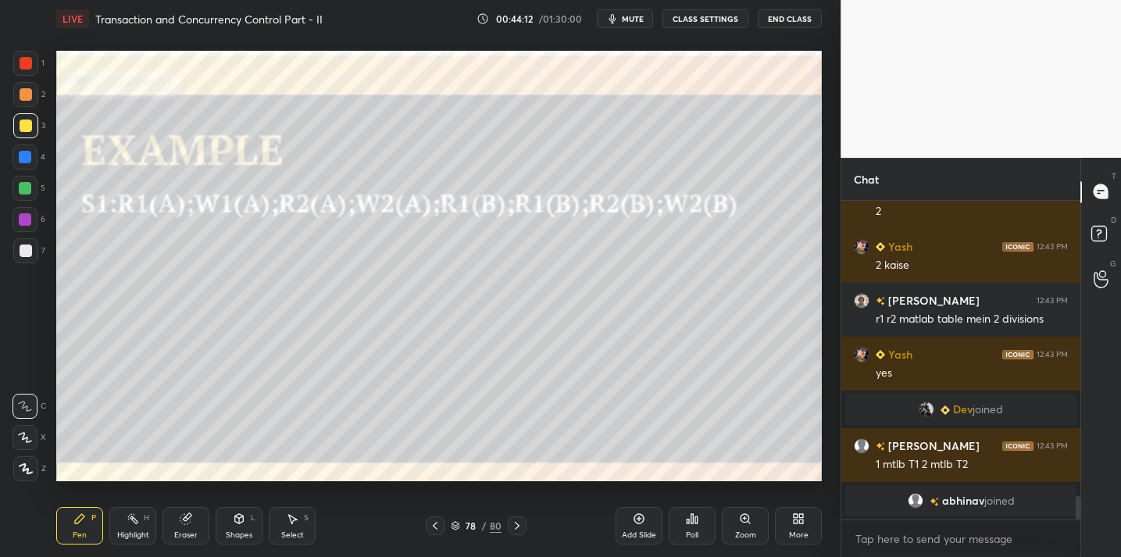
drag, startPoint x: 184, startPoint y: 534, endPoint x: 190, endPoint y: 487, distance: 47.3
click at [184, 531] on div "Eraser" at bounding box center [185, 535] width 23 height 8
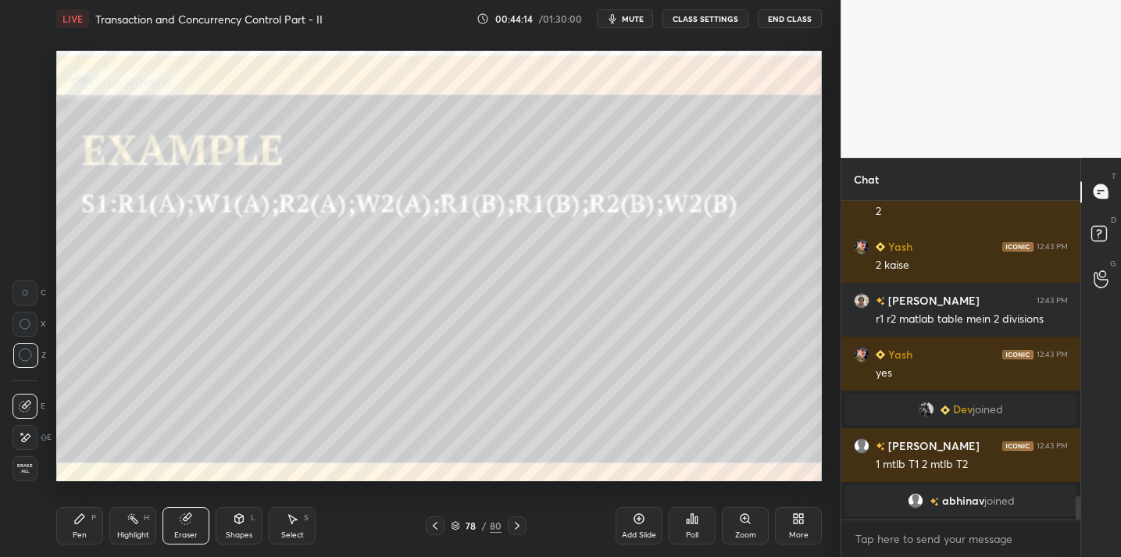
click at [86, 531] on div "Pen" at bounding box center [80, 535] width 14 height 8
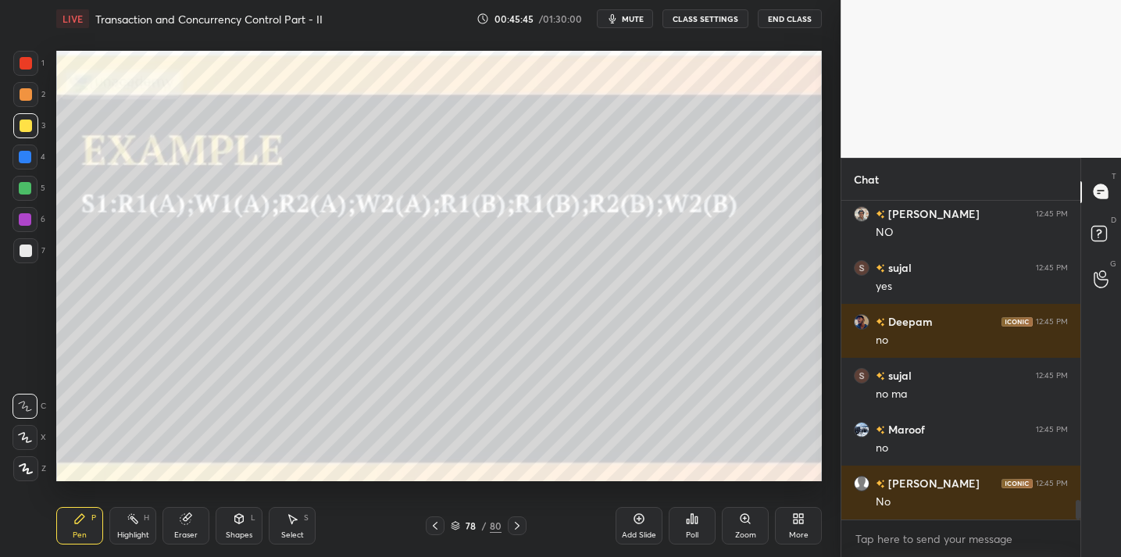
scroll to position [4879, 0]
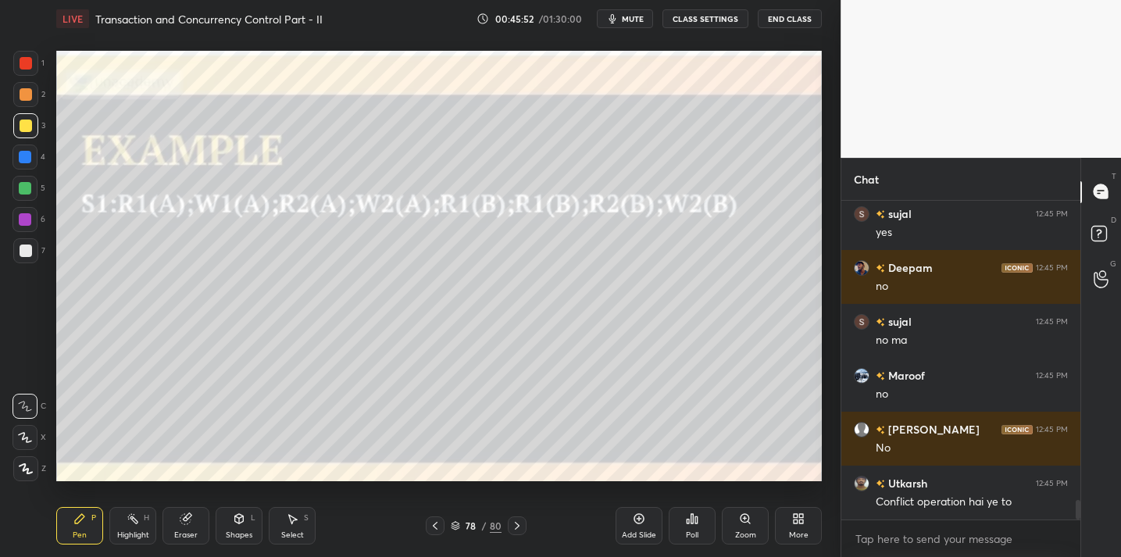
click at [31, 258] on div at bounding box center [25, 250] width 25 height 25
click at [184, 519] on icon at bounding box center [185, 519] width 10 height 10
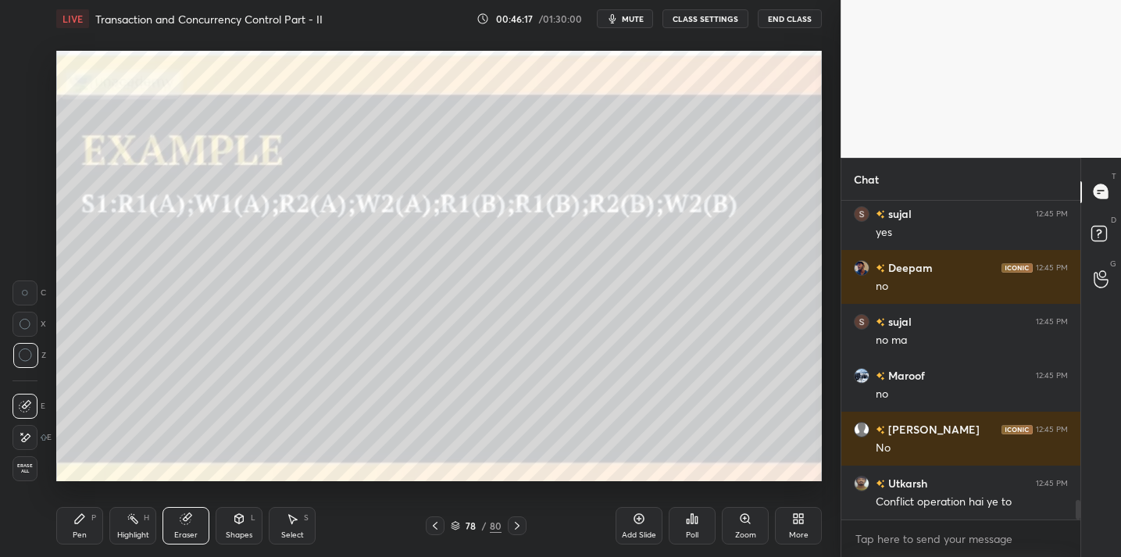
click at [23, 294] on icon at bounding box center [25, 293] width 7 height 7
click at [81, 509] on div "Pen P" at bounding box center [79, 525] width 47 height 37
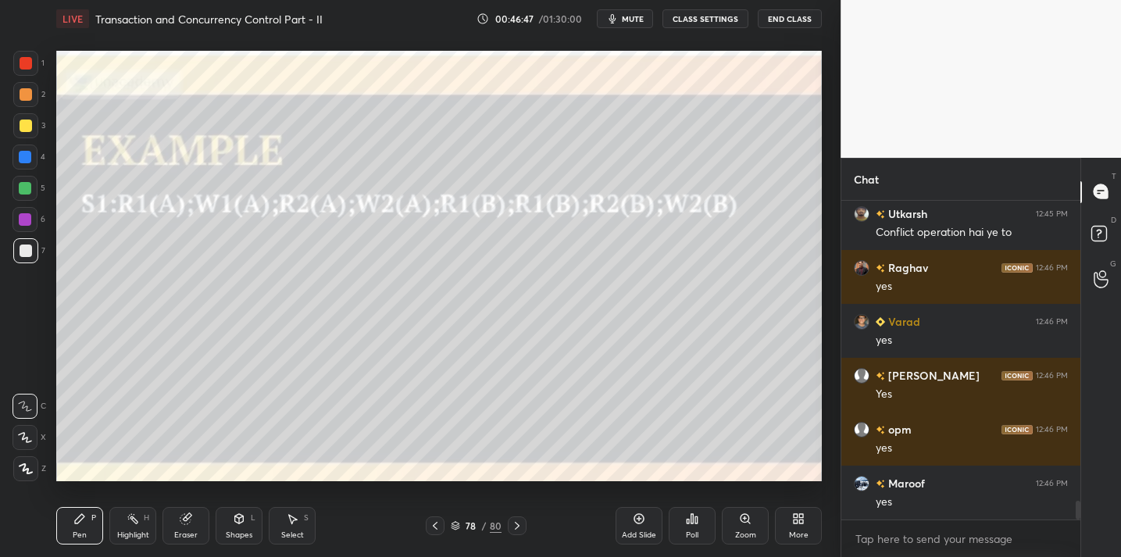
scroll to position [5203, 0]
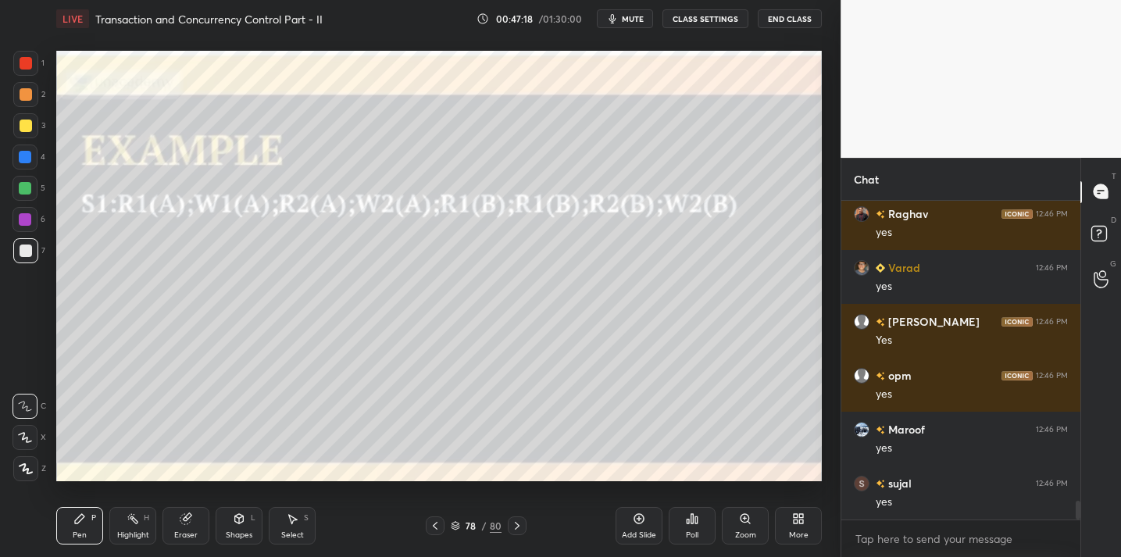
drag, startPoint x: 23, startPoint y: 132, endPoint x: 52, endPoint y: 128, distance: 29.2
click at [23, 132] on div at bounding box center [25, 125] width 25 height 25
click at [20, 251] on div at bounding box center [26, 251] width 12 height 12
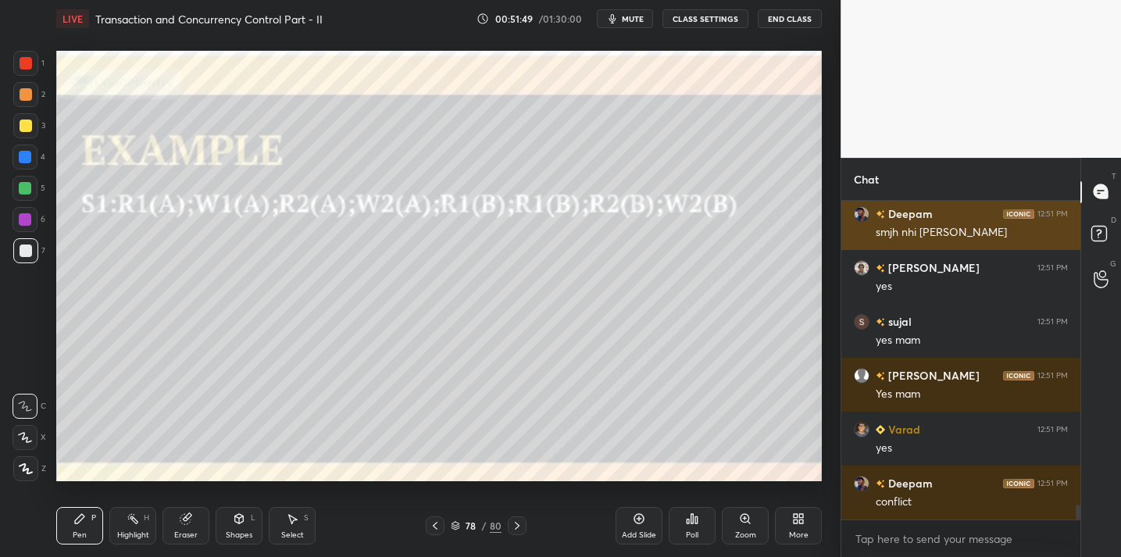
scroll to position [6442, 0]
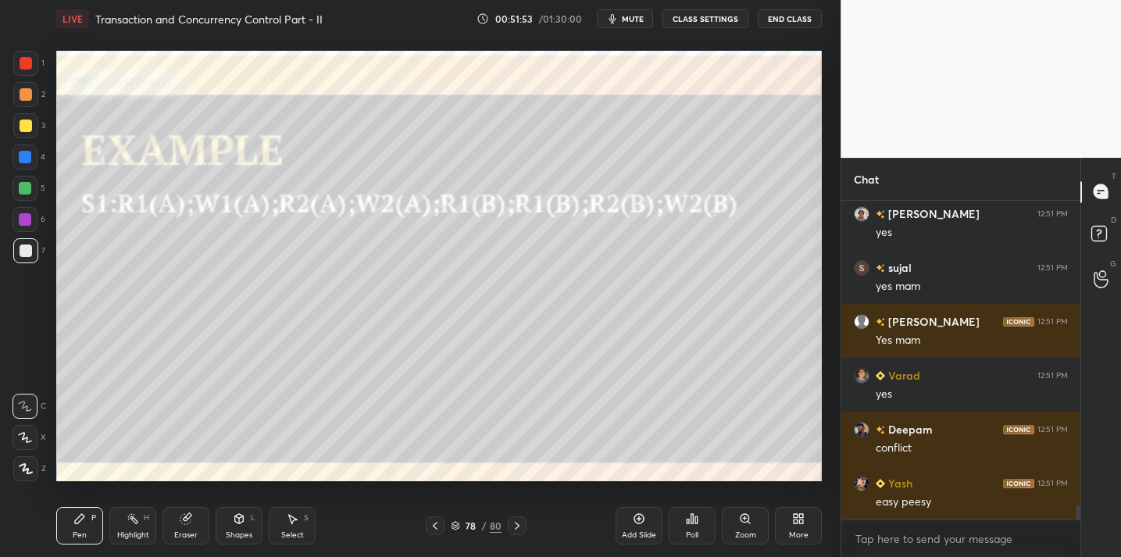
click at [647, 527] on div "Add Slide" at bounding box center [639, 525] width 47 height 37
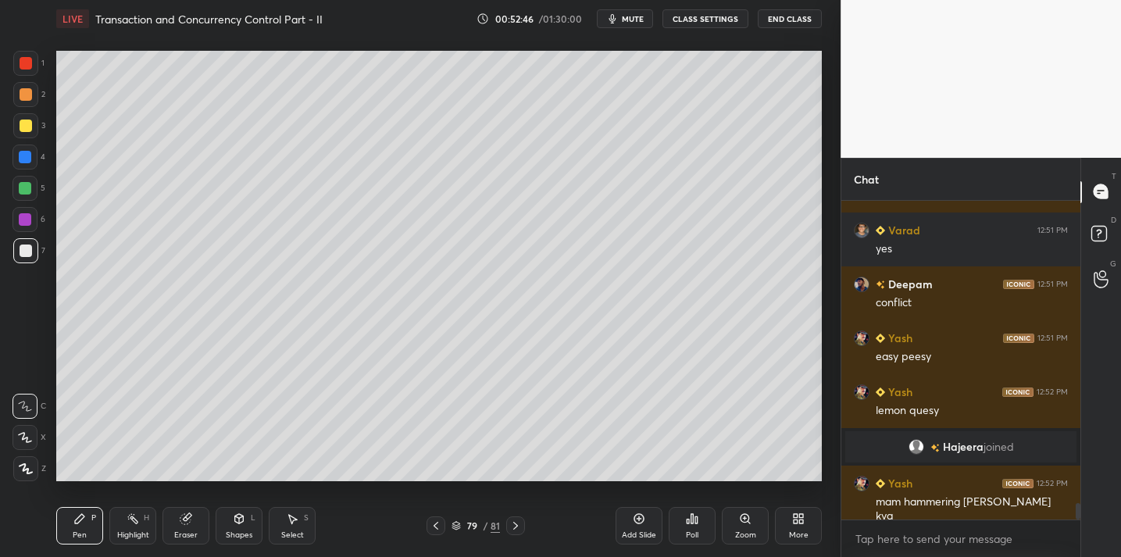
scroll to position [5845, 0]
click at [778, 24] on button "End Class" at bounding box center [790, 18] width 64 height 19
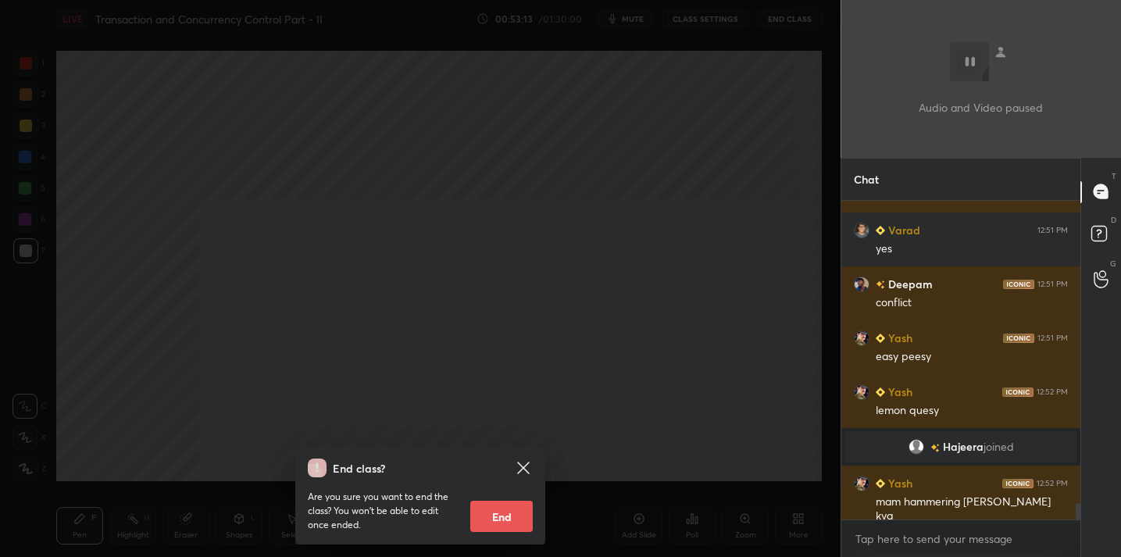
click at [409, 209] on div "End class? Are you sure you want to end the class? You won’t be able to edit on…" at bounding box center [420, 278] width 841 height 557
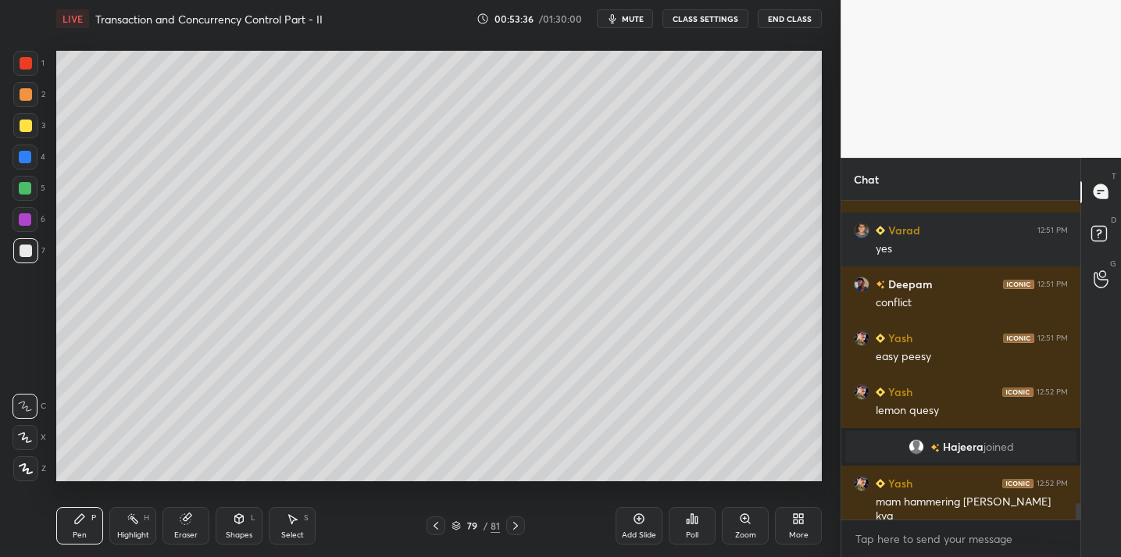
drag, startPoint x: 26, startPoint y: 127, endPoint x: 33, endPoint y: 117, distance: 11.7
click at [27, 127] on div at bounding box center [26, 126] width 12 height 12
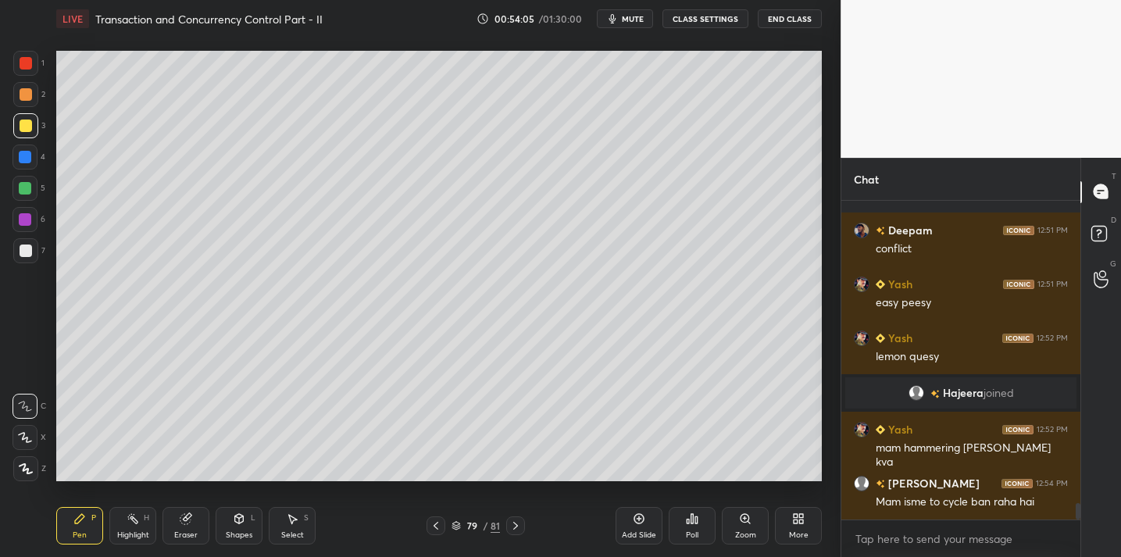
scroll to position [5952, 0]
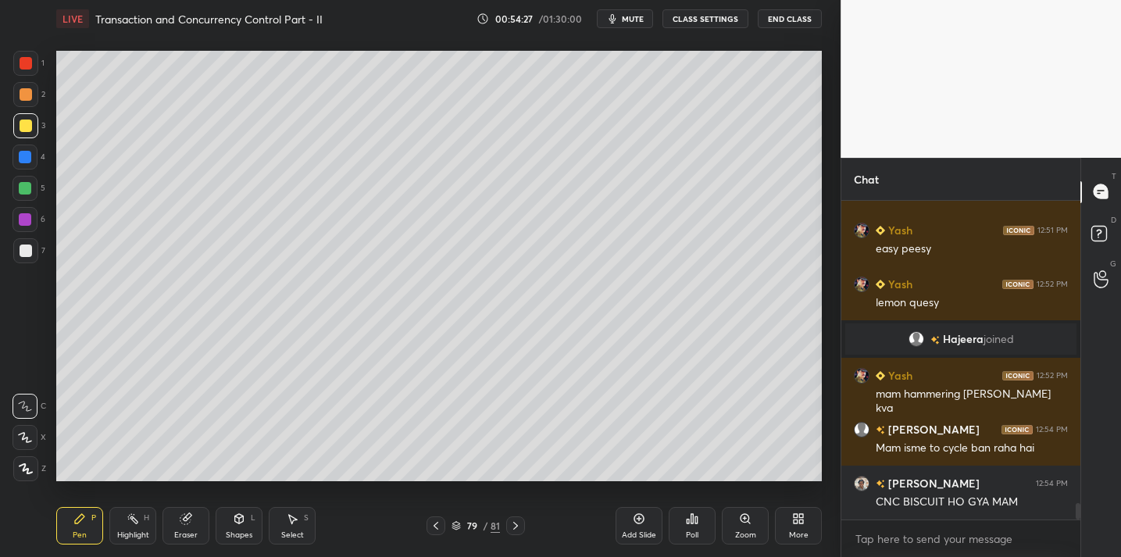
click at [33, 252] on div at bounding box center [25, 250] width 25 height 25
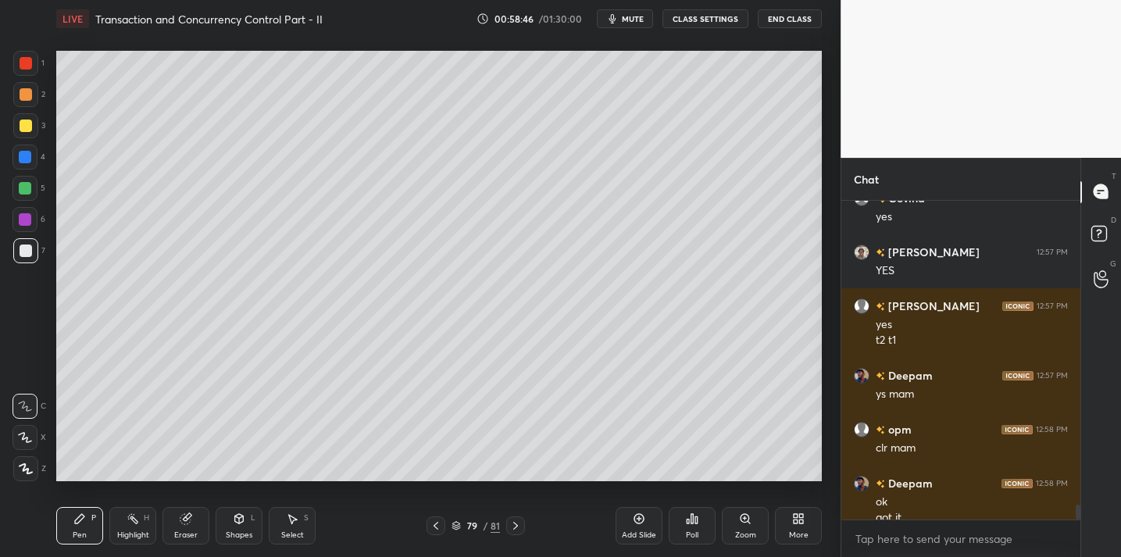
scroll to position [6443, 0]
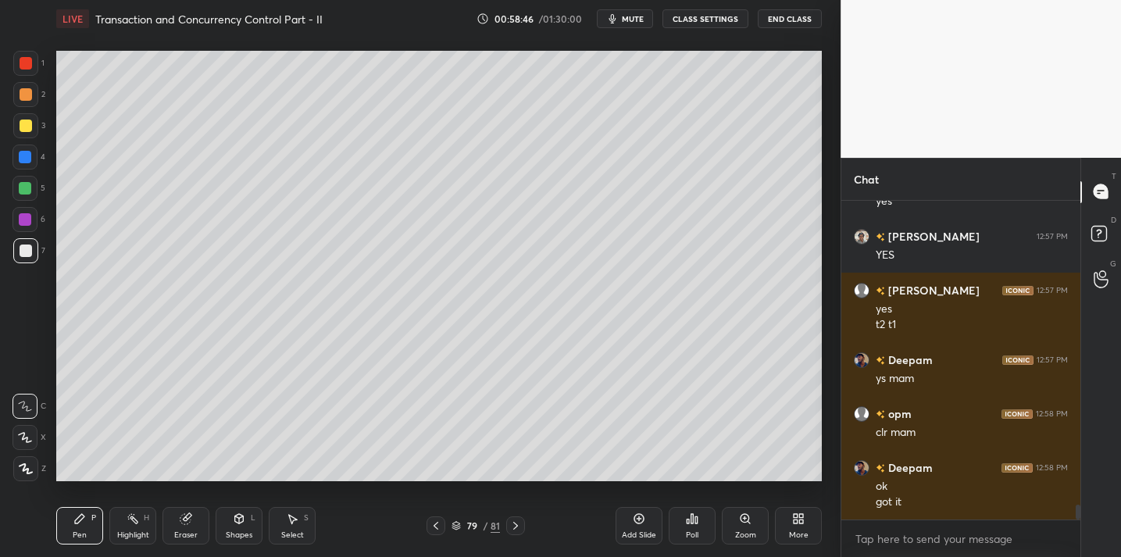
click at [644, 527] on div "Add Slide" at bounding box center [639, 525] width 47 height 37
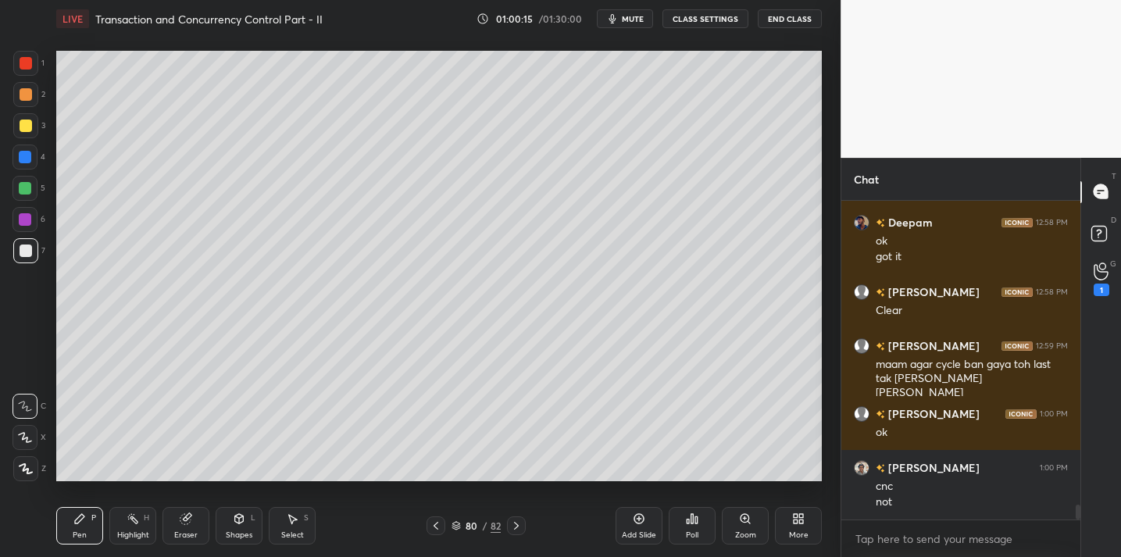
scroll to position [6742, 0]
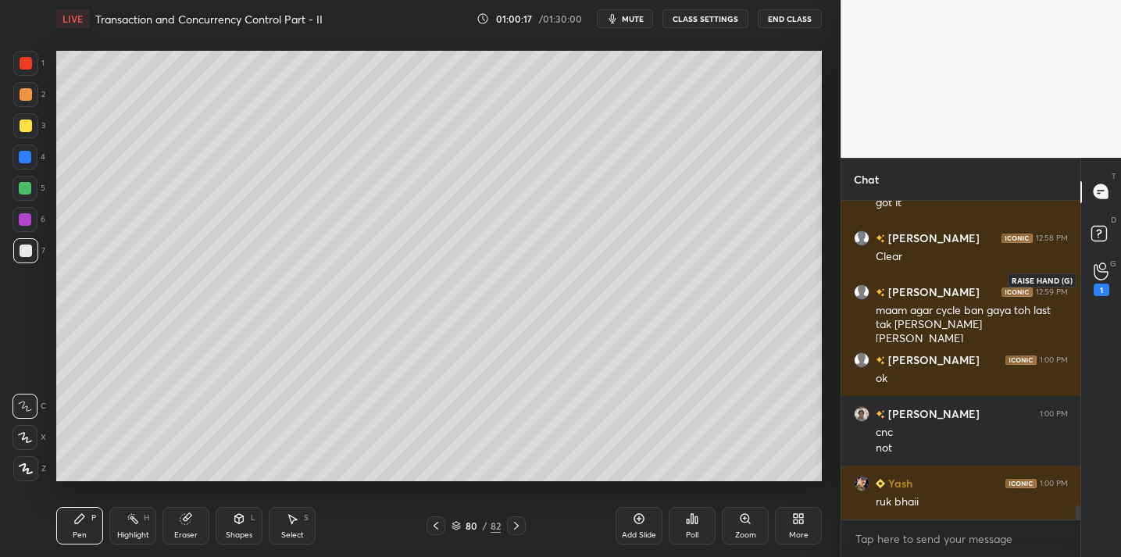
click at [1102, 271] on icon at bounding box center [1101, 271] width 15 height 18
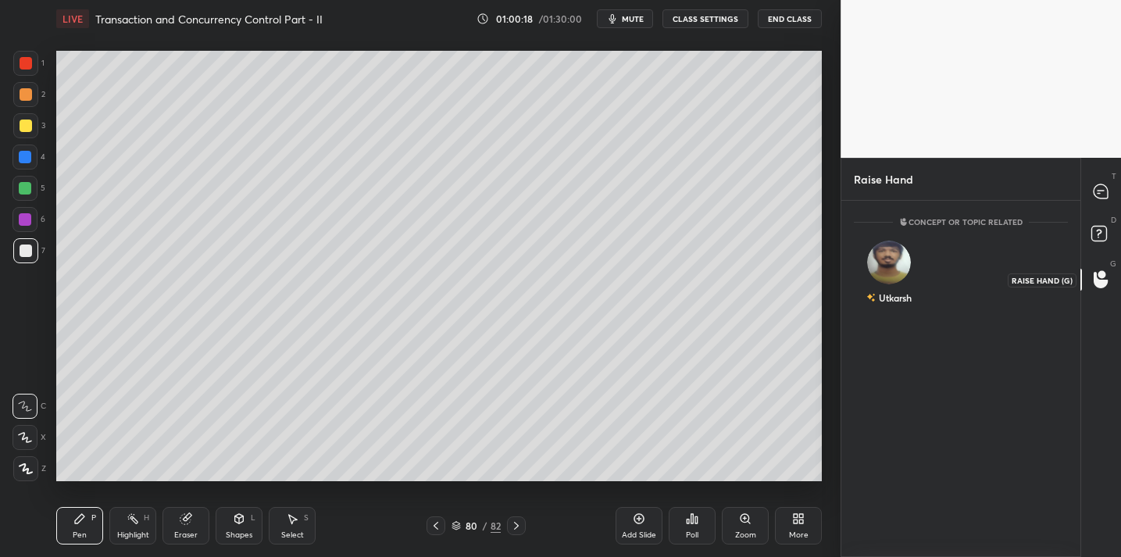
scroll to position [5, 5]
click at [892, 268] on img "grid" at bounding box center [888, 256] width 31 height 31
click at [876, 309] on button "INVITE" at bounding box center [889, 308] width 56 height 20
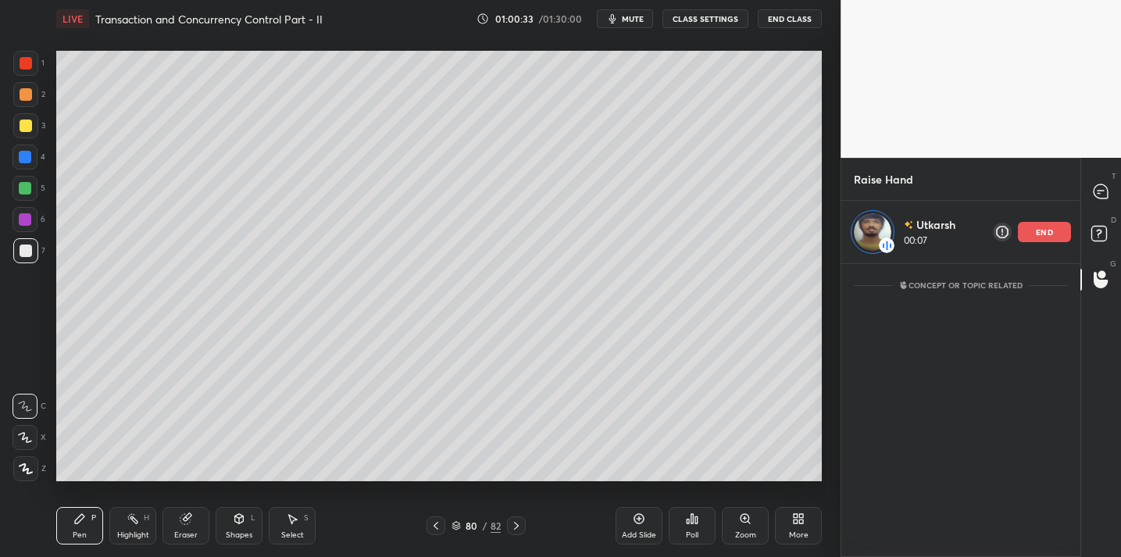
click at [1042, 237] on div "end" at bounding box center [1044, 232] width 53 height 20
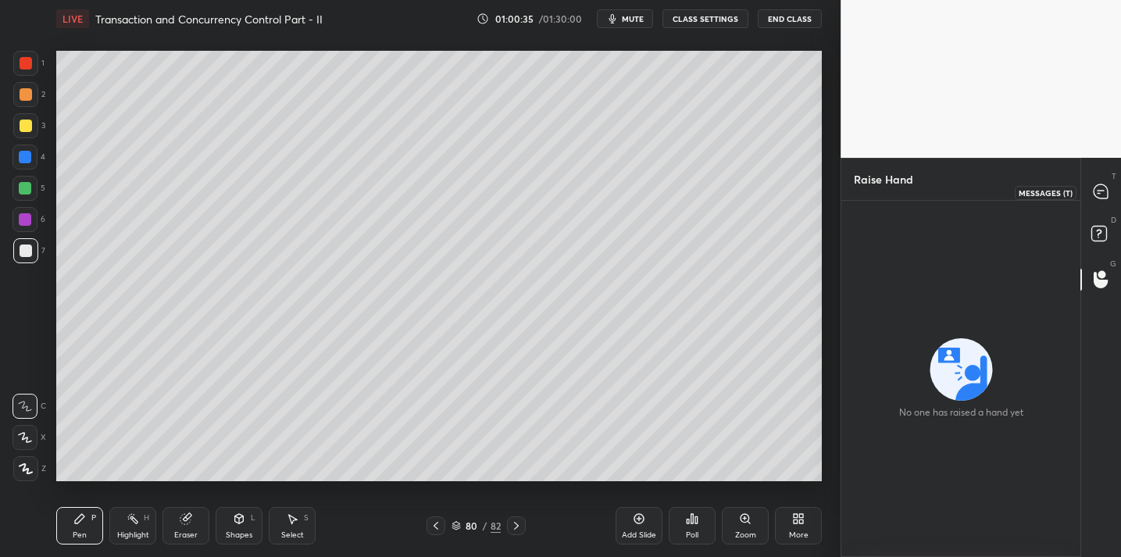
click at [1100, 187] on icon at bounding box center [1101, 191] width 14 height 14
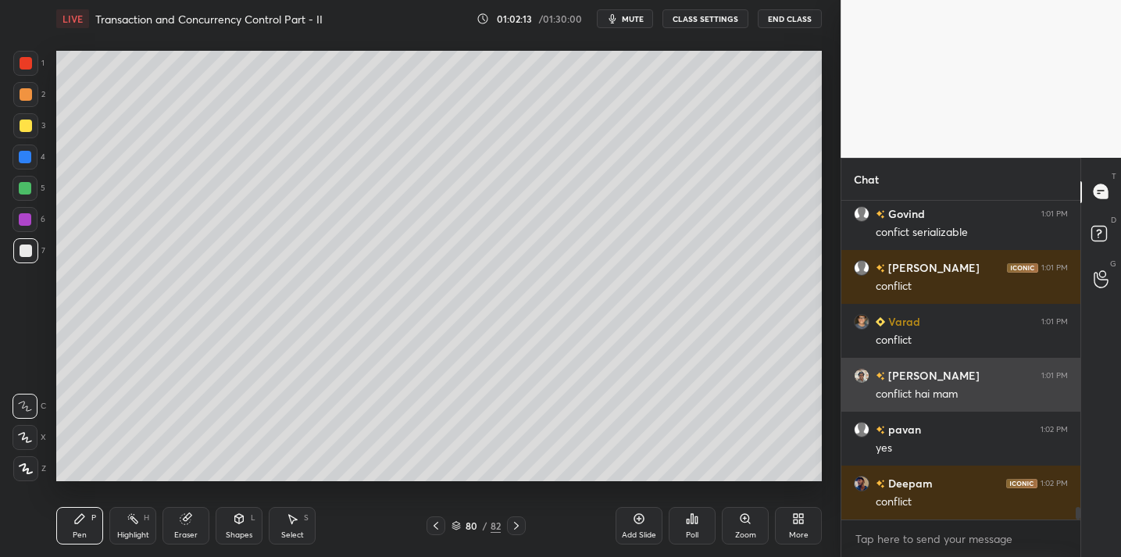
scroll to position [7662, 0]
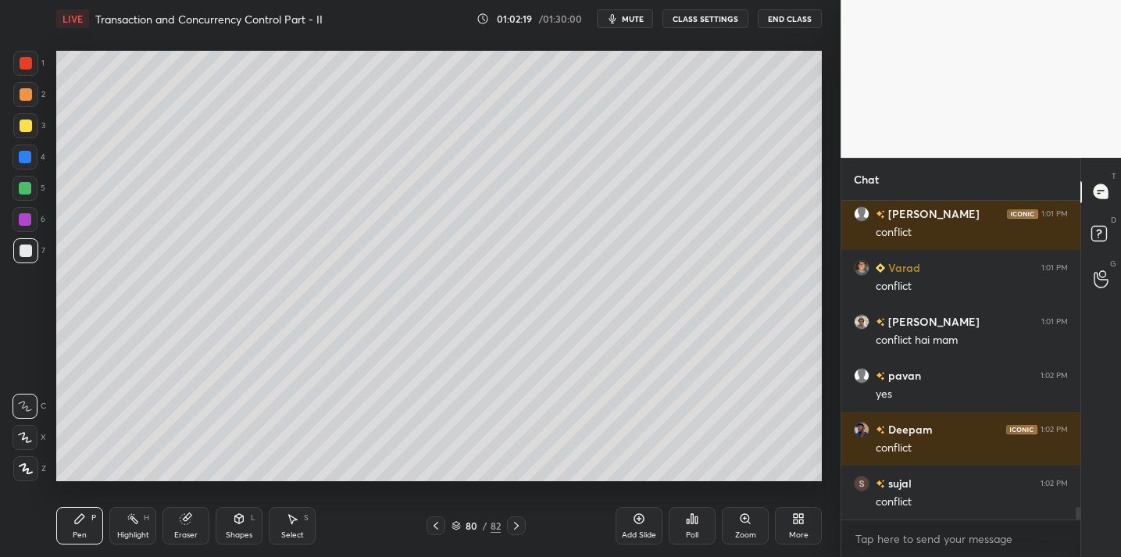
click at [20, 126] on div at bounding box center [26, 126] width 12 height 12
click at [24, 250] on div at bounding box center [26, 251] width 12 height 12
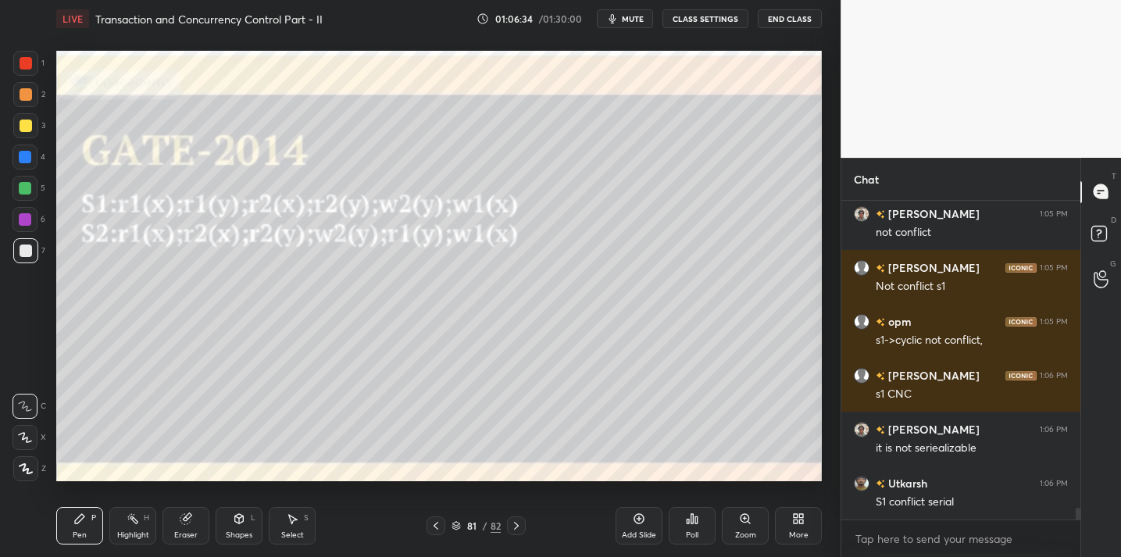
scroll to position [8255, 0]
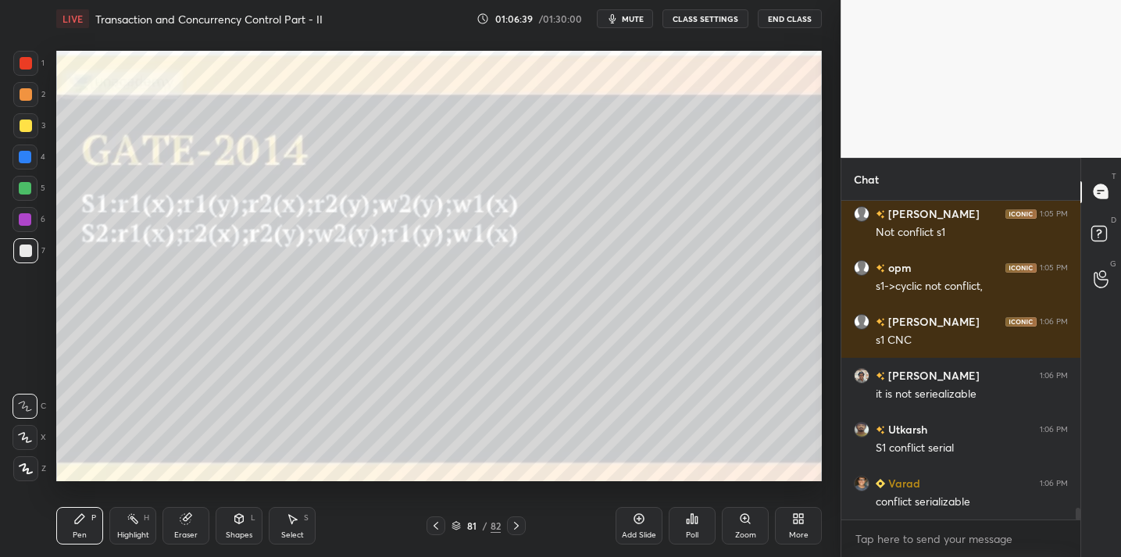
click at [29, 127] on div at bounding box center [26, 126] width 12 height 12
click at [31, 252] on div at bounding box center [26, 251] width 12 height 12
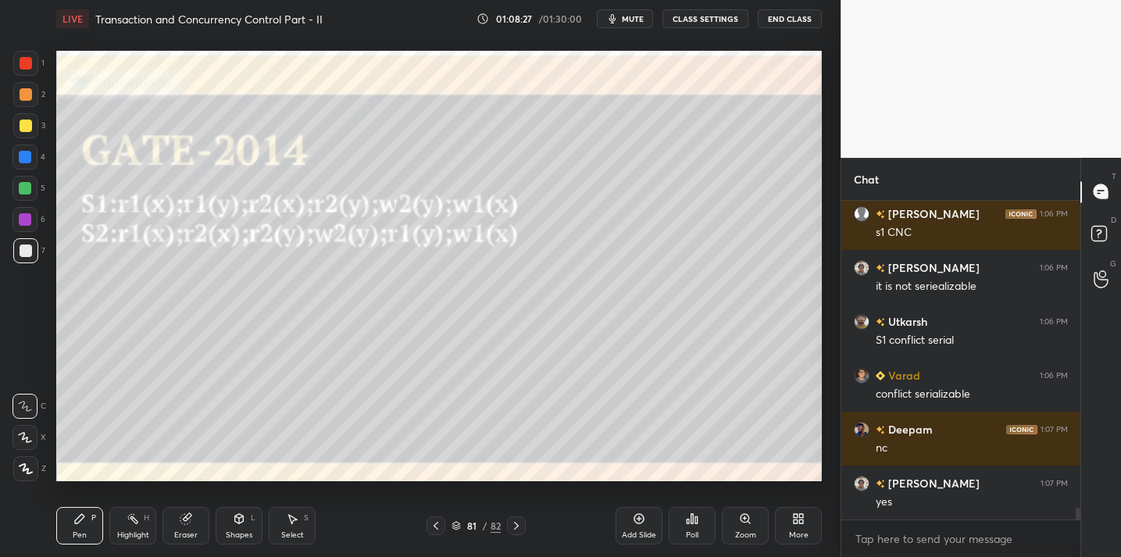
scroll to position [8417, 0]
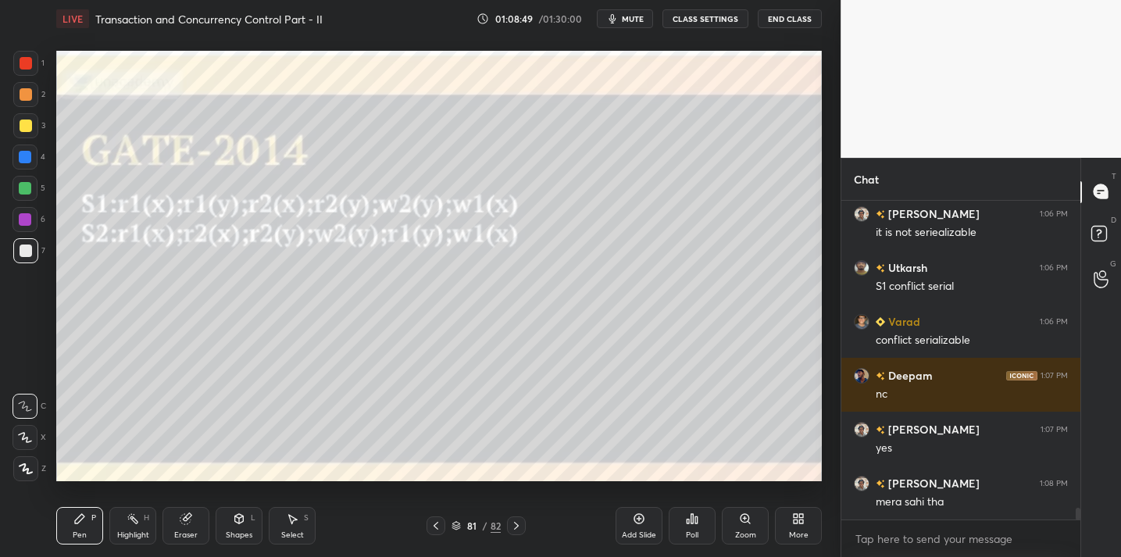
click at [787, 23] on button "End Class" at bounding box center [790, 18] width 64 height 19
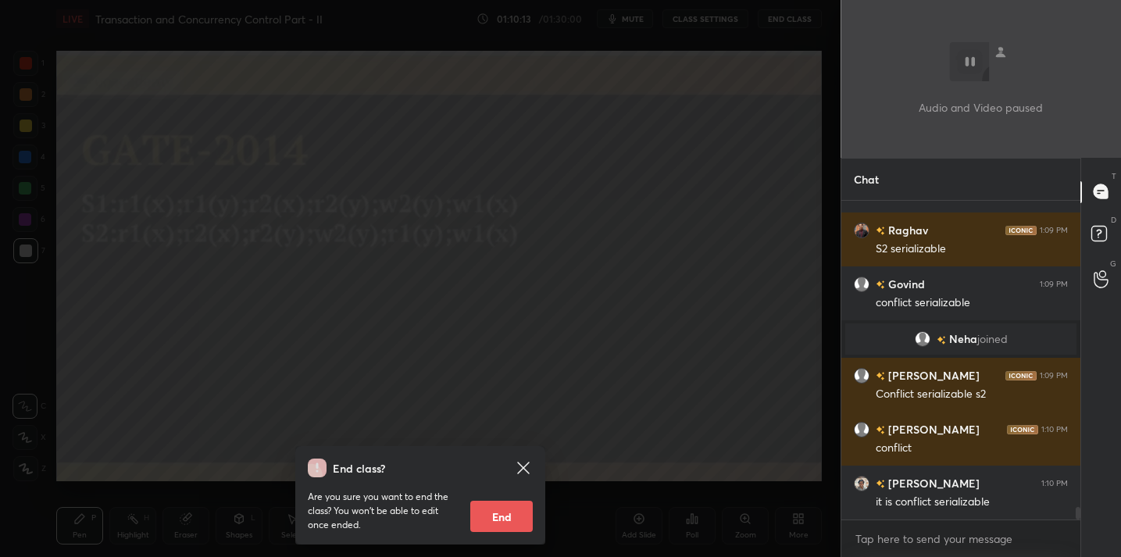
scroll to position [7803, 0]
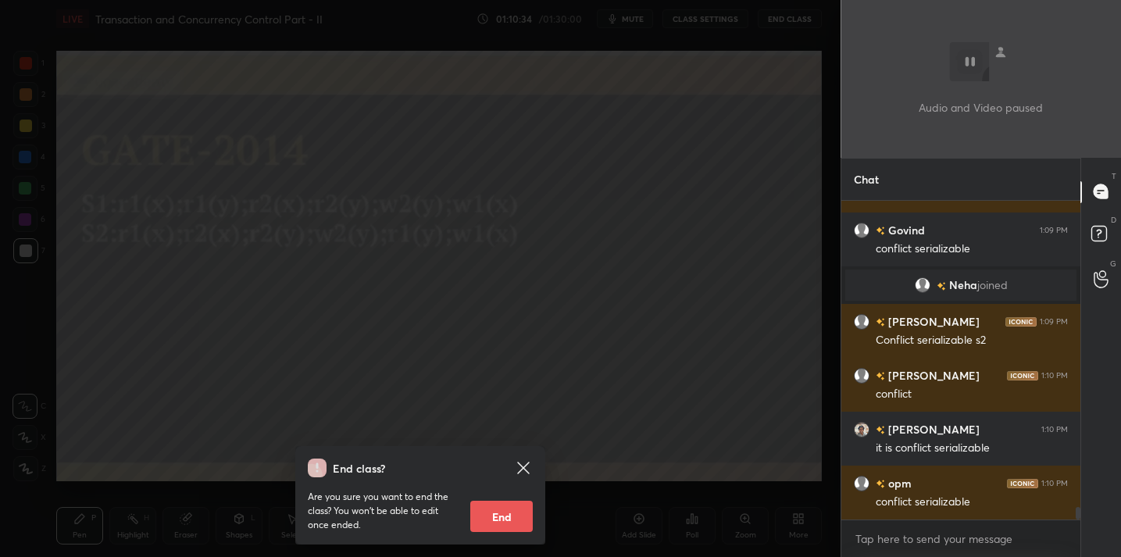
click at [402, 255] on div "End class? Are you sure you want to end the class? You won’t be able to edit on…" at bounding box center [420, 278] width 841 height 557
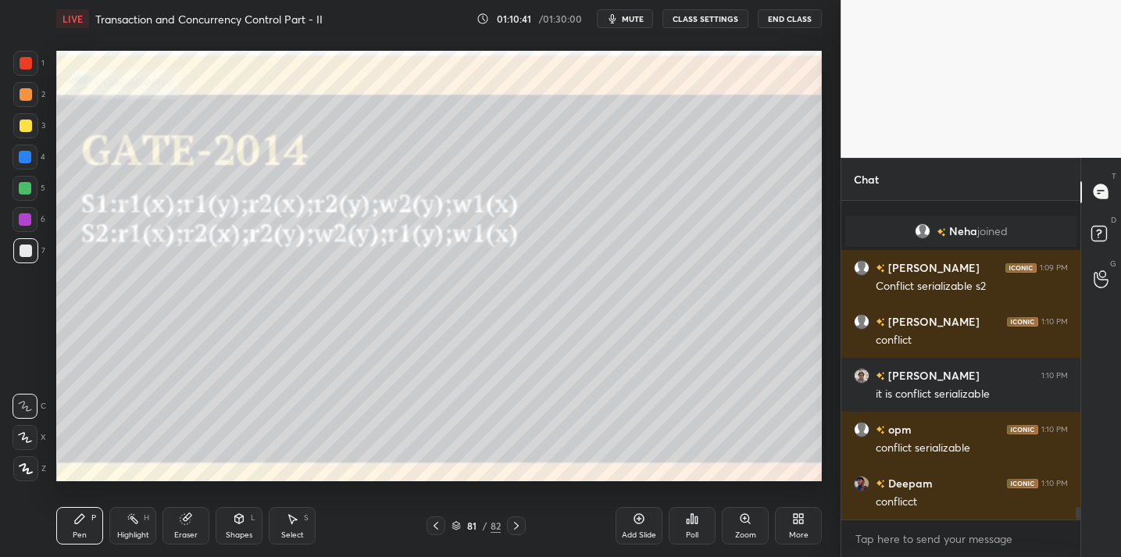
scroll to position [7911, 0]
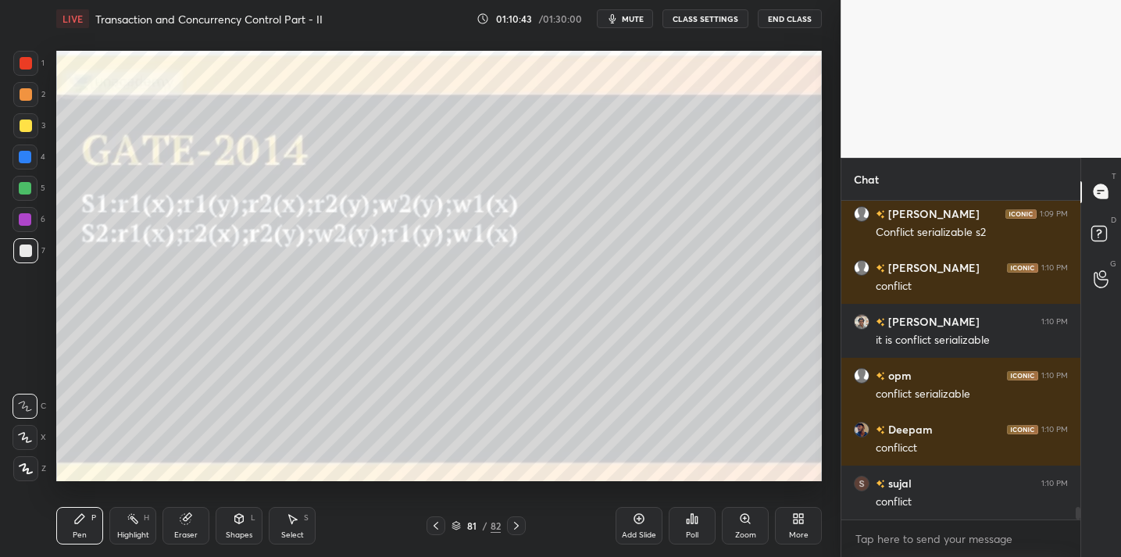
click at [29, 127] on div at bounding box center [26, 126] width 12 height 12
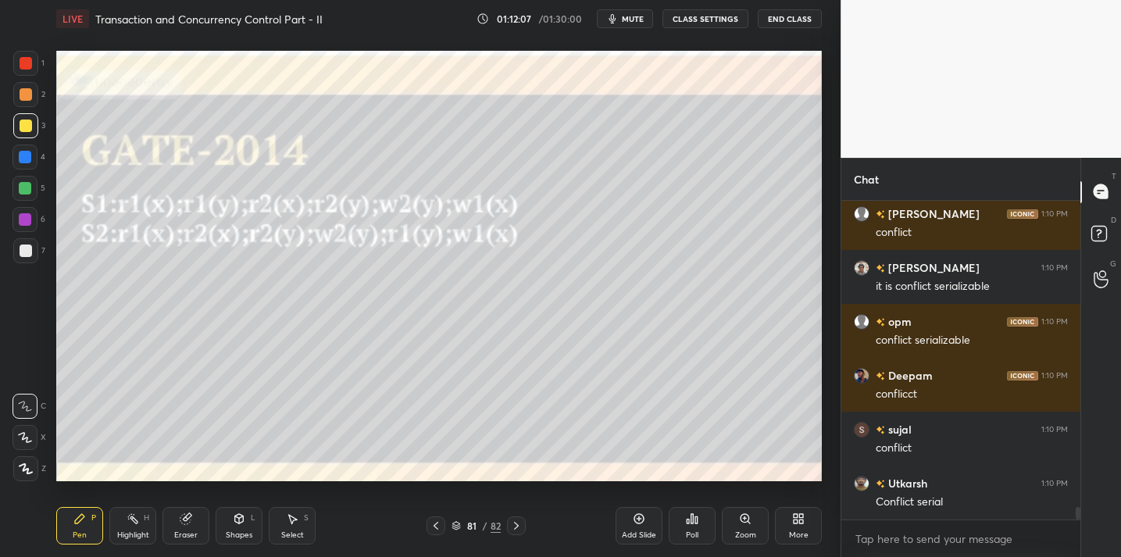
click at [661, 509] on div "Add Slide" at bounding box center [639, 525] width 47 height 37
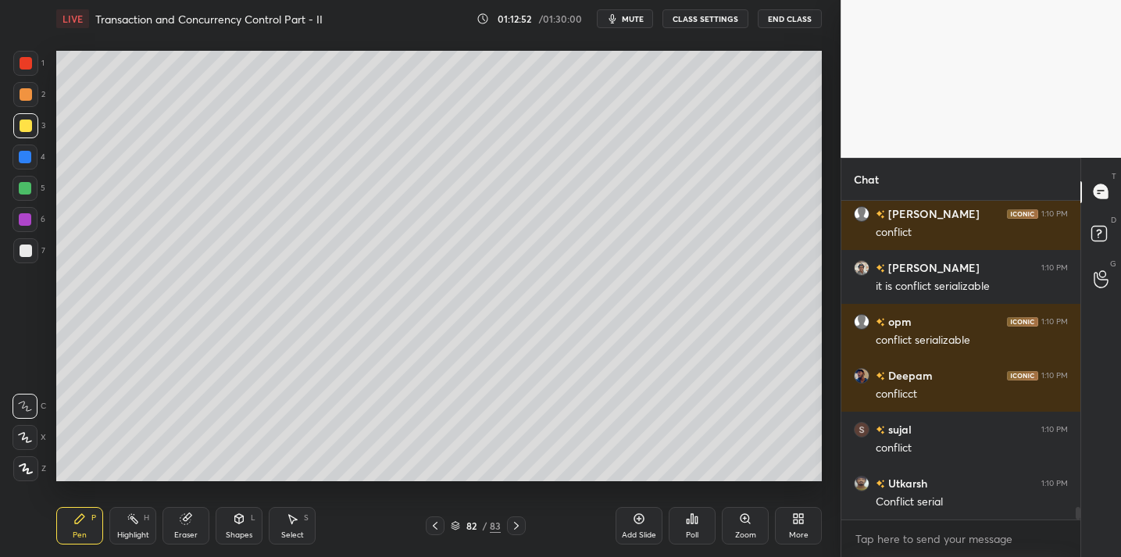
drag, startPoint x: 197, startPoint y: 516, endPoint x: 203, endPoint y: 487, distance: 29.6
click at [195, 514] on div "Eraser" at bounding box center [185, 525] width 47 height 37
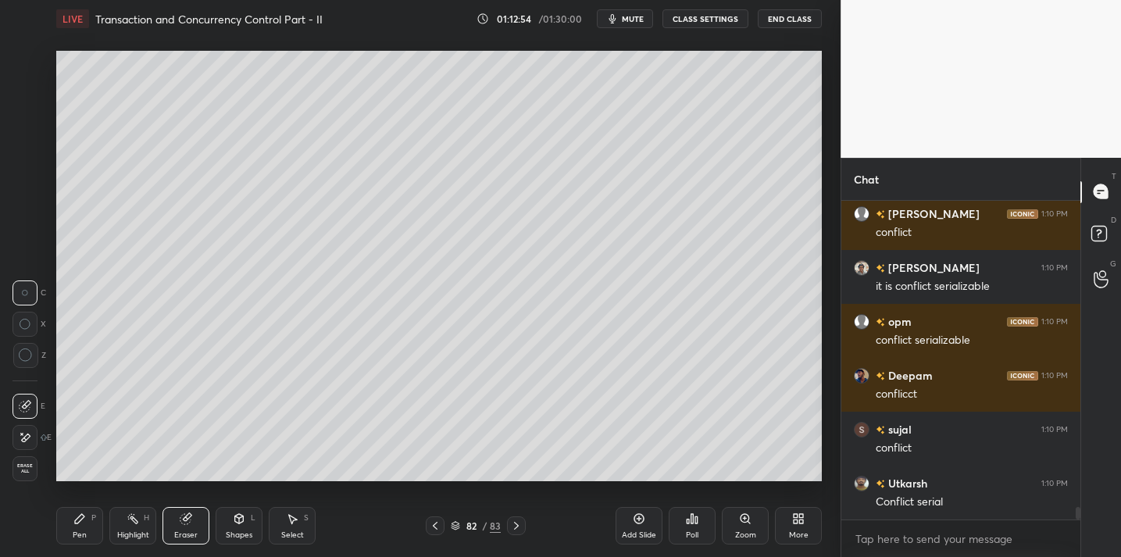
click at [81, 512] on icon at bounding box center [79, 518] width 12 height 12
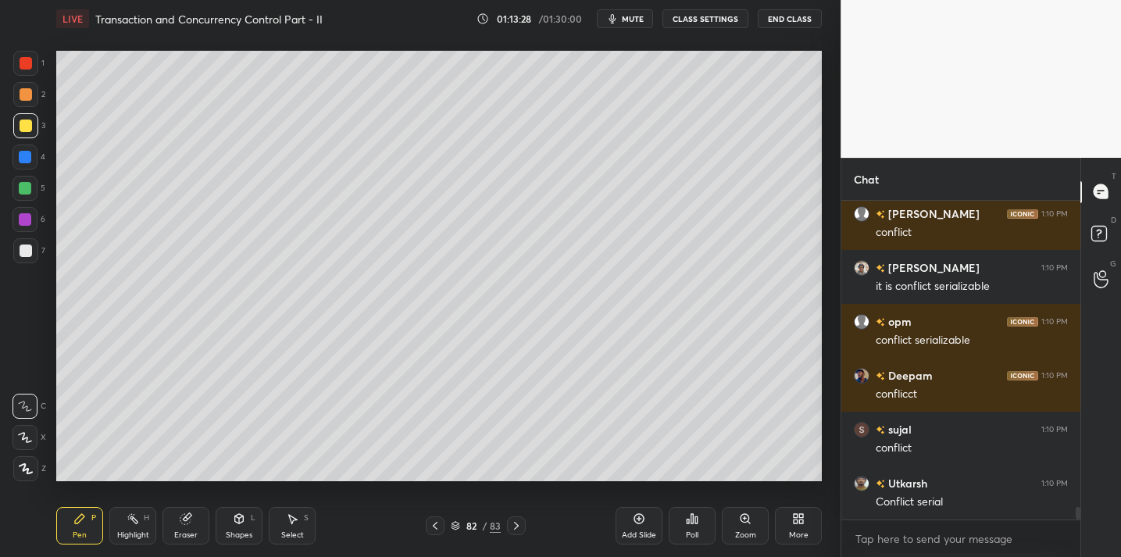
scroll to position [8033, 0]
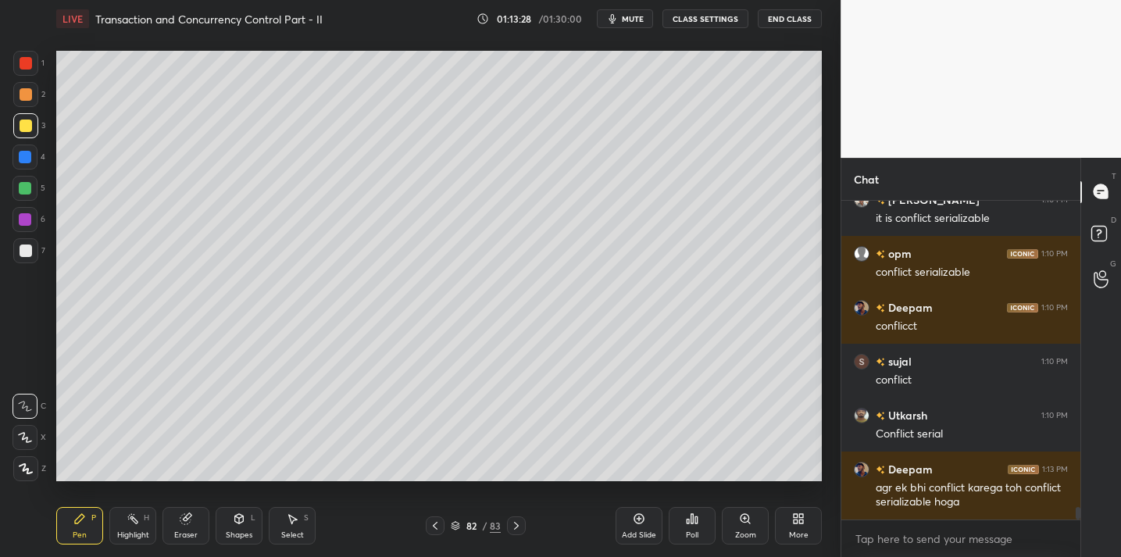
click at [646, 520] on div "Add Slide" at bounding box center [639, 525] width 47 height 37
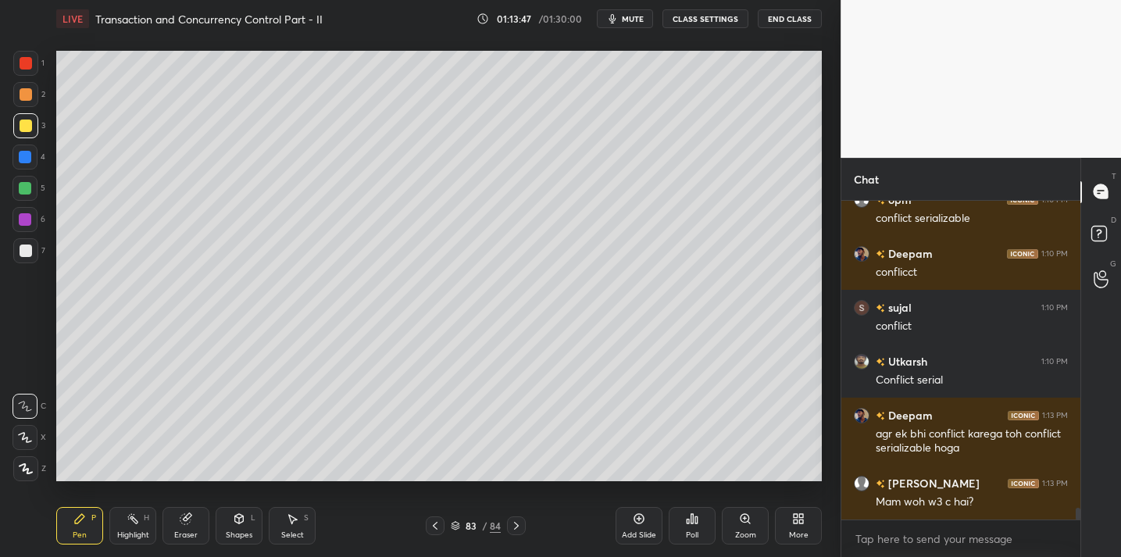
click at [191, 531] on div "Eraser" at bounding box center [185, 535] width 23 height 8
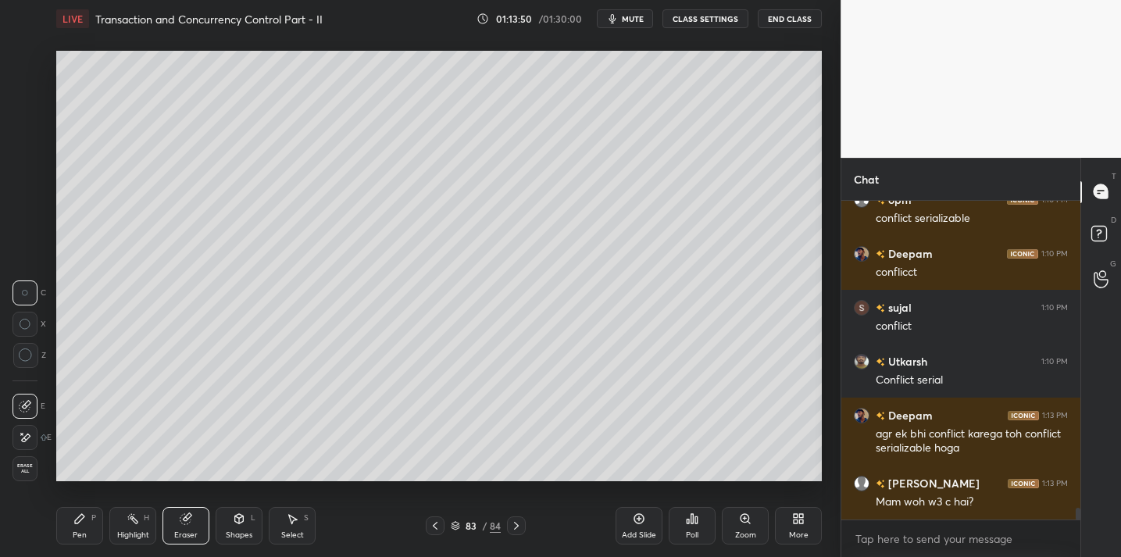
click at [79, 523] on div "Pen P" at bounding box center [79, 525] width 47 height 37
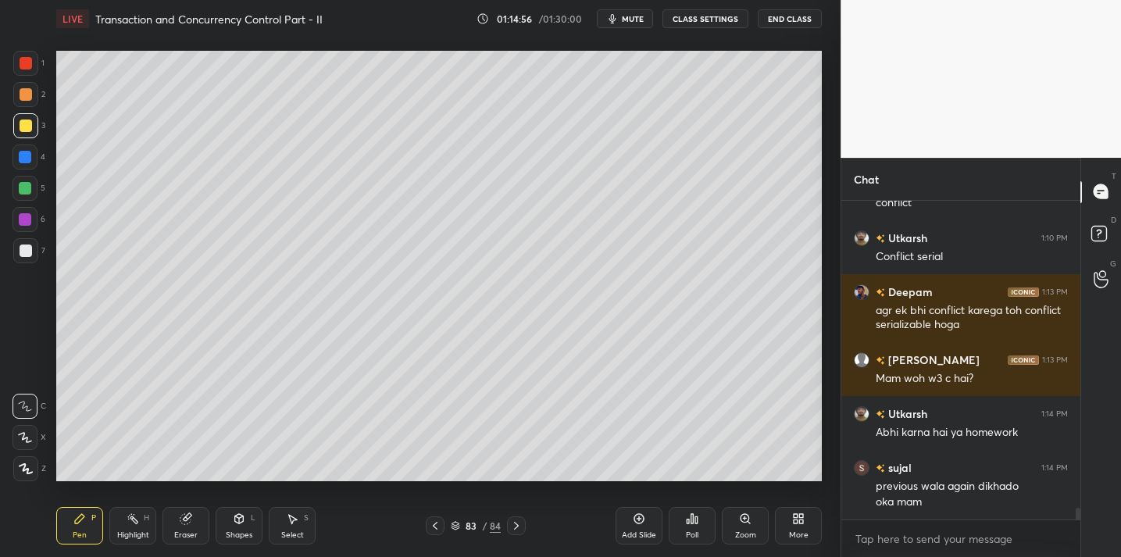
scroll to position [8247, 0]
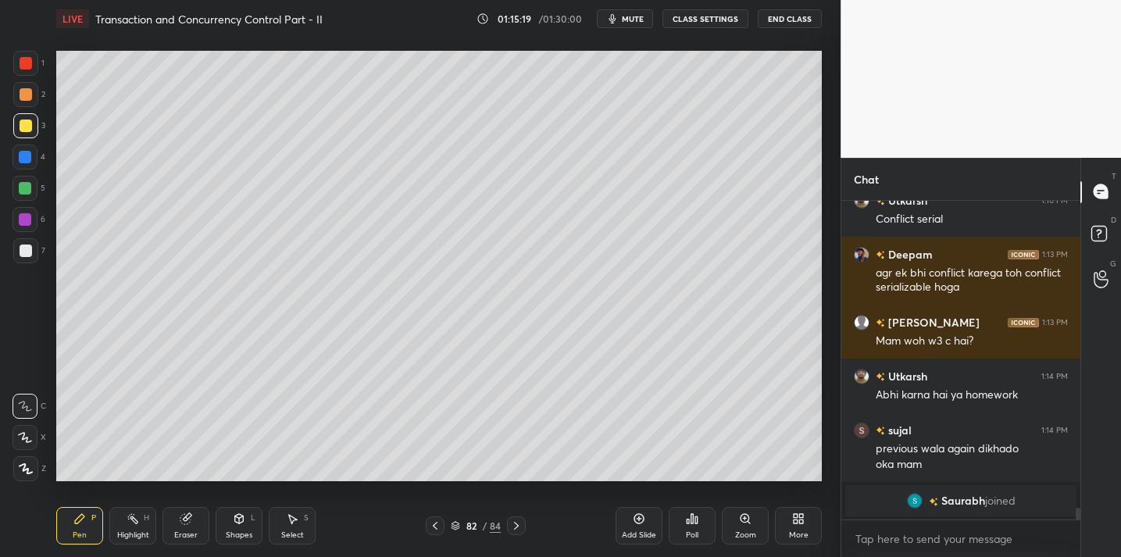
click at [24, 250] on div at bounding box center [26, 251] width 12 height 12
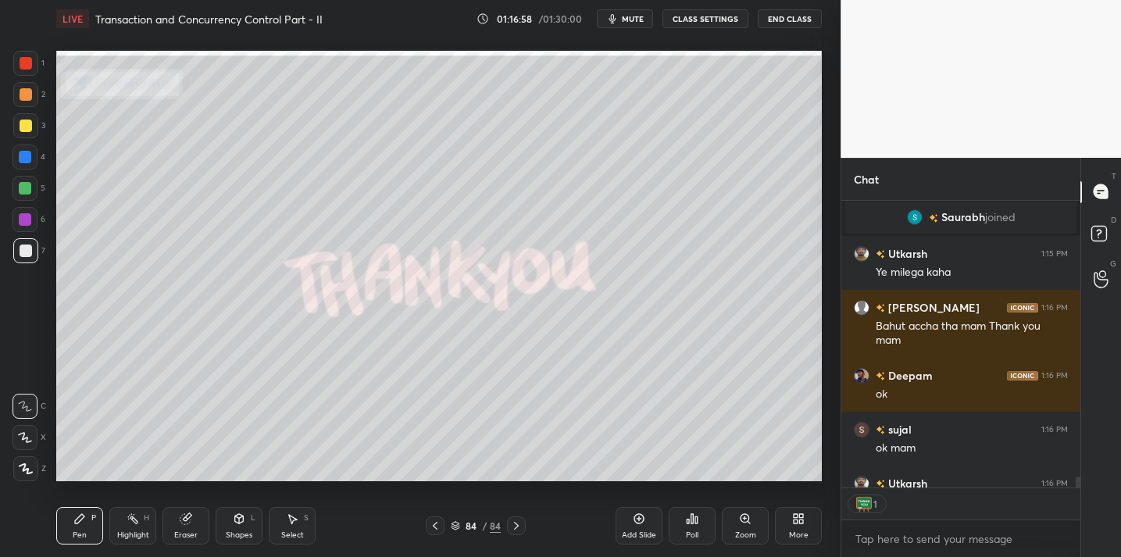
scroll to position [8423, 0]
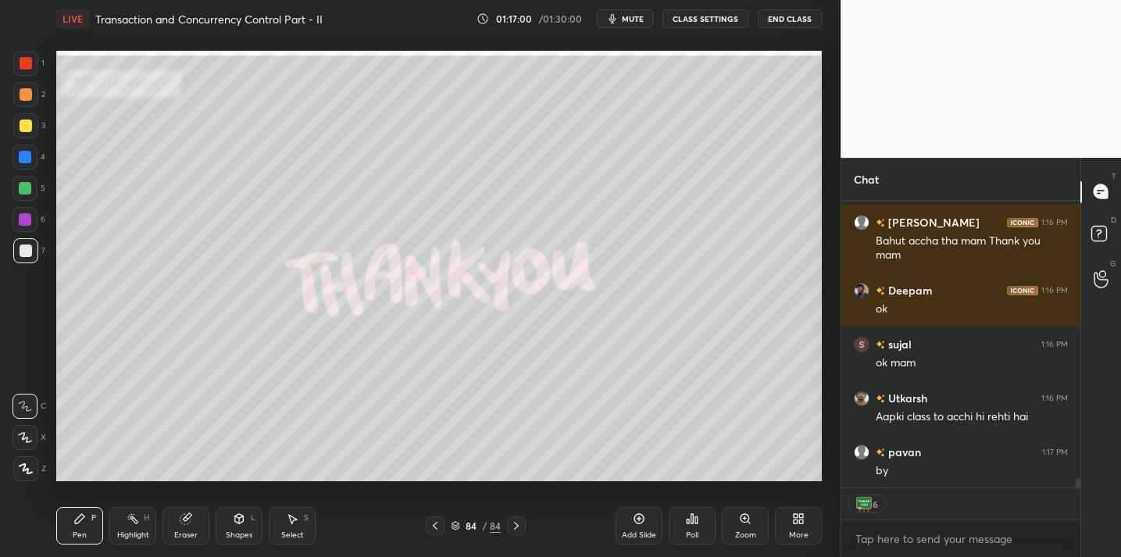
type textarea "x"
